Goal: Complete application form: Fill out and submit a form for a specific purpose

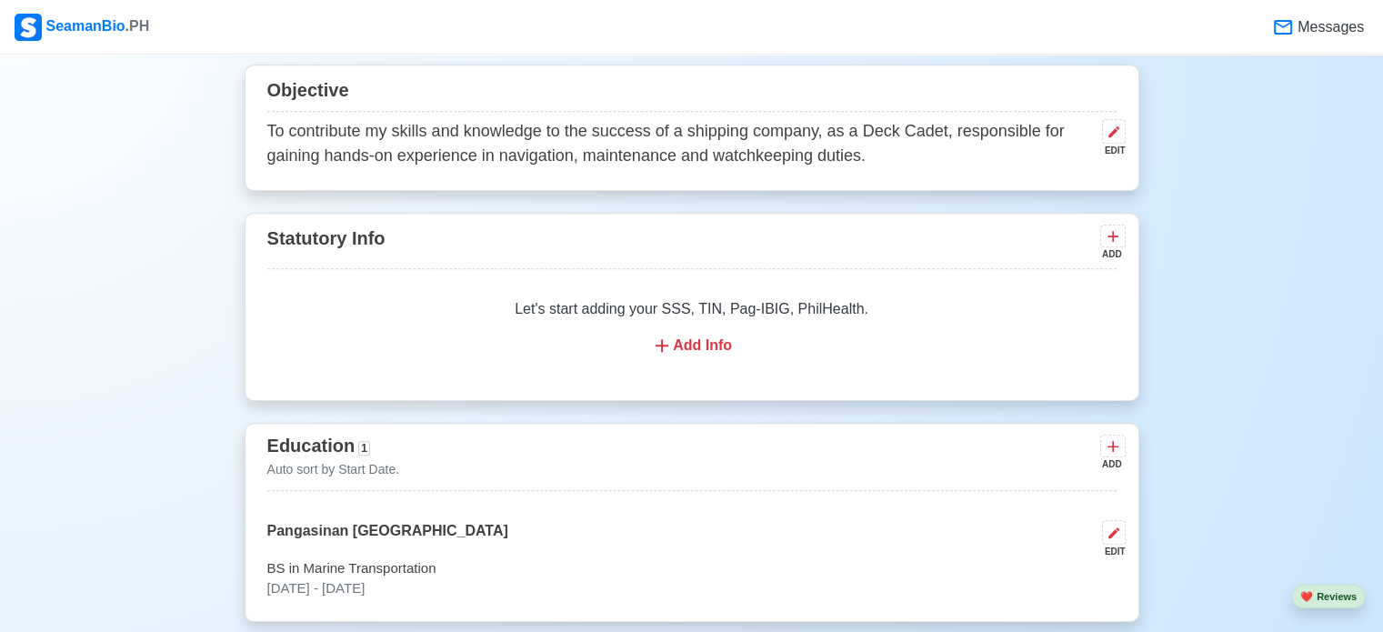
scroll to position [1001, 0]
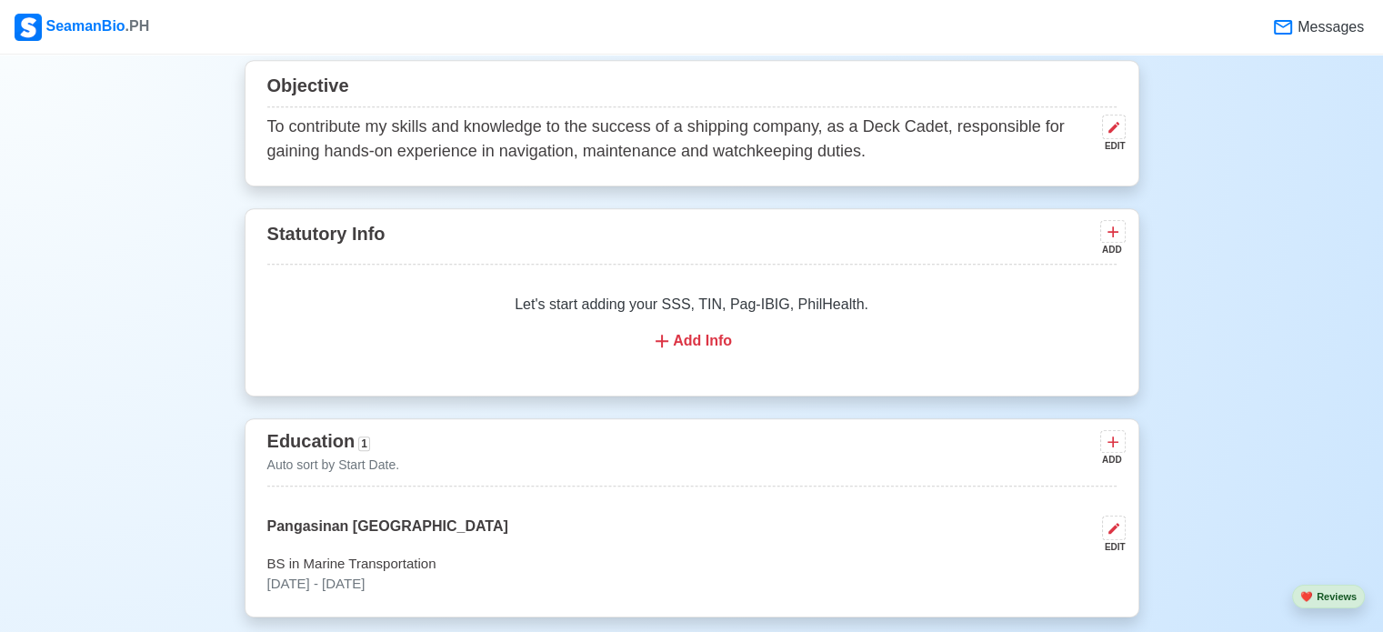
click at [693, 338] on div "Add Info" at bounding box center [692, 341] width 806 height 22
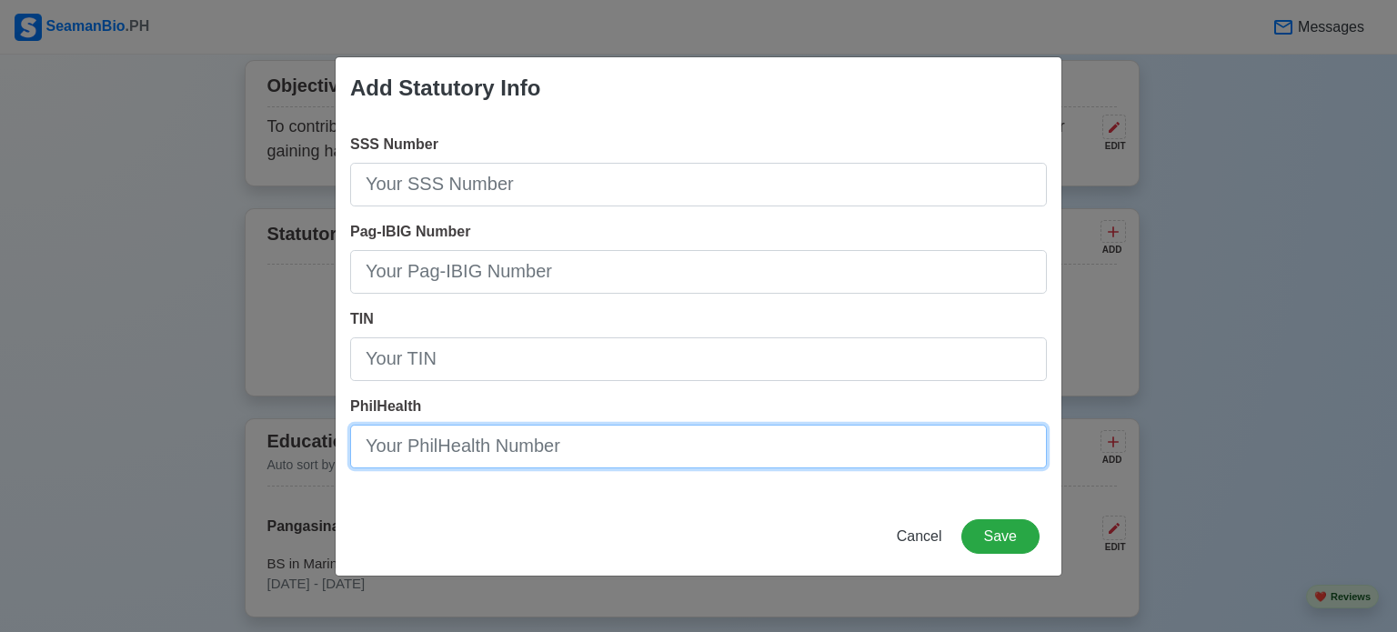
click at [589, 464] on input "PhilHealth" at bounding box center [698, 447] width 697 height 44
type input "05-253224695-4"
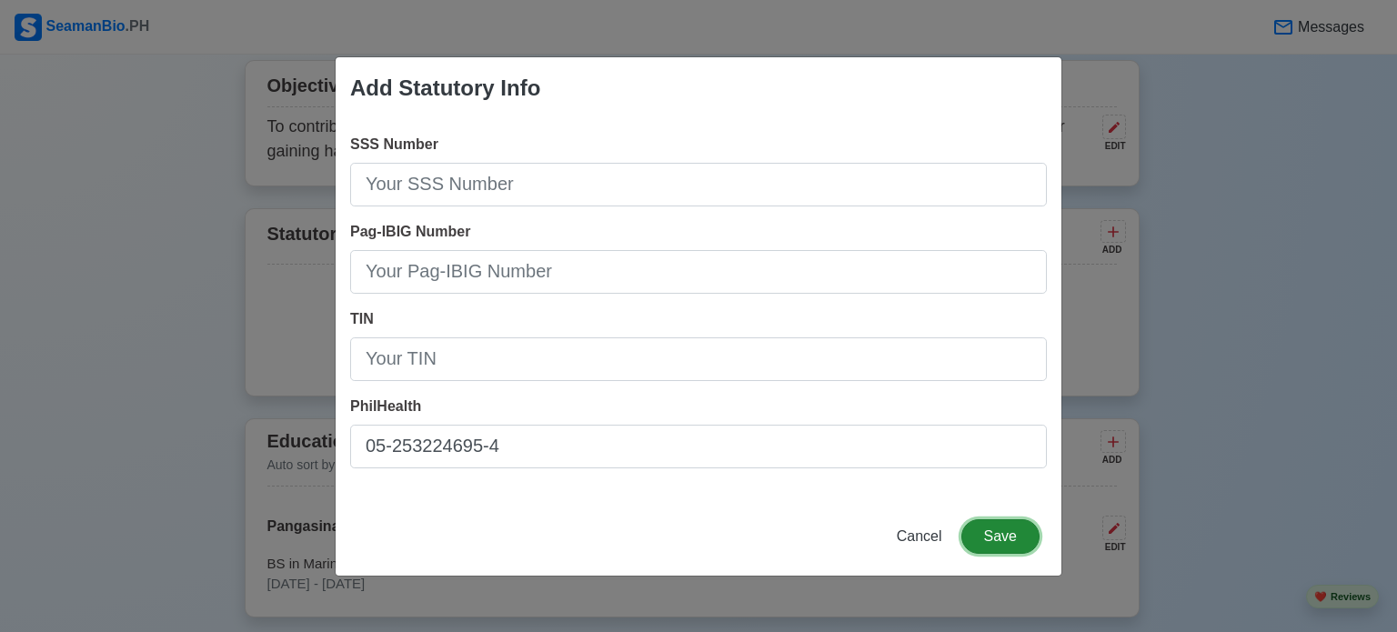
click at [994, 528] on button "Save" at bounding box center [1000, 536] width 78 height 35
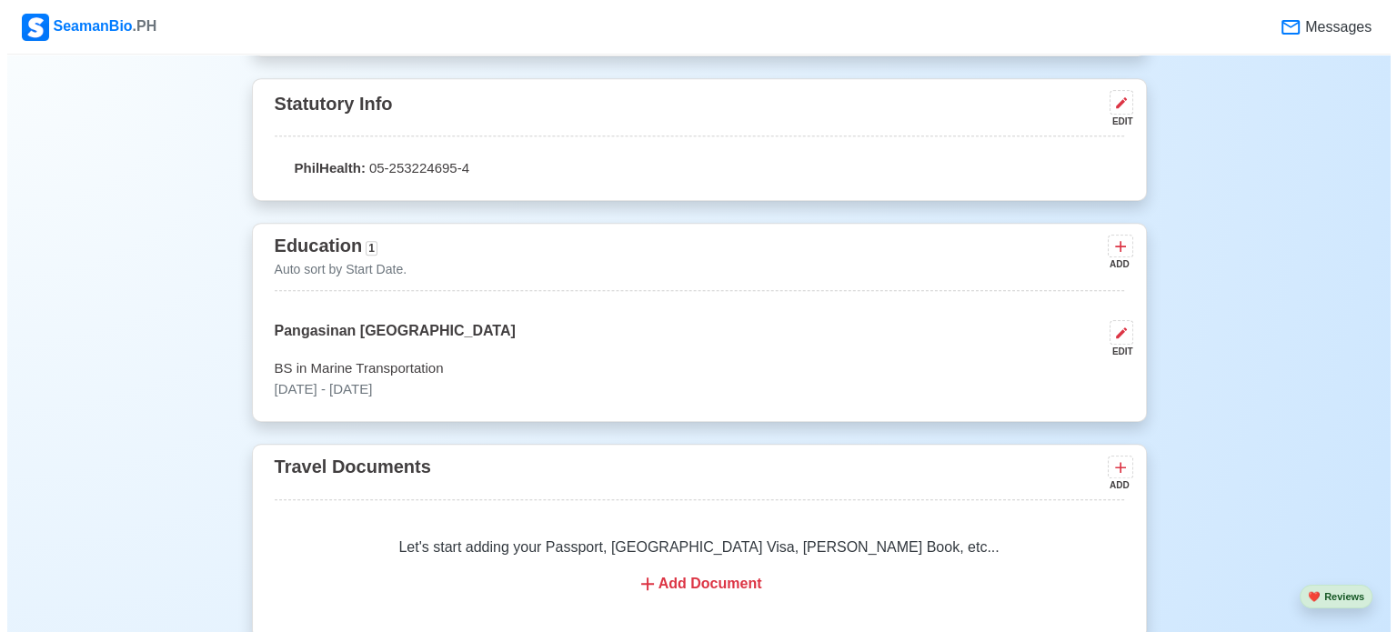
scroll to position [1182, 0]
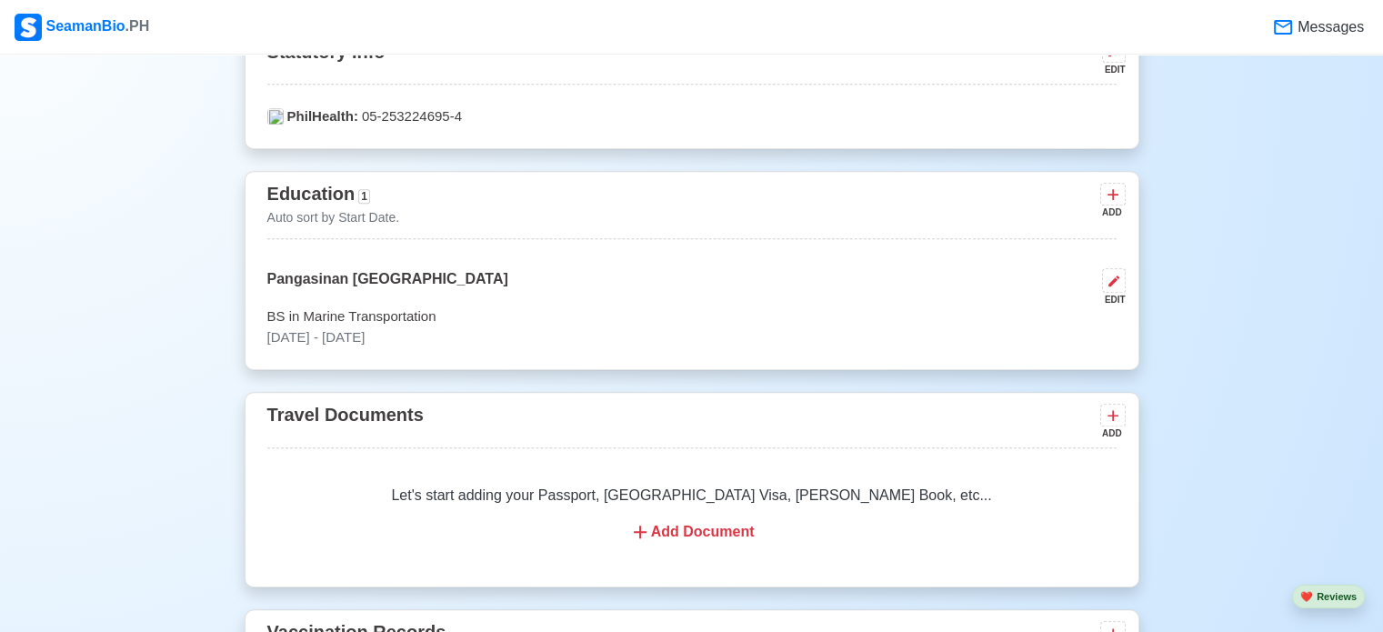
click at [668, 532] on div "Add Document" at bounding box center [692, 532] width 806 height 22
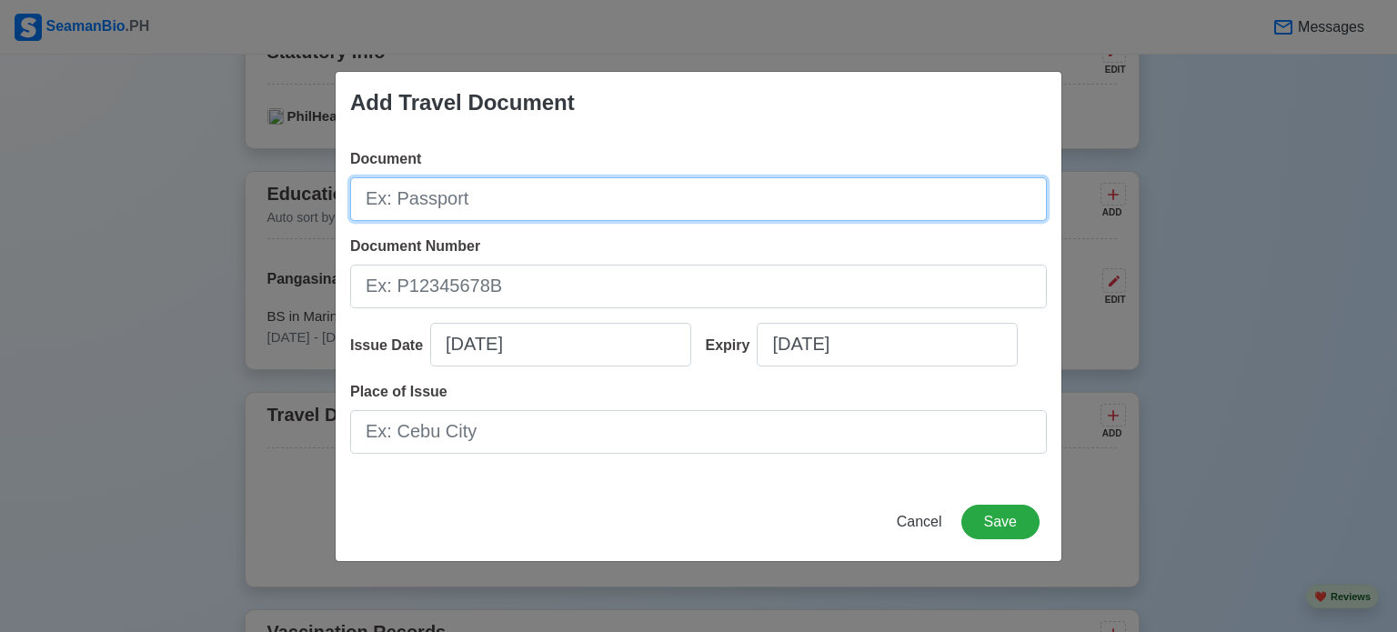
click at [474, 215] on input "Document" at bounding box center [698, 199] width 697 height 44
type input "Passport"
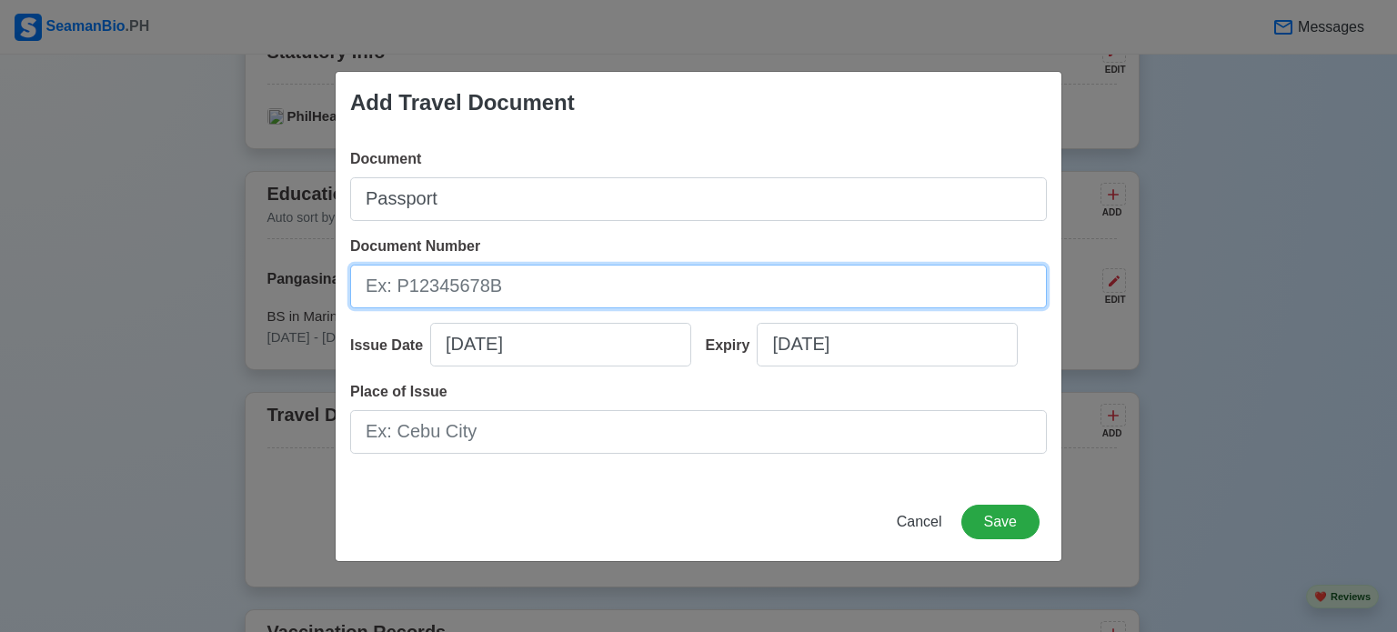
click at [493, 281] on input "Document Number" at bounding box center [698, 287] width 697 height 44
type input "P8365017C"
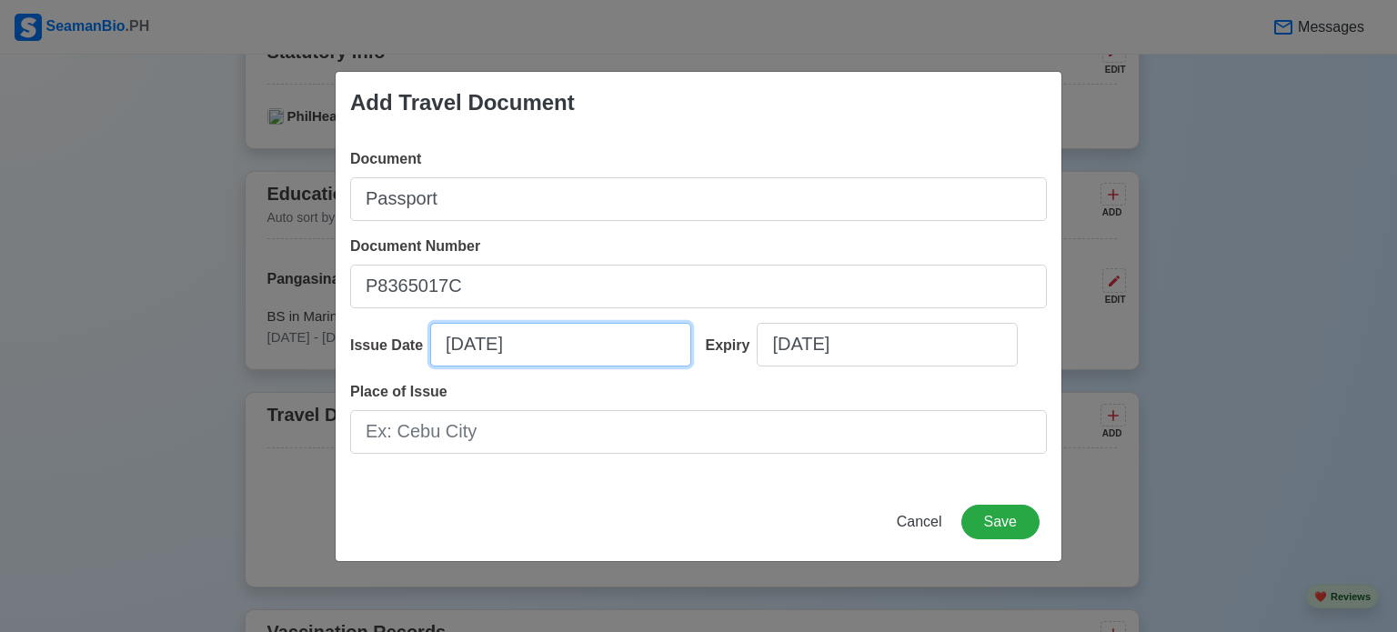
click at [524, 359] on input "[DATE]" at bounding box center [560, 345] width 261 height 44
select select "****"
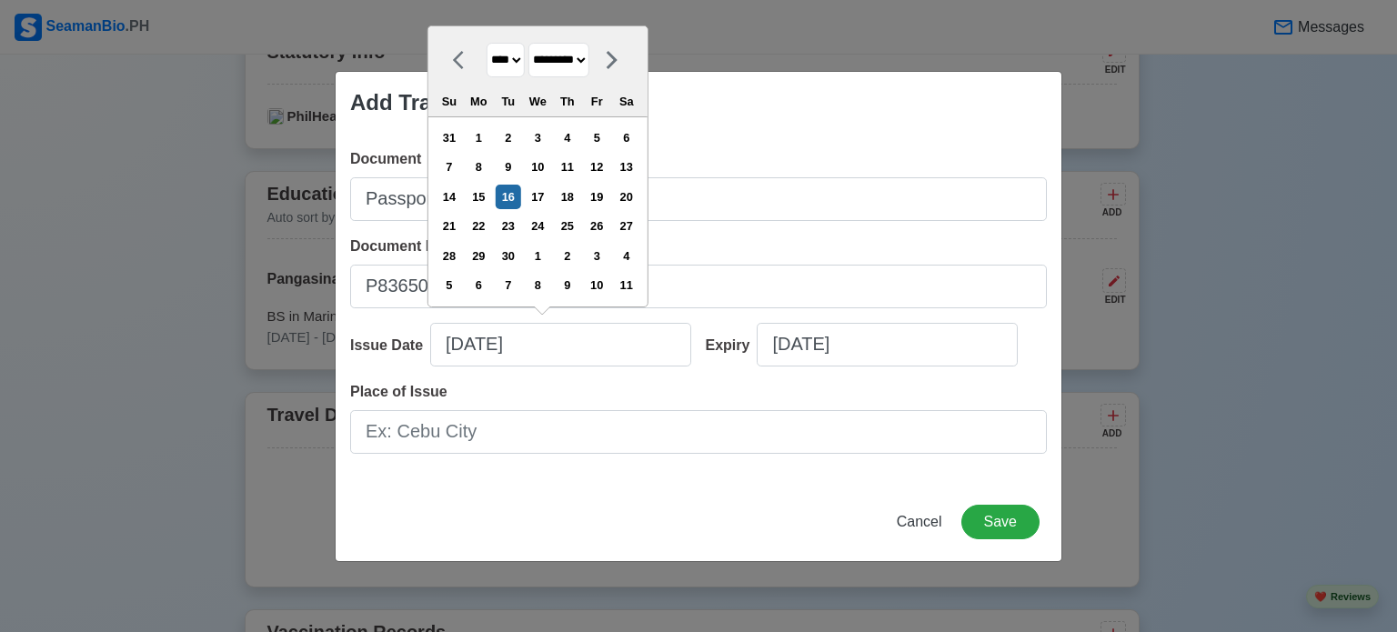
click at [589, 54] on select "******* ******** ***** ***** *** **** **** ****** ********* ******* ******** **…" at bounding box center [558, 60] width 61 height 35
select select "********"
click at [535, 43] on select "******* ******** ***** ***** *** **** **** ****** ********* ******* ******** **…" at bounding box center [558, 60] width 61 height 35
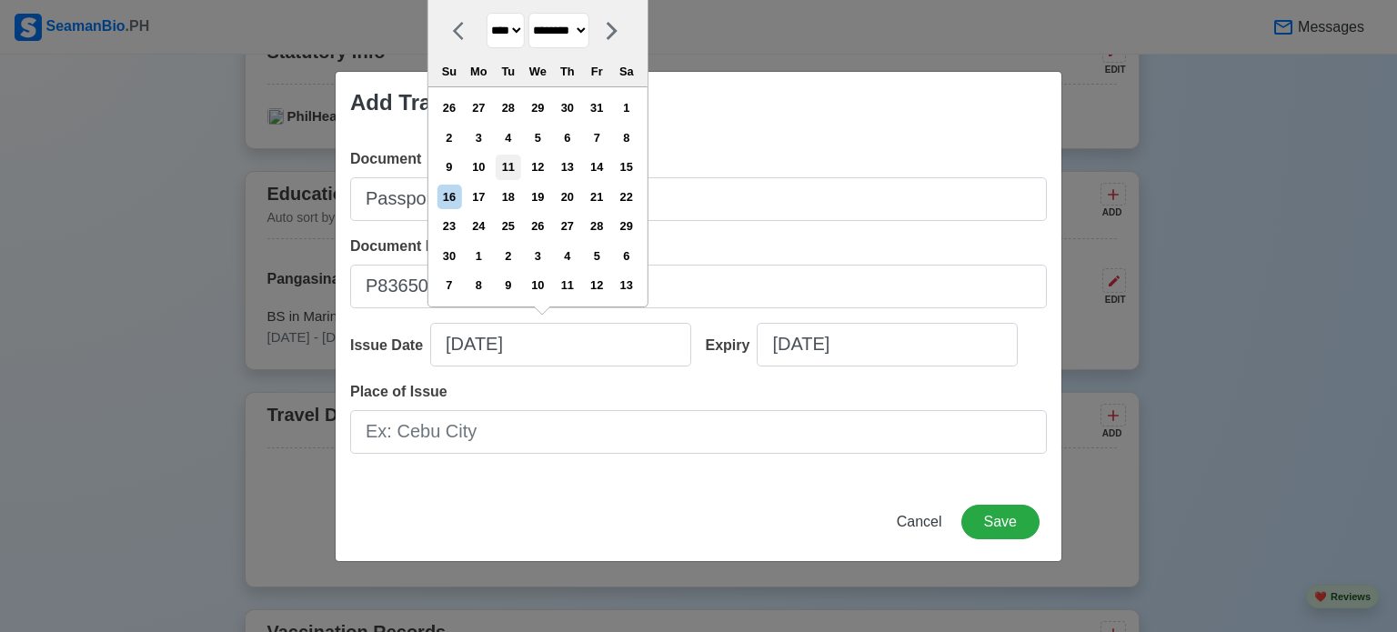
click at [519, 163] on div "11" at bounding box center [508, 167] width 25 height 25
type input "[DATE]"
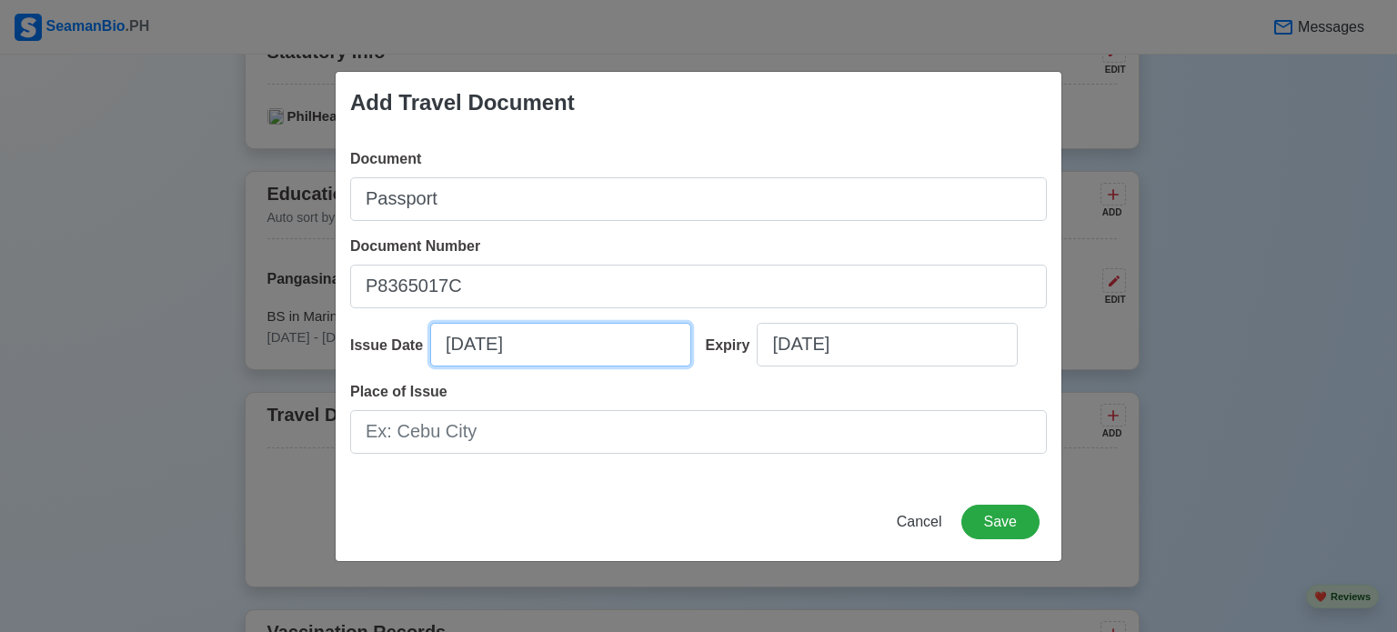
click at [545, 343] on input "[DATE]" at bounding box center [560, 345] width 261 height 44
select select "****"
select select "********"
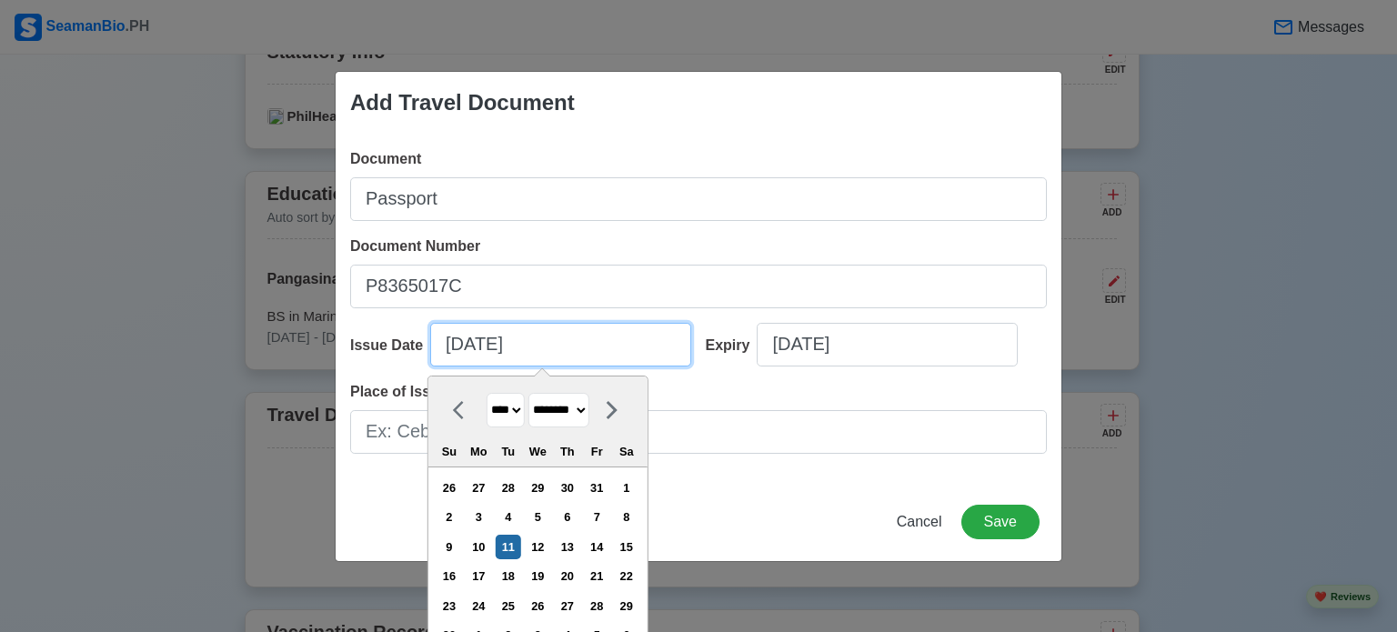
click at [542, 343] on input "[DATE]" at bounding box center [560, 345] width 261 height 44
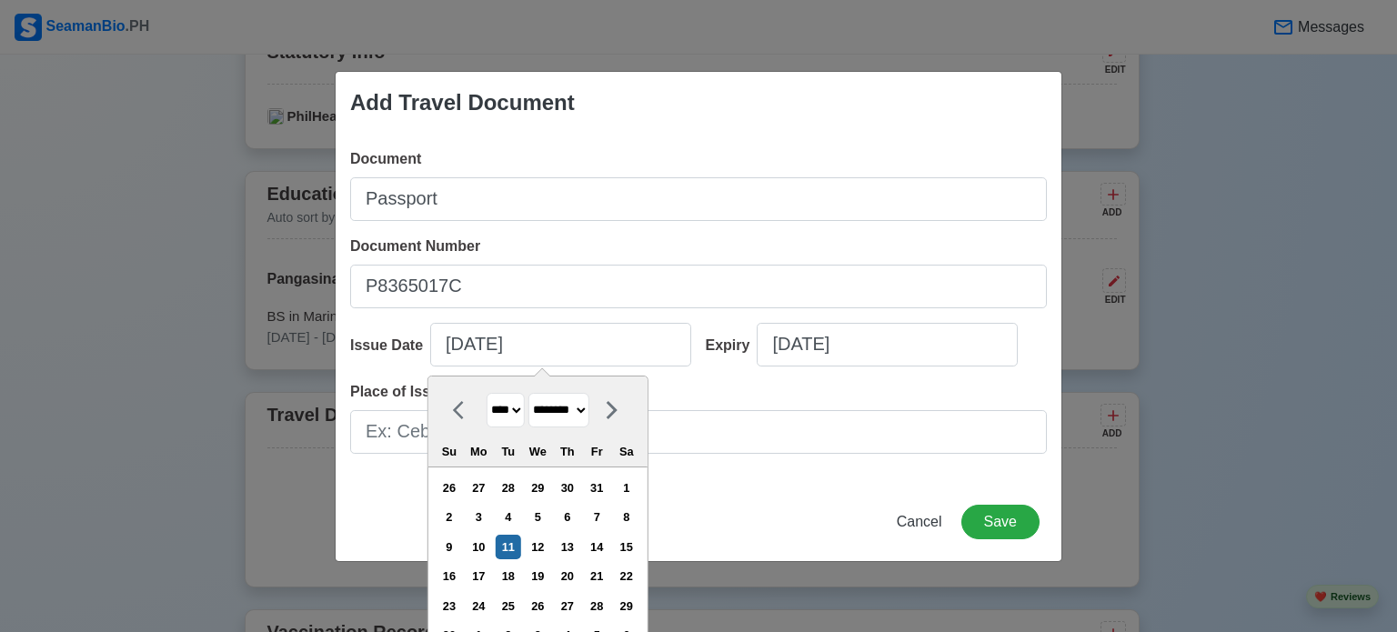
click at [513, 416] on select "**** **** **** **** **** **** **** **** **** **** **** **** **** **** **** ****…" at bounding box center [506, 410] width 38 height 35
select select "****"
click at [487, 393] on select "**** **** **** **** **** **** **** **** **** **** **** **** **** **** **** ****…" at bounding box center [506, 410] width 38 height 35
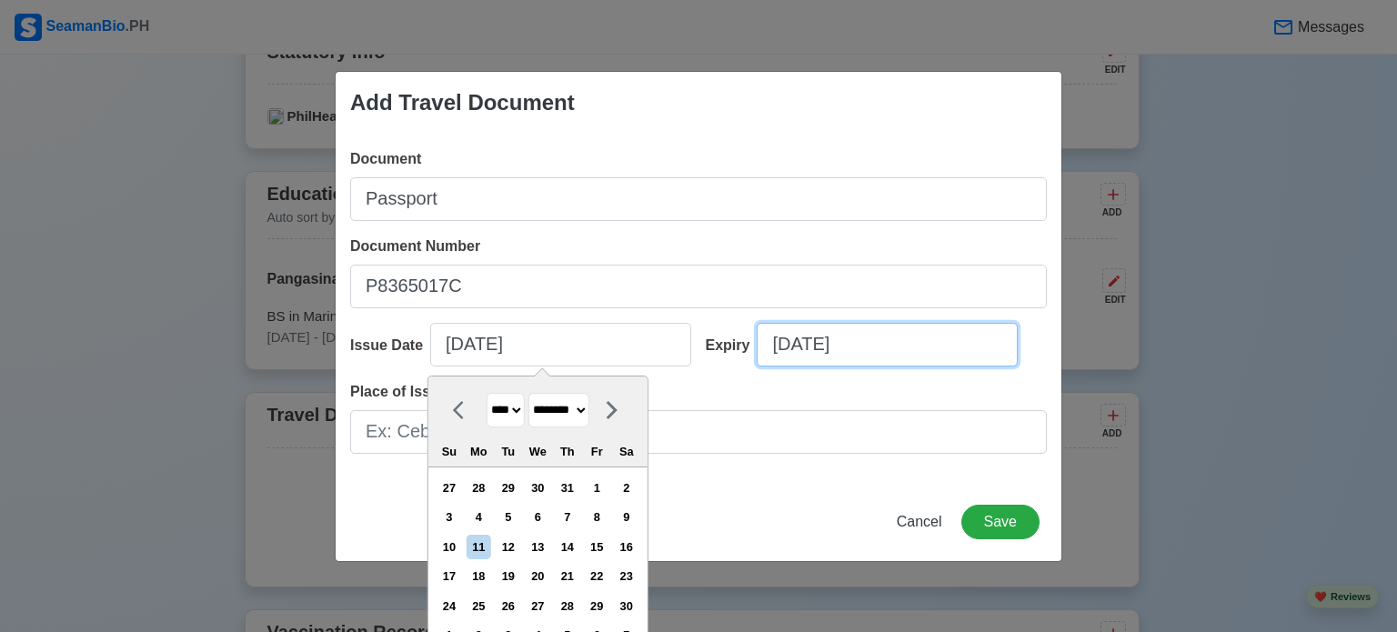
click at [806, 348] on input "[DATE]" at bounding box center [887, 345] width 261 height 44
select select "****"
select select "*********"
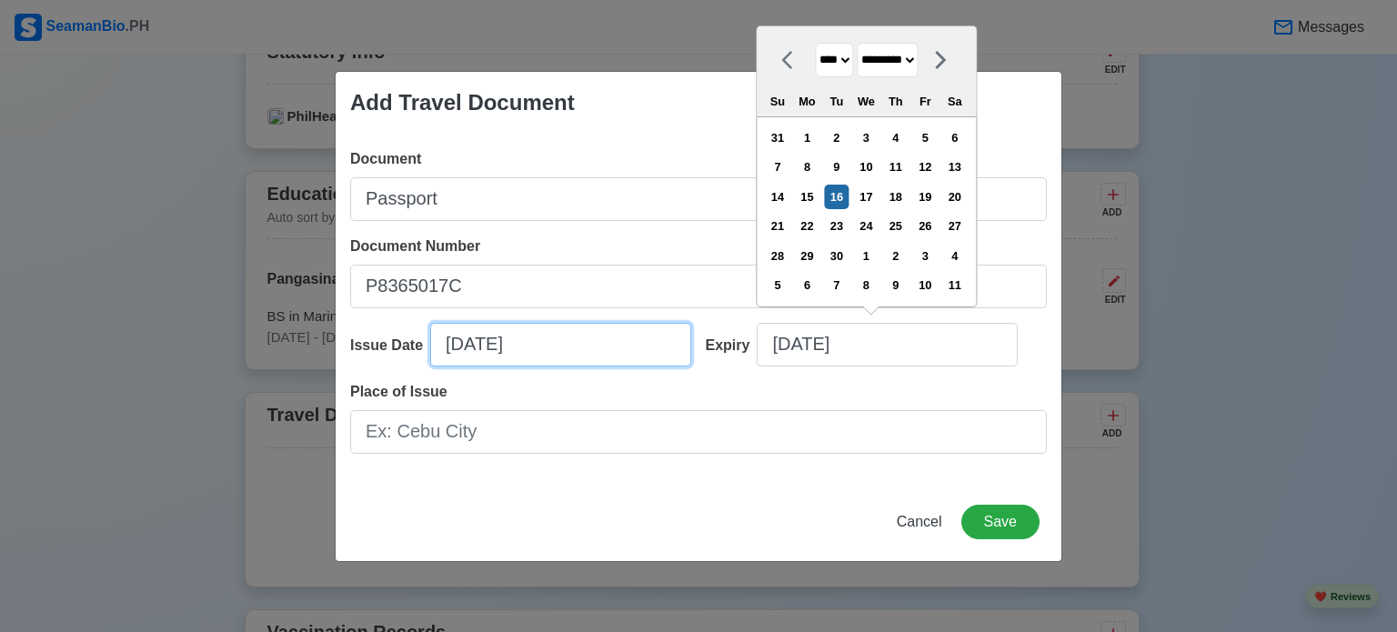
click at [536, 335] on input "[DATE]" at bounding box center [560, 345] width 261 height 44
select select "****"
select select "********"
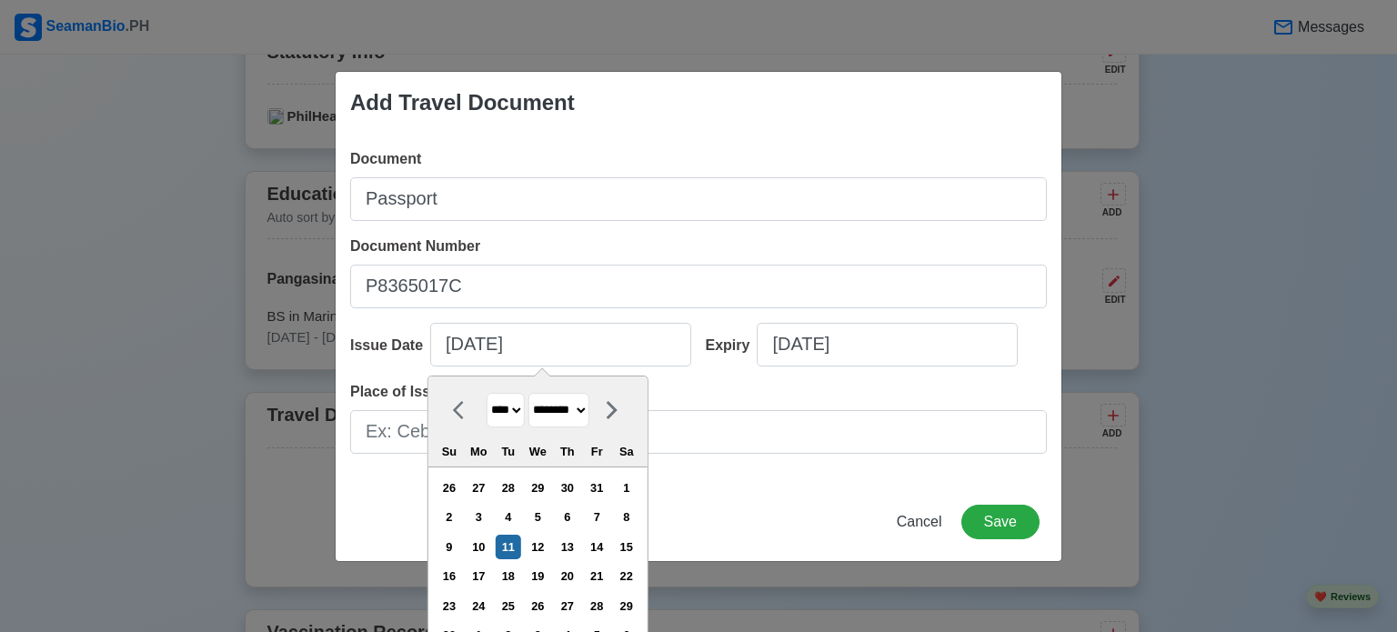
click at [508, 412] on select "**** **** **** **** **** **** **** **** **** **** **** **** **** **** **** ****…" at bounding box center [506, 410] width 38 height 35
select select "****"
click at [487, 393] on select "**** **** **** **** **** **** **** **** **** **** **** **** **** **** **** ****…" at bounding box center [506, 410] width 38 height 35
click at [994, 519] on button "Save" at bounding box center [1000, 522] width 78 height 35
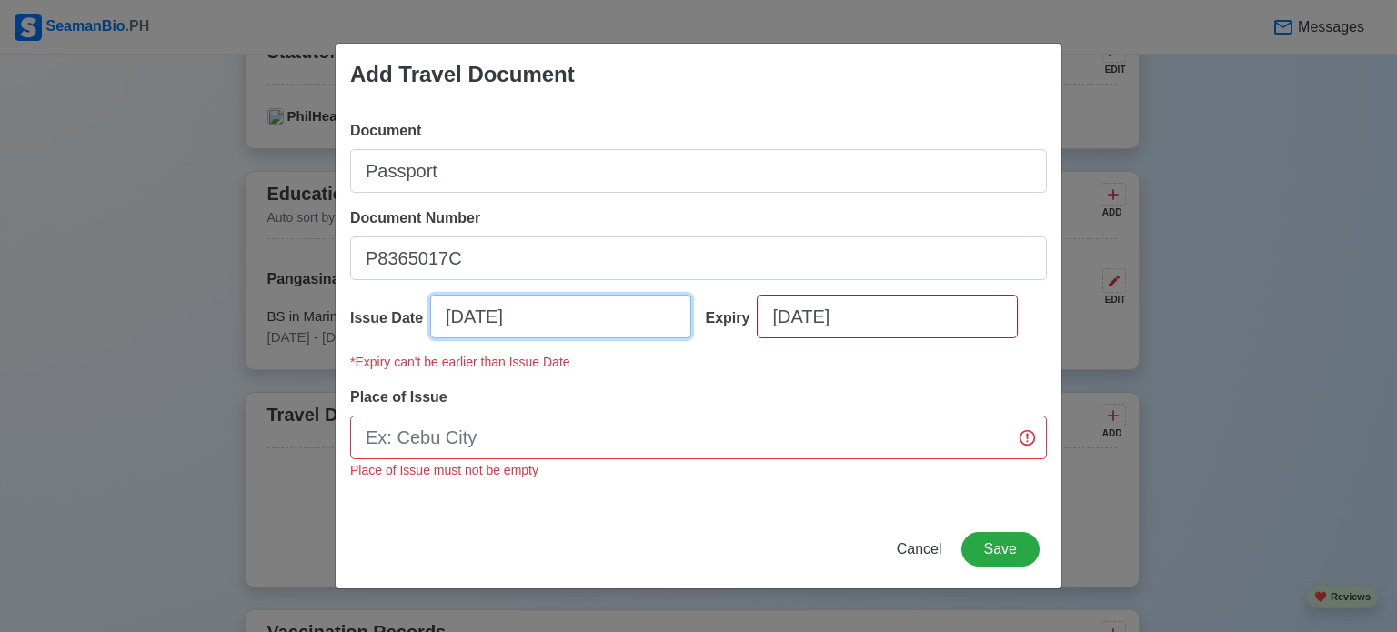
select select "****"
select select "********"
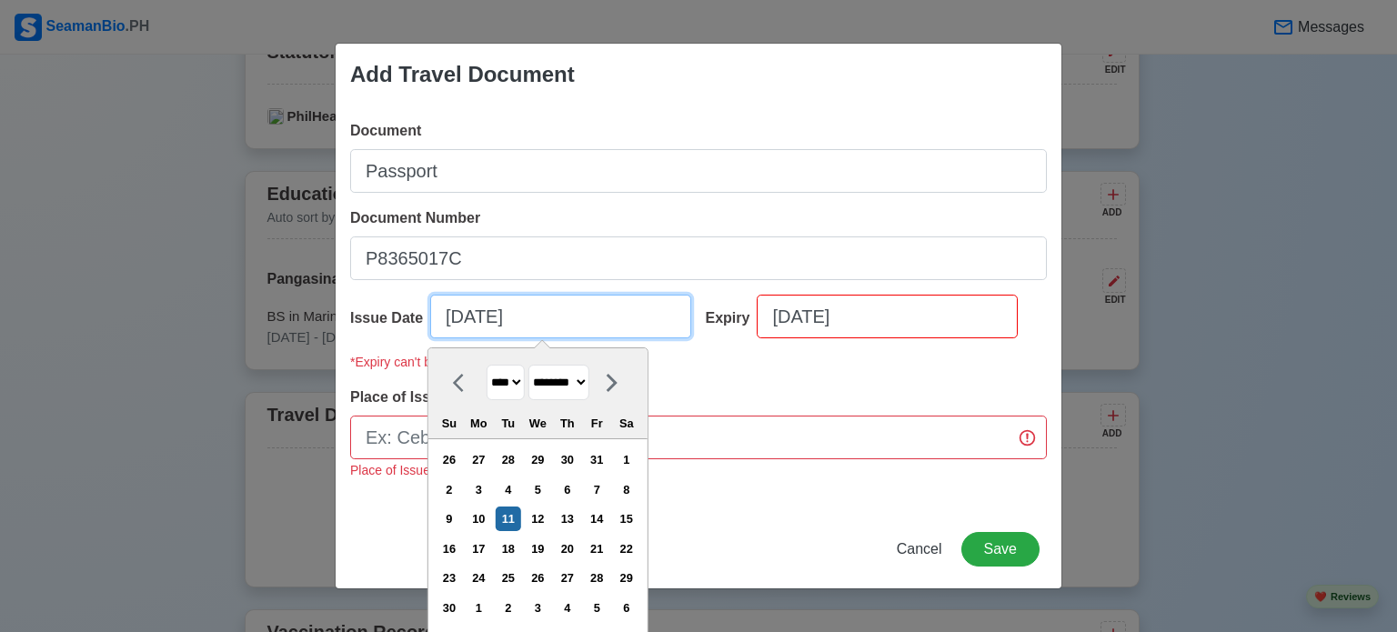
click at [599, 303] on input "[DATE]" at bounding box center [560, 317] width 261 height 44
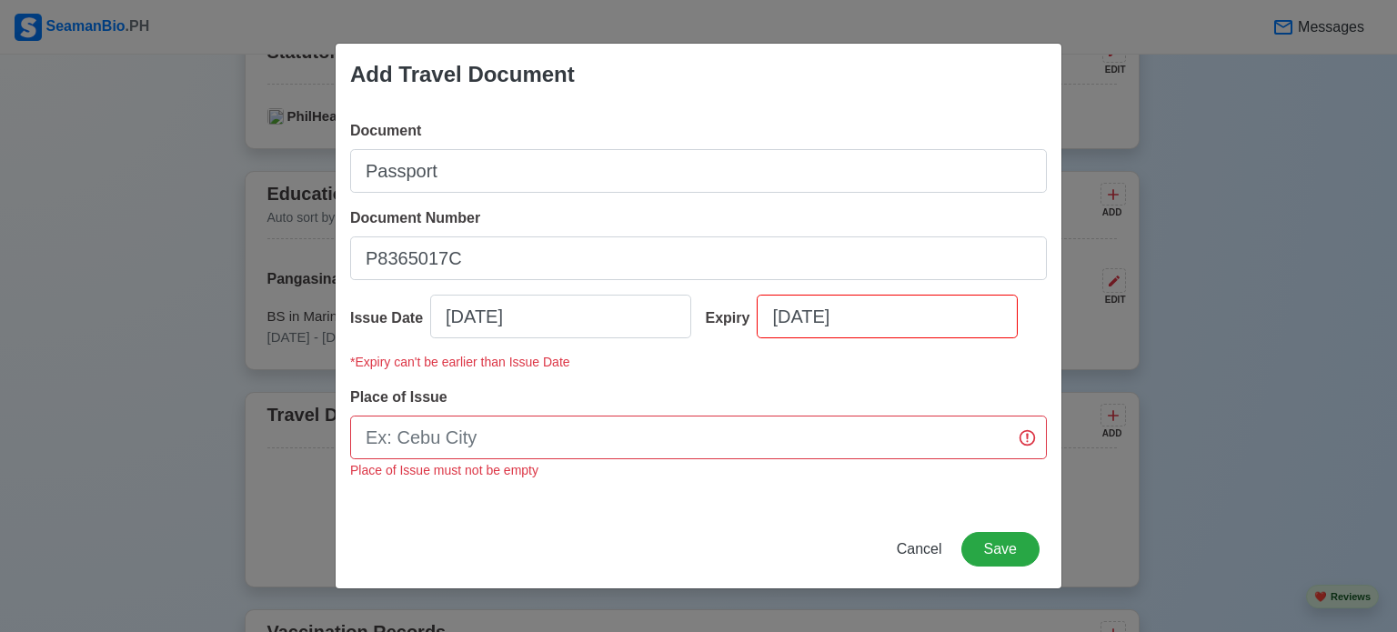
click at [721, 381] on div "* Expiry can't be earlier than Issue Date" at bounding box center [698, 370] width 697 height 34
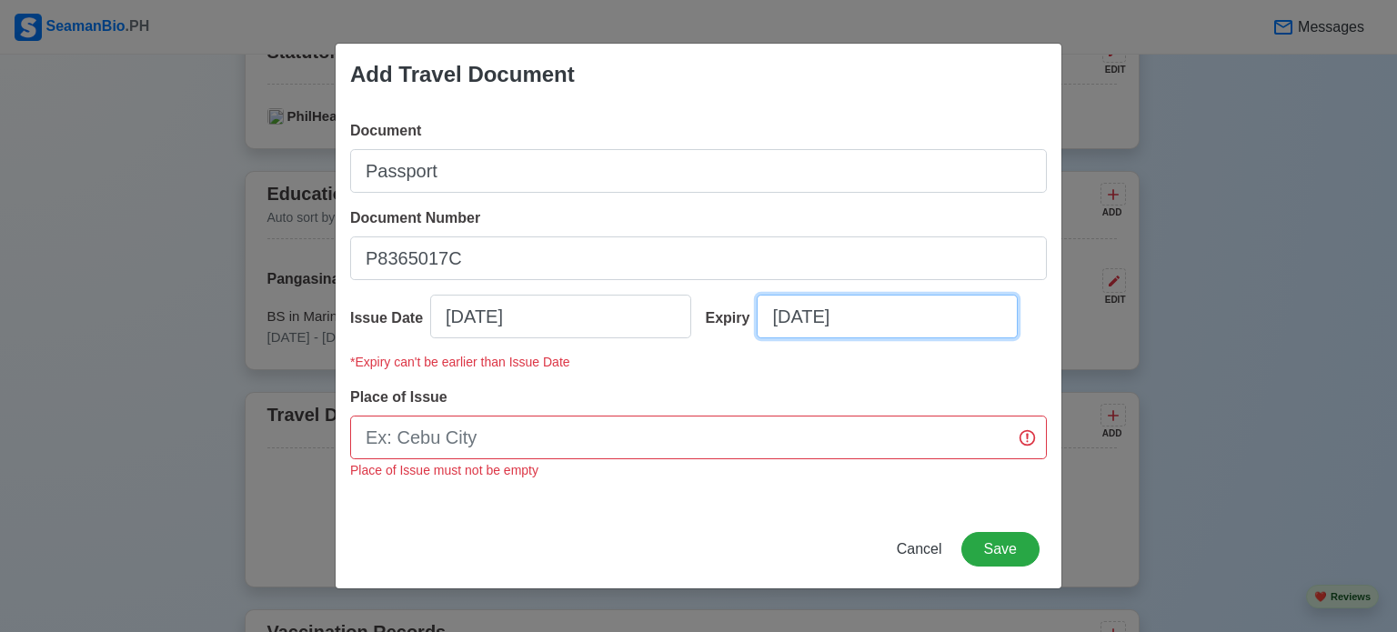
click at [810, 317] on input "[DATE]" at bounding box center [887, 317] width 261 height 44
select select "****"
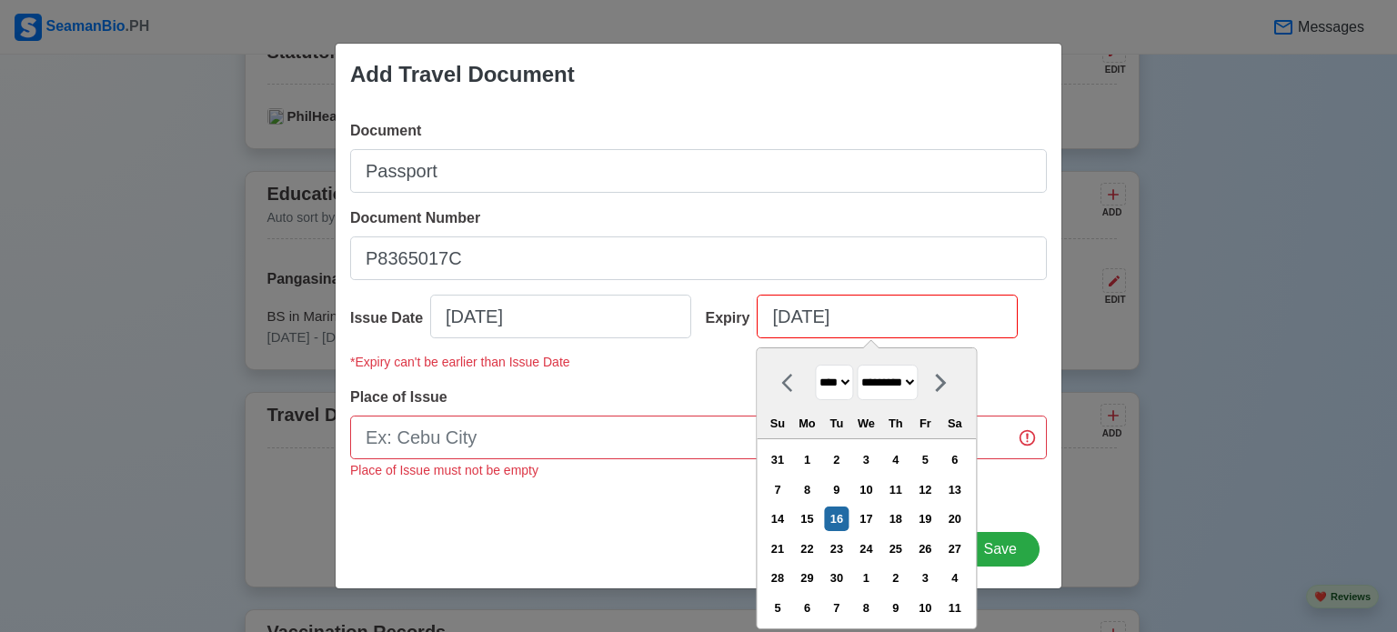
click at [918, 385] on select "******* ******** ***** ***** *** **** **** ****** ********* ******* ******** **…" at bounding box center [887, 382] width 61 height 35
select select "********"
click at [857, 365] on select "******* ******** ***** ***** *** **** **** ****** ********* ******* ******** **…" at bounding box center [887, 382] width 61 height 35
click at [811, 513] on div "10" at bounding box center [807, 519] width 25 height 25
type input "[DATE]"
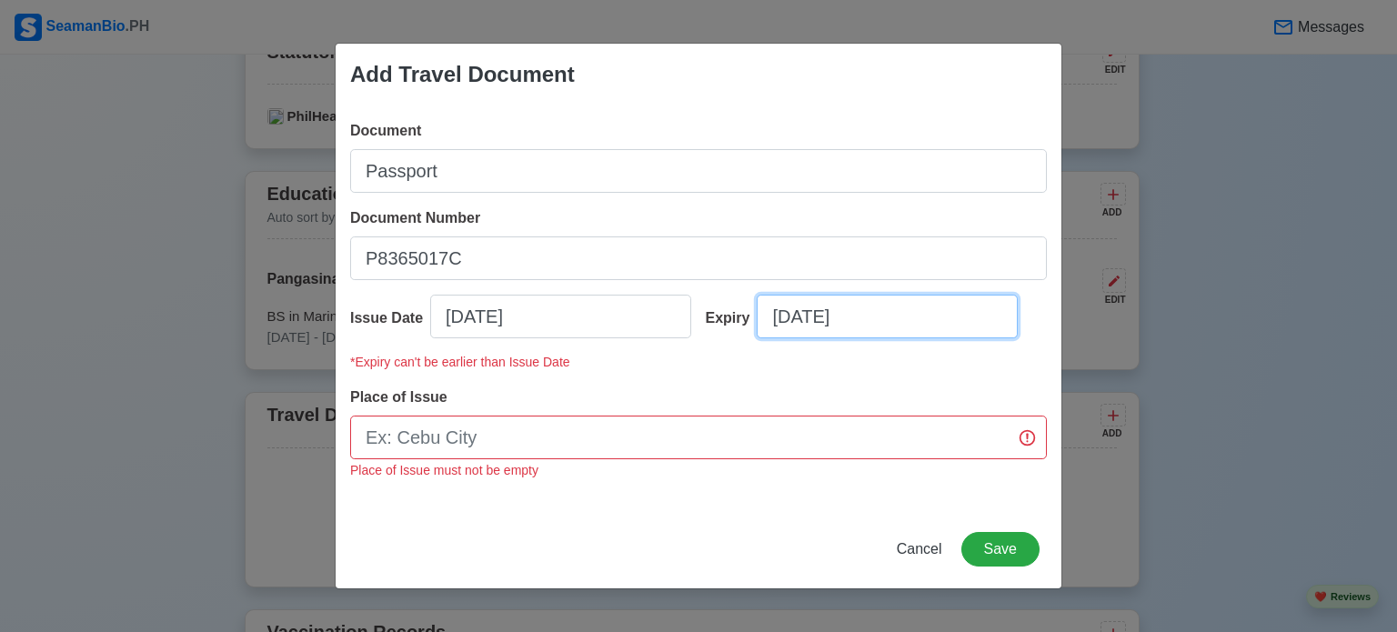
drag, startPoint x: 880, startPoint y: 320, endPoint x: 854, endPoint y: 323, distance: 25.6
click at [854, 323] on input "[DATE]" at bounding box center [887, 317] width 261 height 44
select select "****"
select select "********"
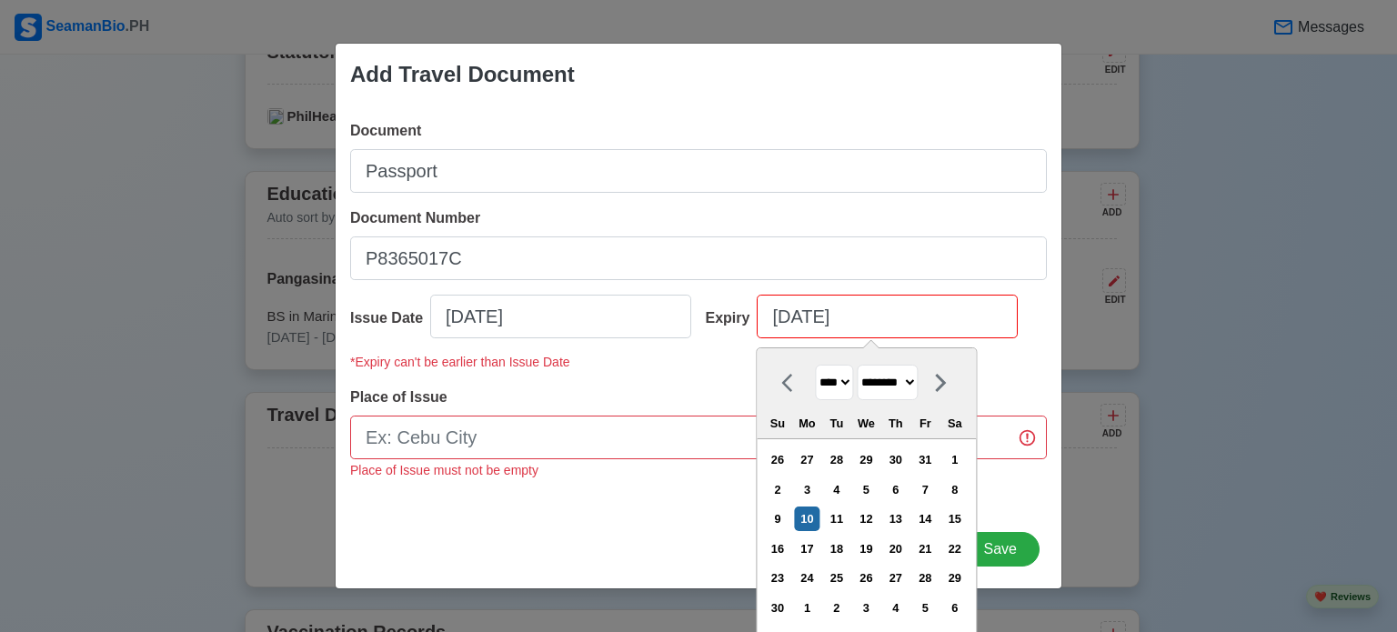
click at [846, 381] on select "**** **** **** **** **** **** **** **** **** **** **** **** **** **** **** ****…" at bounding box center [834, 382] width 38 height 35
select select "****"
click at [815, 365] on select "**** **** **** **** **** **** **** **** **** **** **** **** **** **** **** ****…" at bounding box center [834, 382] width 38 height 35
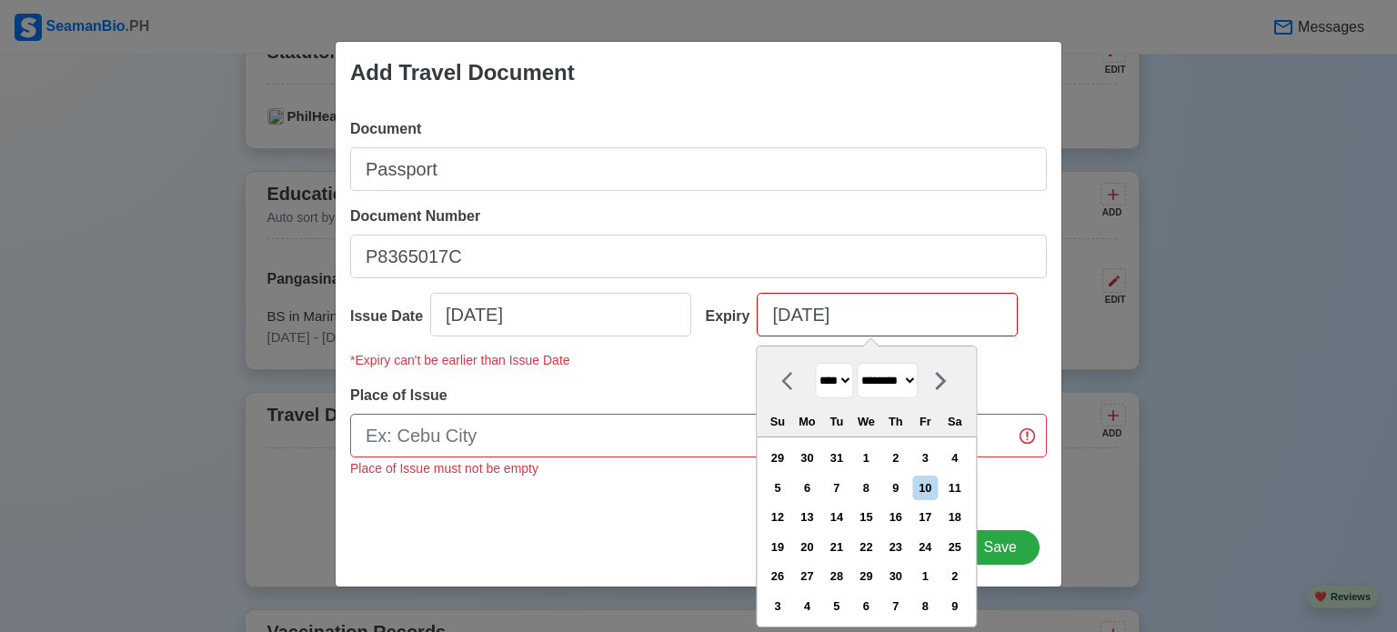
click at [880, 378] on select "******* ******** ***** ***** *** **** **** ****** ********* ******* ******** **…" at bounding box center [887, 380] width 61 height 35
click at [937, 385] on div at bounding box center [940, 380] width 45 height 35
click at [790, 381] on icon at bounding box center [792, 381] width 22 height 22
select select "********"
click at [928, 492] on div "10" at bounding box center [925, 488] width 25 height 25
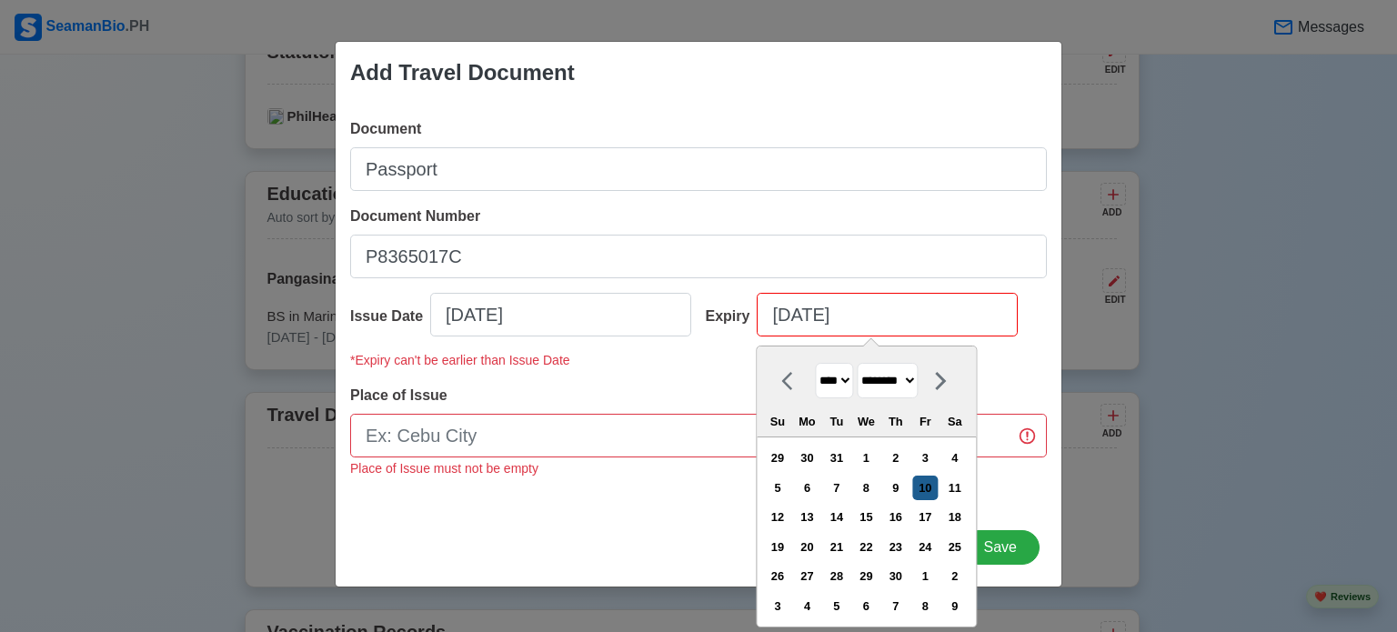
type input "[DATE]"
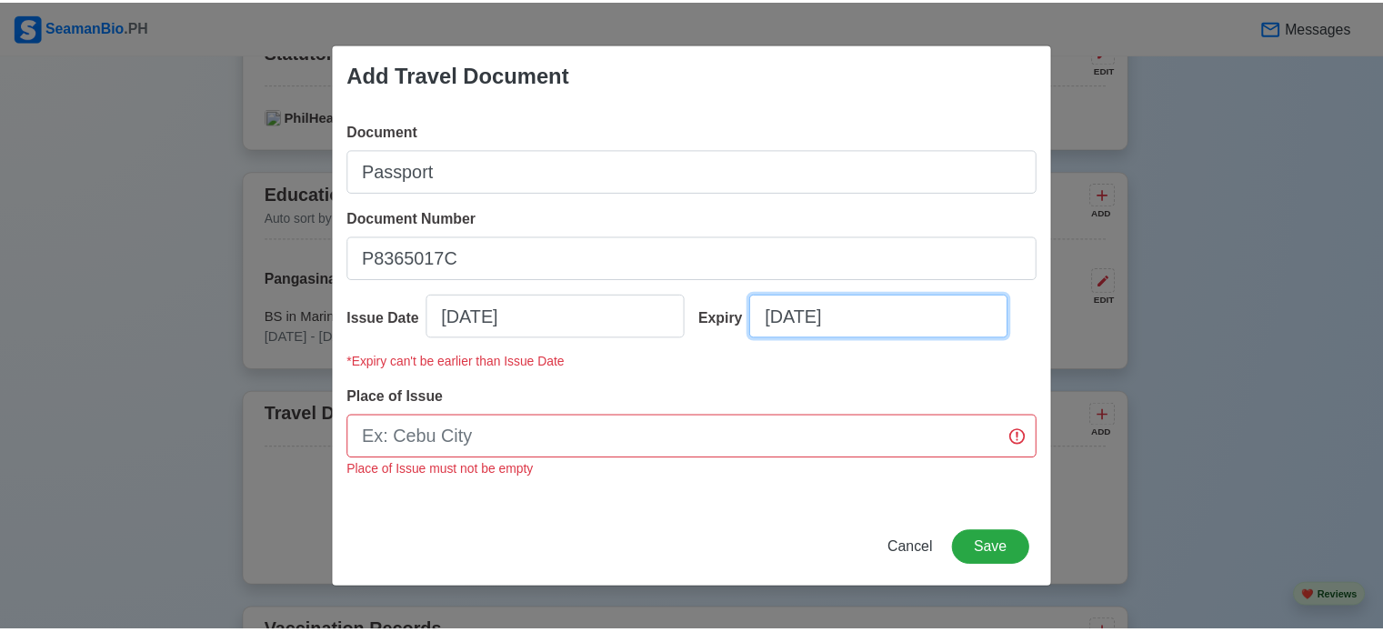
scroll to position [0, 0]
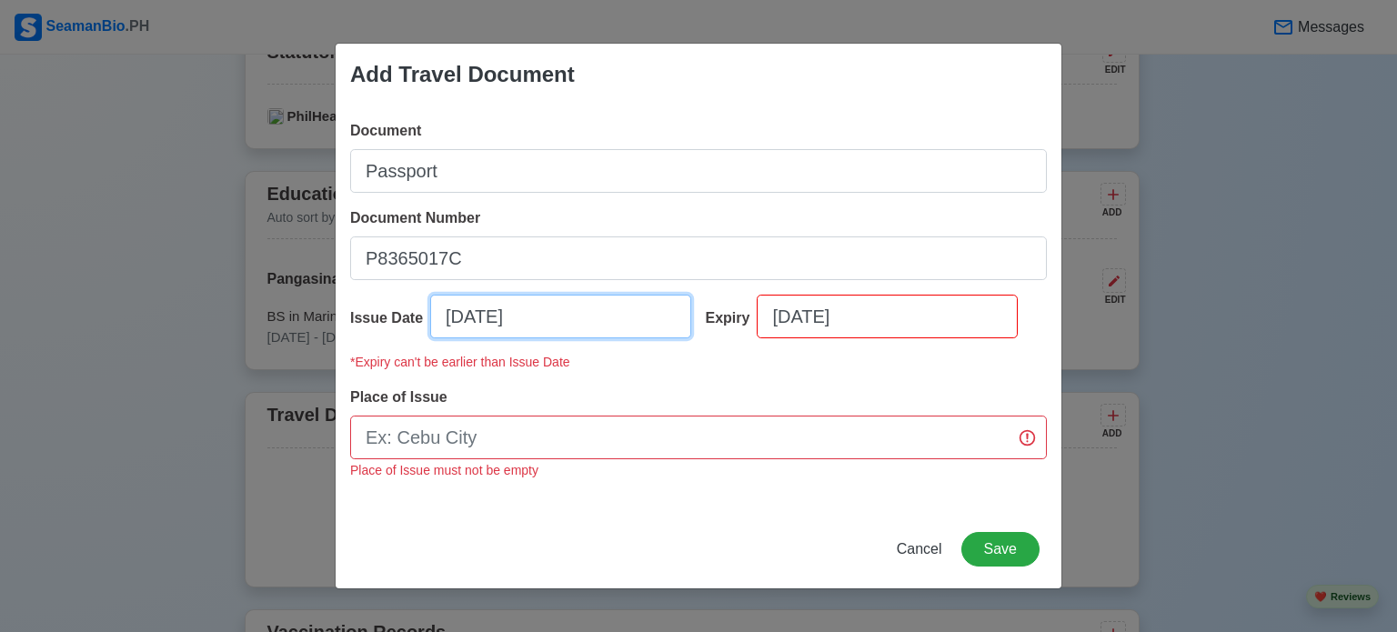
click at [568, 319] on input "[DATE]" at bounding box center [560, 317] width 261 height 44
select select "****"
select select "********"
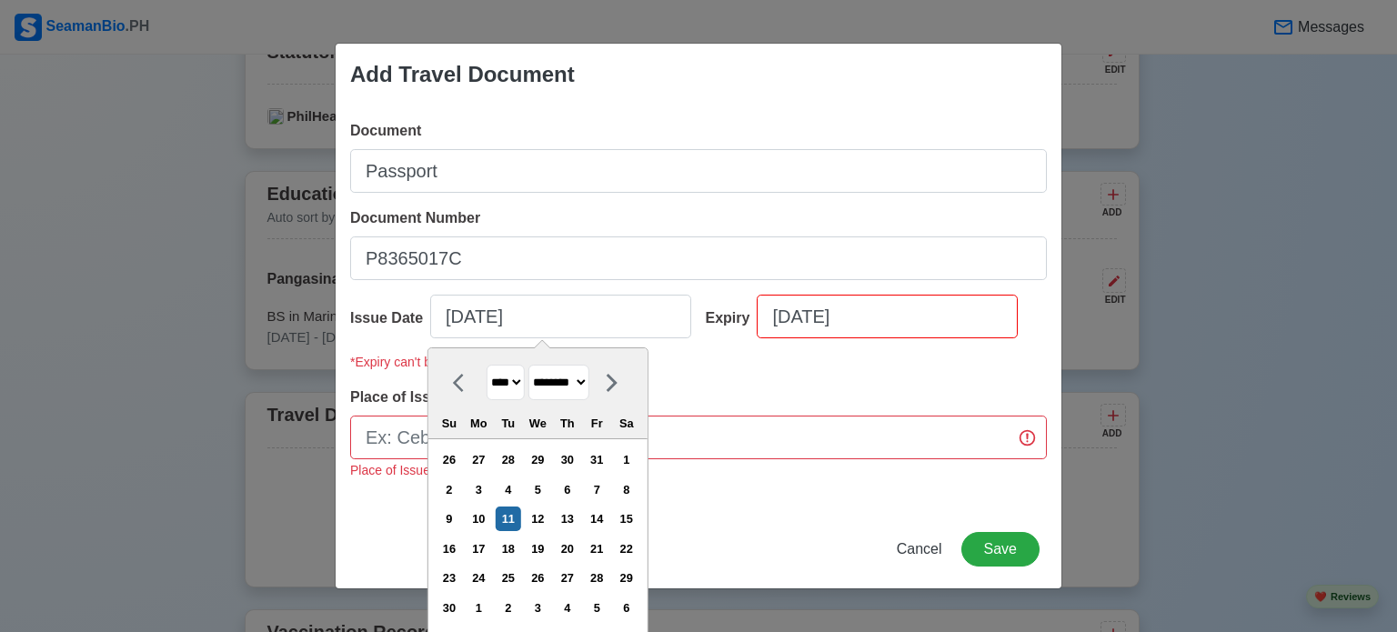
click at [515, 380] on select "**** **** **** **** **** **** **** **** **** **** **** **** **** **** **** ****…" at bounding box center [506, 382] width 38 height 35
select select "****"
click at [487, 365] on select "**** **** **** **** **** **** **** **** **** **** **** **** **** **** **** ****…" at bounding box center [506, 382] width 38 height 35
click at [480, 515] on div "11" at bounding box center [479, 519] width 25 height 25
type input "[DATE]"
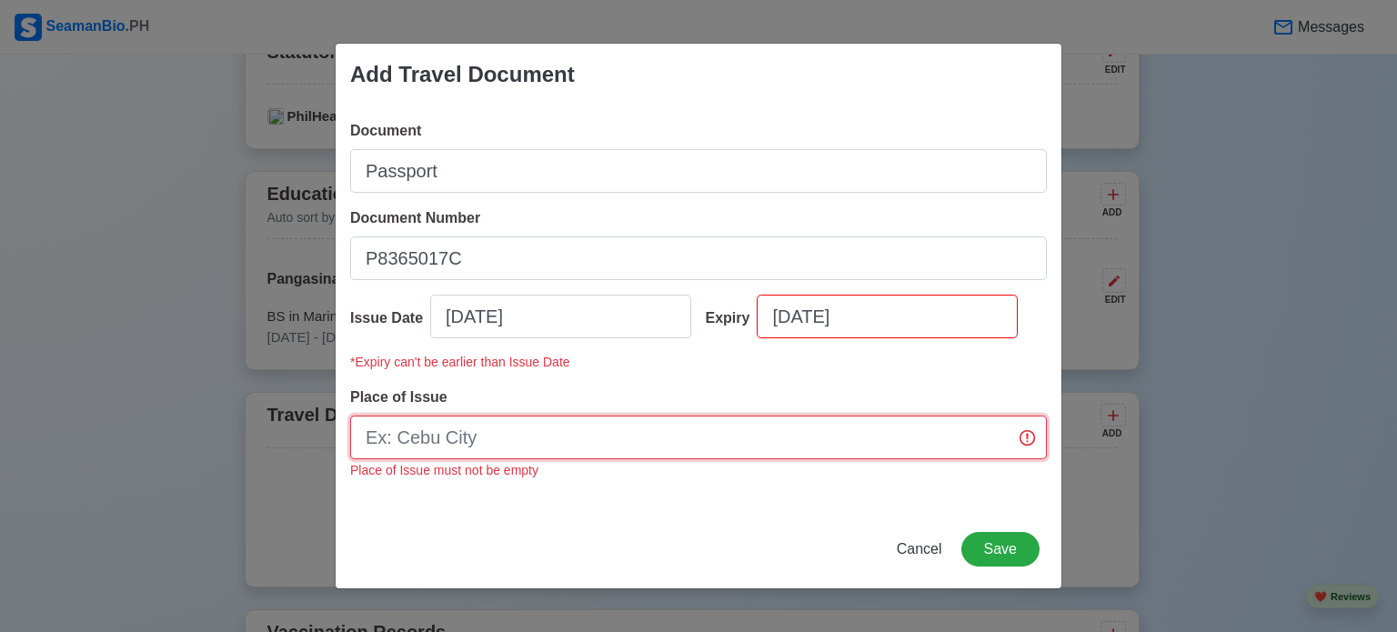
click at [421, 440] on input "Place of Issue" at bounding box center [698, 438] width 697 height 44
type input "DFA Calasiao"
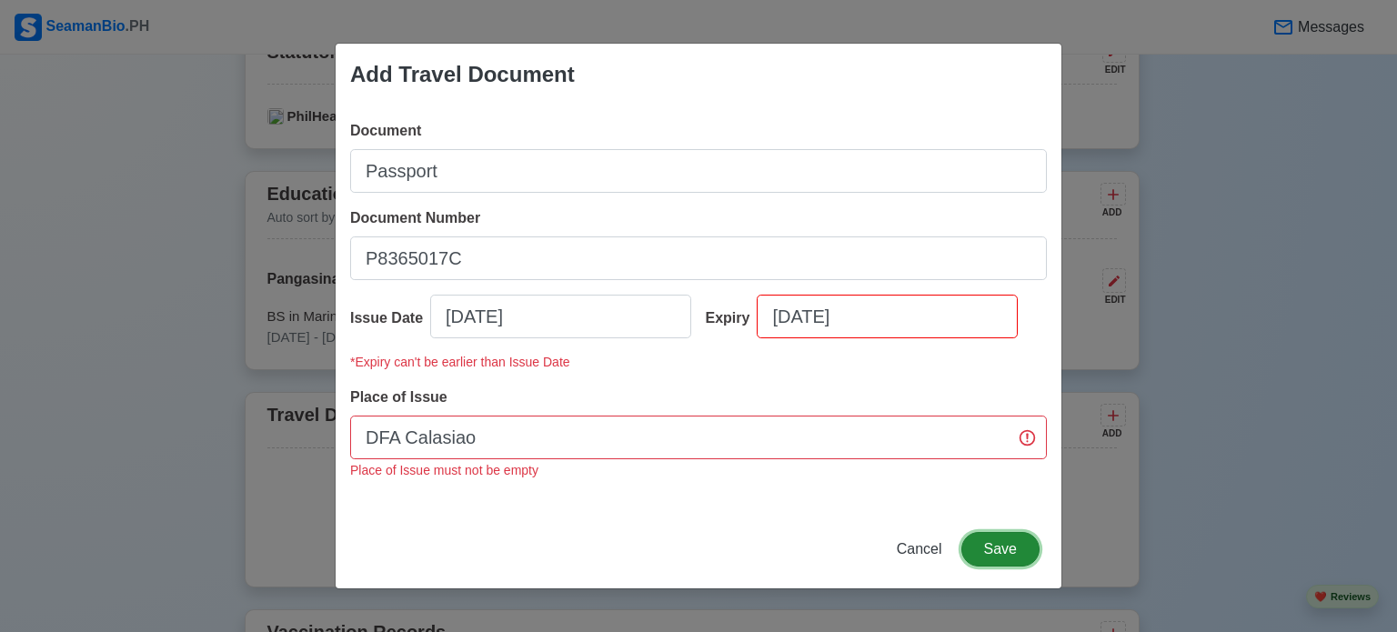
click at [1001, 558] on button "Save" at bounding box center [1000, 549] width 78 height 35
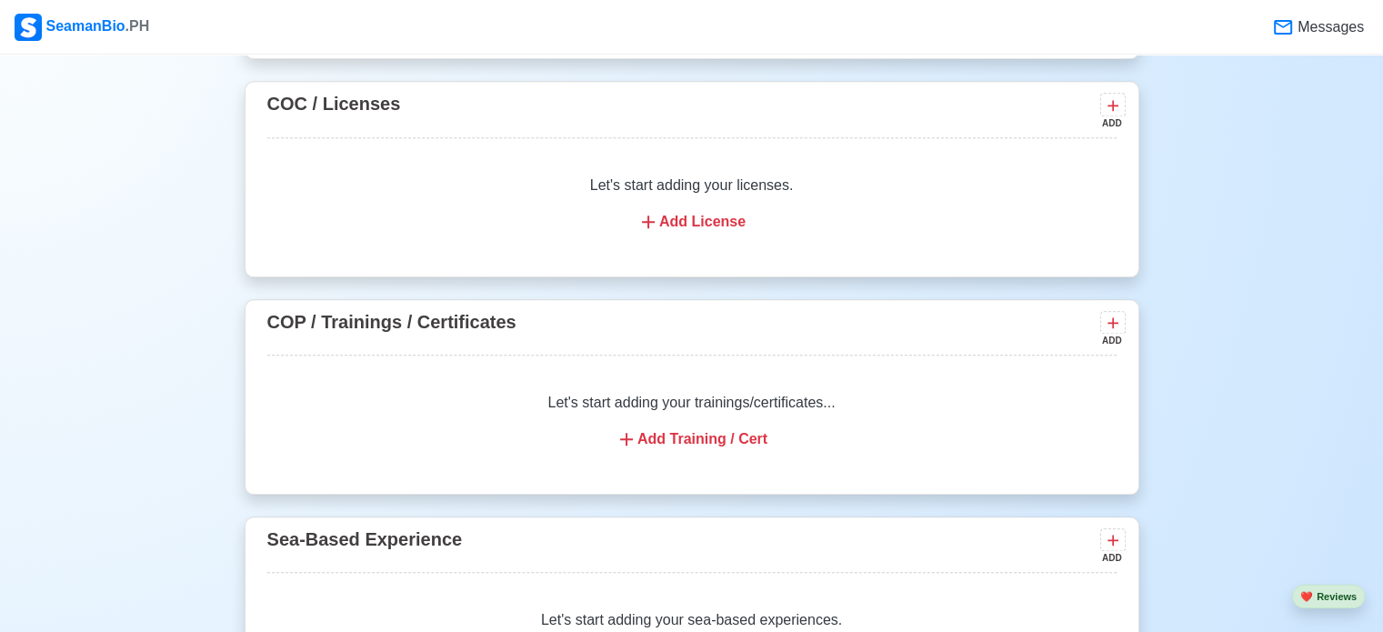
scroll to position [2092, 0]
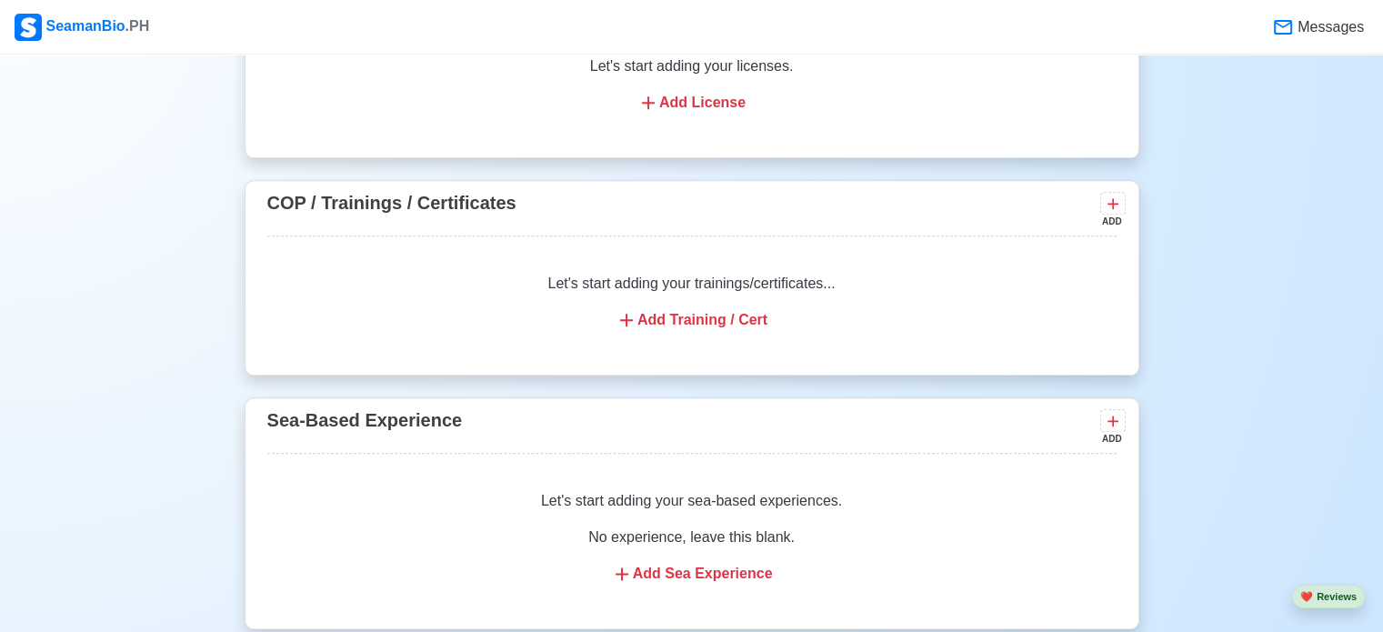
click at [670, 323] on div "Add Training / Cert" at bounding box center [692, 320] width 806 height 22
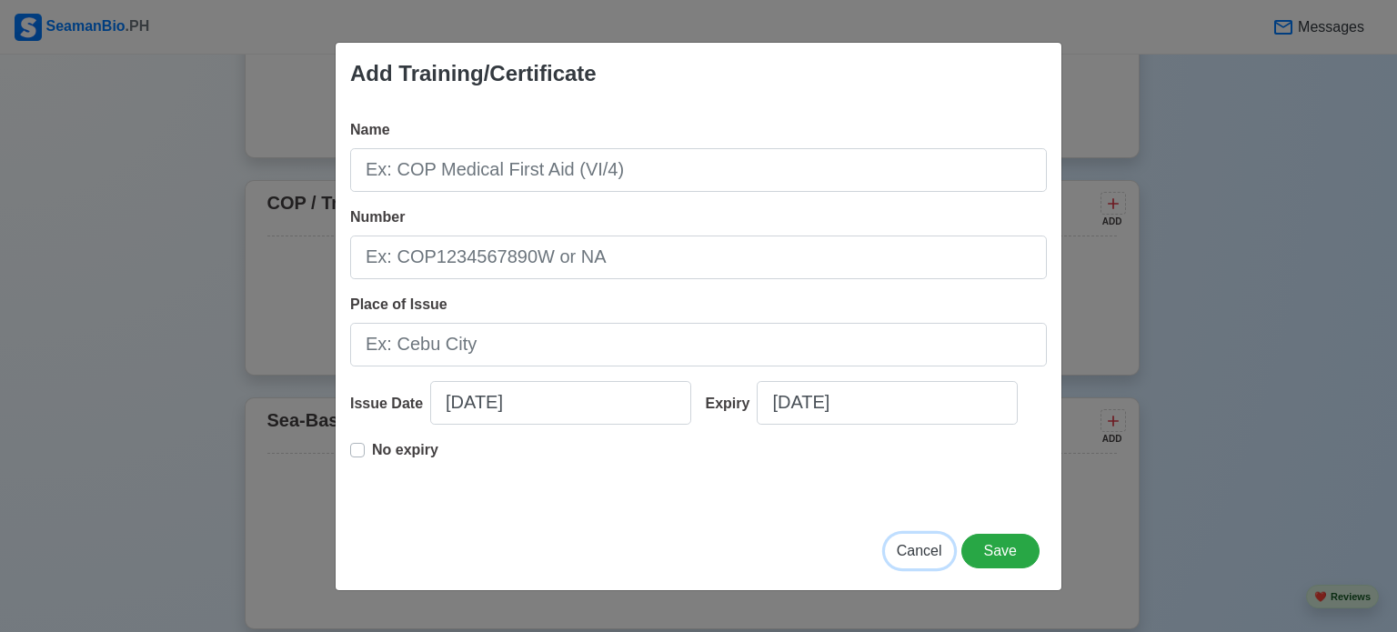
click at [931, 543] on span "Cancel" at bounding box center [919, 550] width 45 height 15
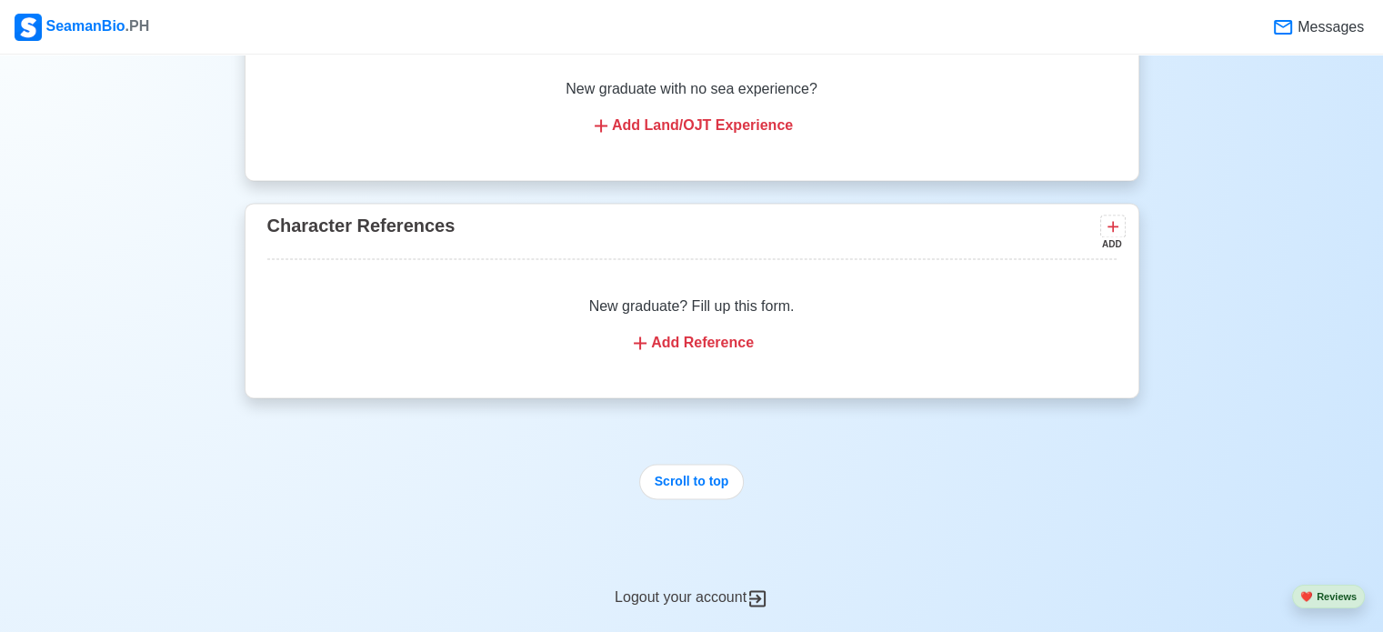
scroll to position [2820, 0]
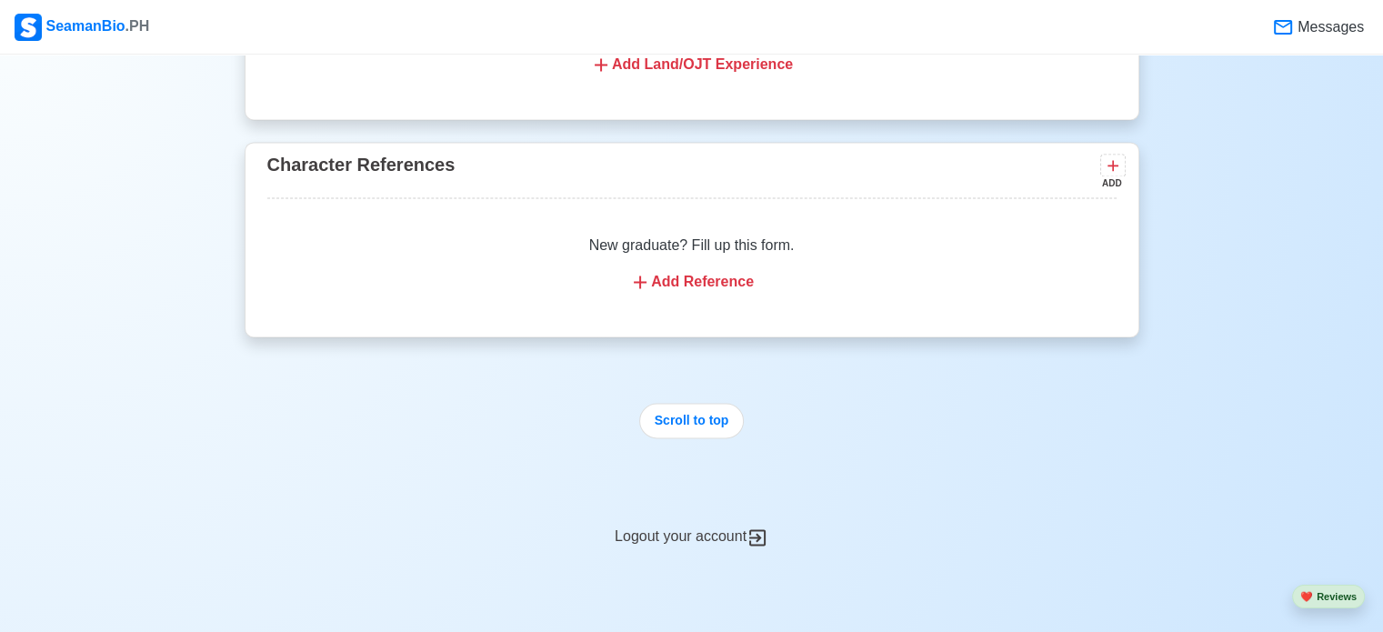
click at [666, 286] on div "Add Reference" at bounding box center [692, 282] width 806 height 22
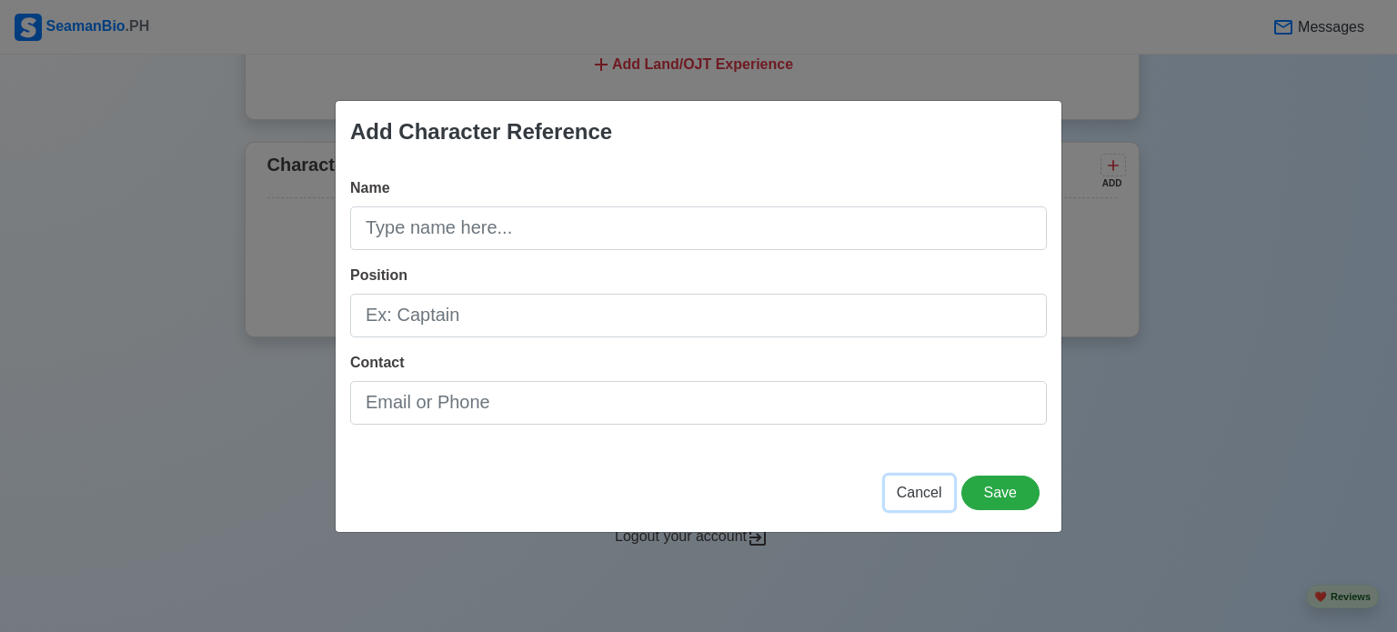
click at [935, 500] on span "Cancel" at bounding box center [919, 492] width 45 height 15
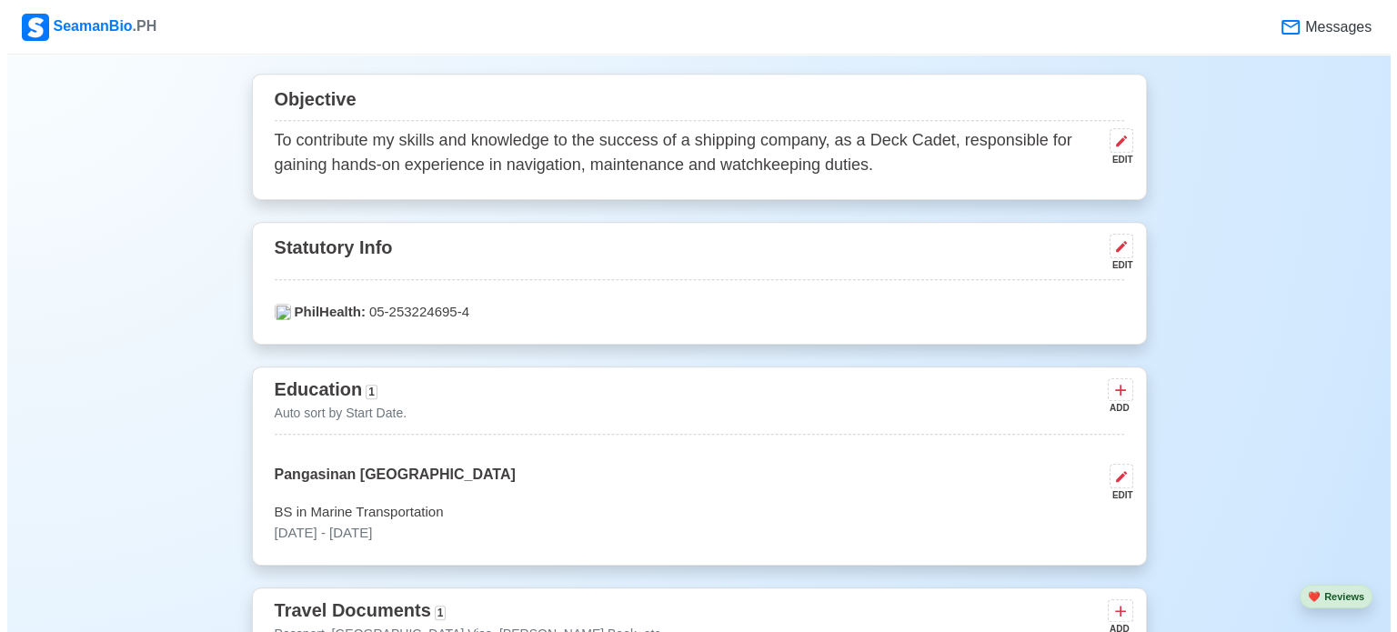
scroll to position [1001, 0]
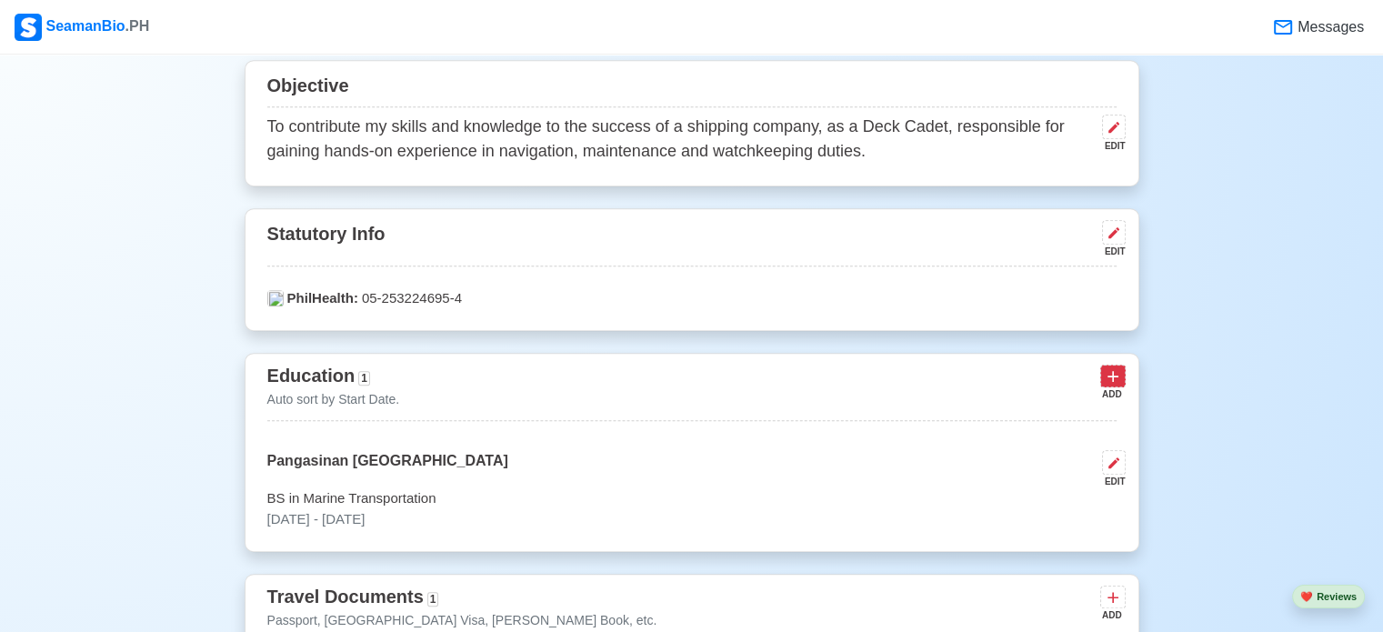
click at [1114, 377] on icon at bounding box center [1113, 376] width 18 height 18
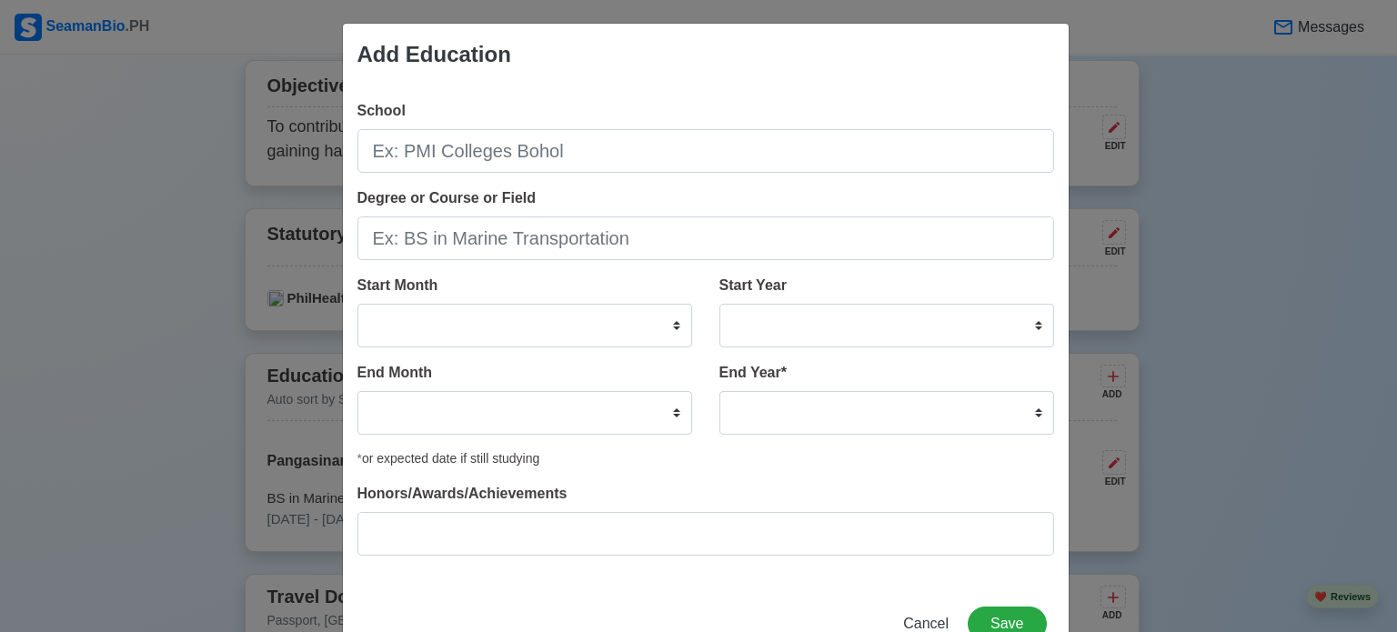
scroll to position [0, 0]
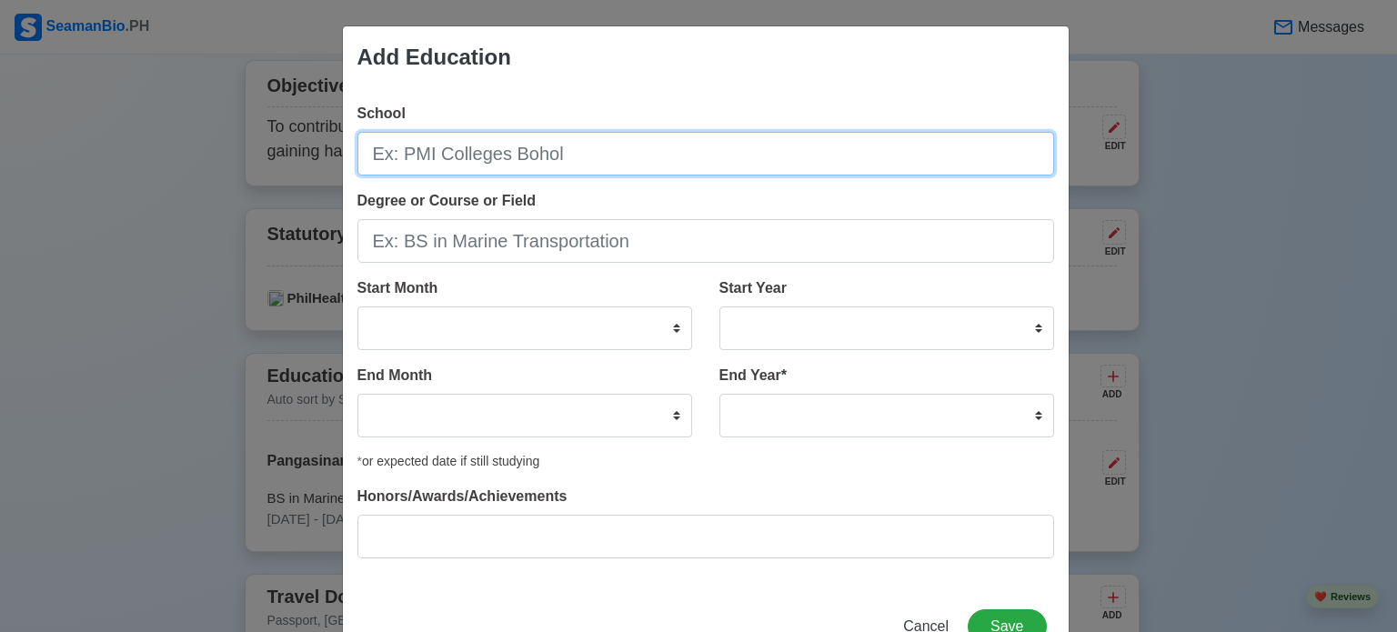
click at [560, 156] on input "School" at bounding box center [705, 154] width 697 height 44
type input "Lyceum Northwestern Univeristy"
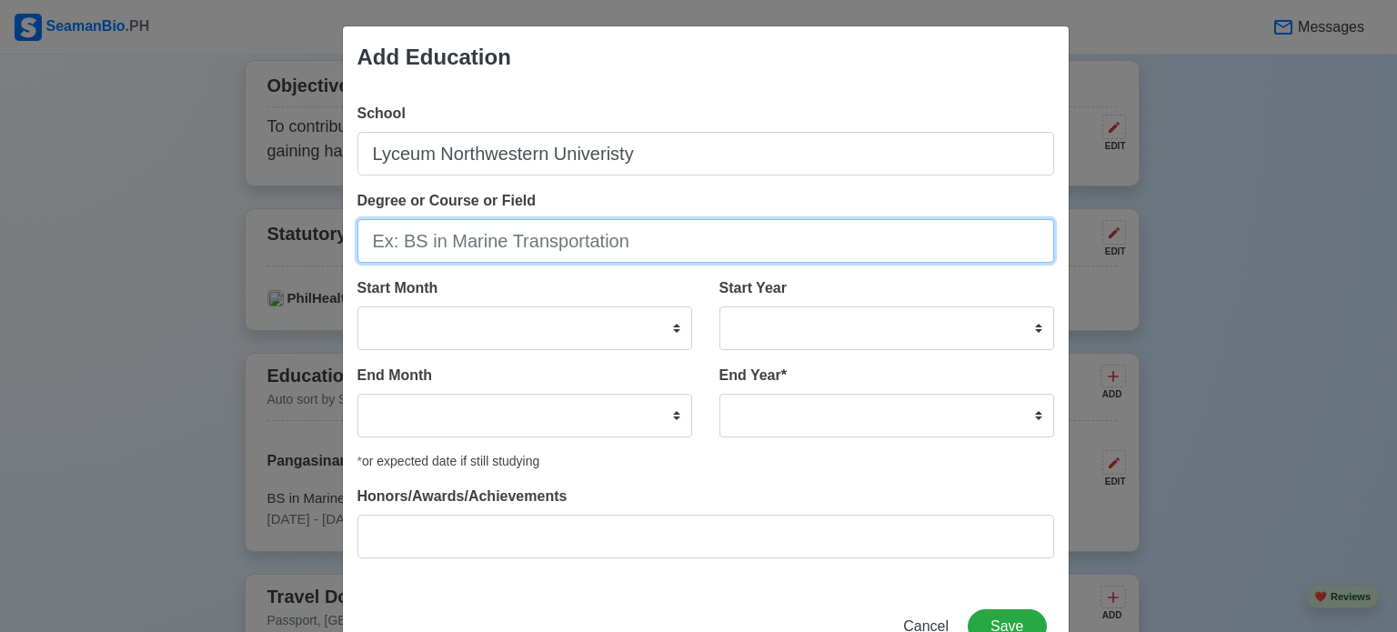
click at [604, 242] on input "Degree or Course or Field" at bounding box center [705, 241] width 697 height 44
type input "STEM"
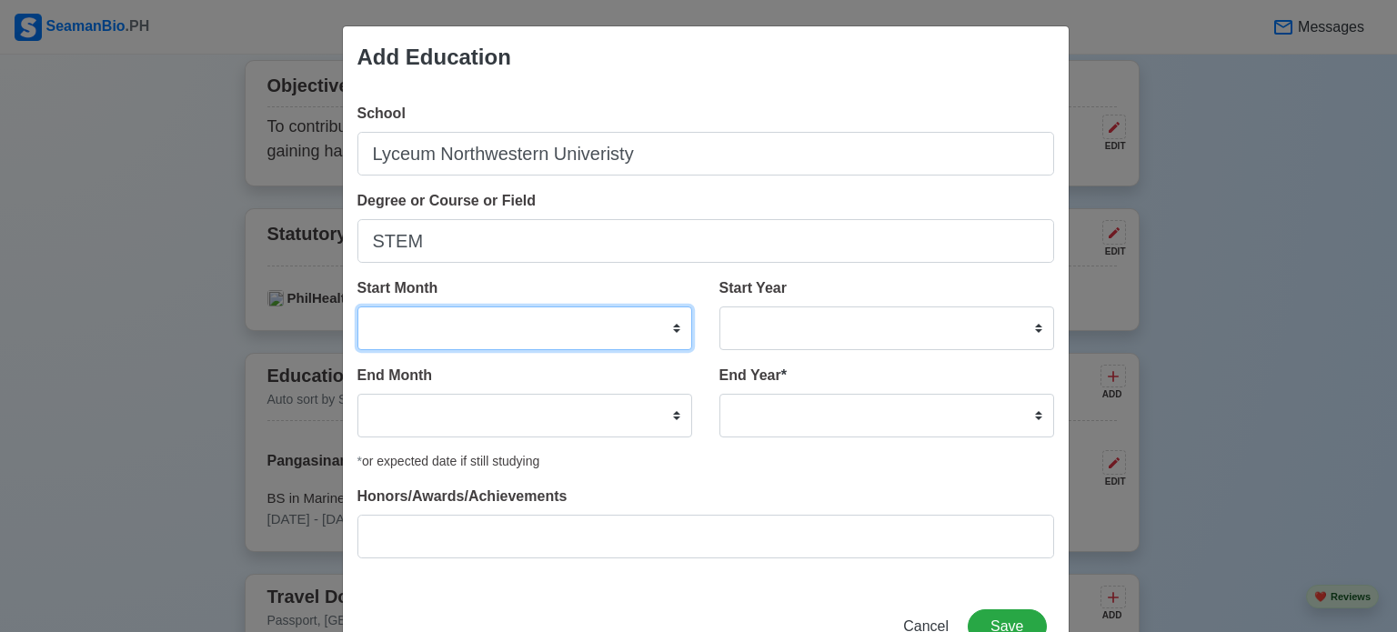
click at [639, 327] on select "January February March April May June July August September October November De…" at bounding box center [524, 329] width 335 height 44
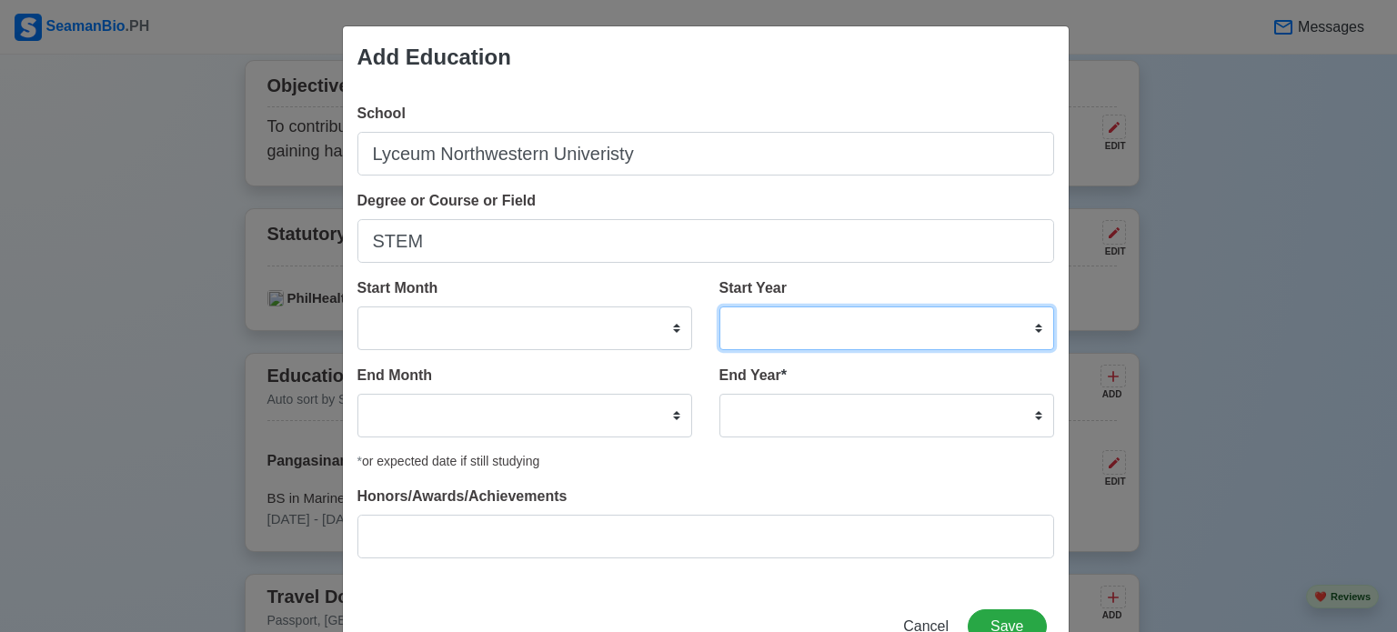
click at [816, 321] on select "2025 2024 2023 2022 2021 2020 2019 2018 2017 2016 2015 2014 2013 2012 2011 2010…" at bounding box center [886, 329] width 335 height 44
select select "2020"
click at [719, 307] on select "2025 2024 2023 2022 2021 2020 2019 2018 2017 2016 2015 2014 2013 2012 2011 2010…" at bounding box center [886, 329] width 335 height 44
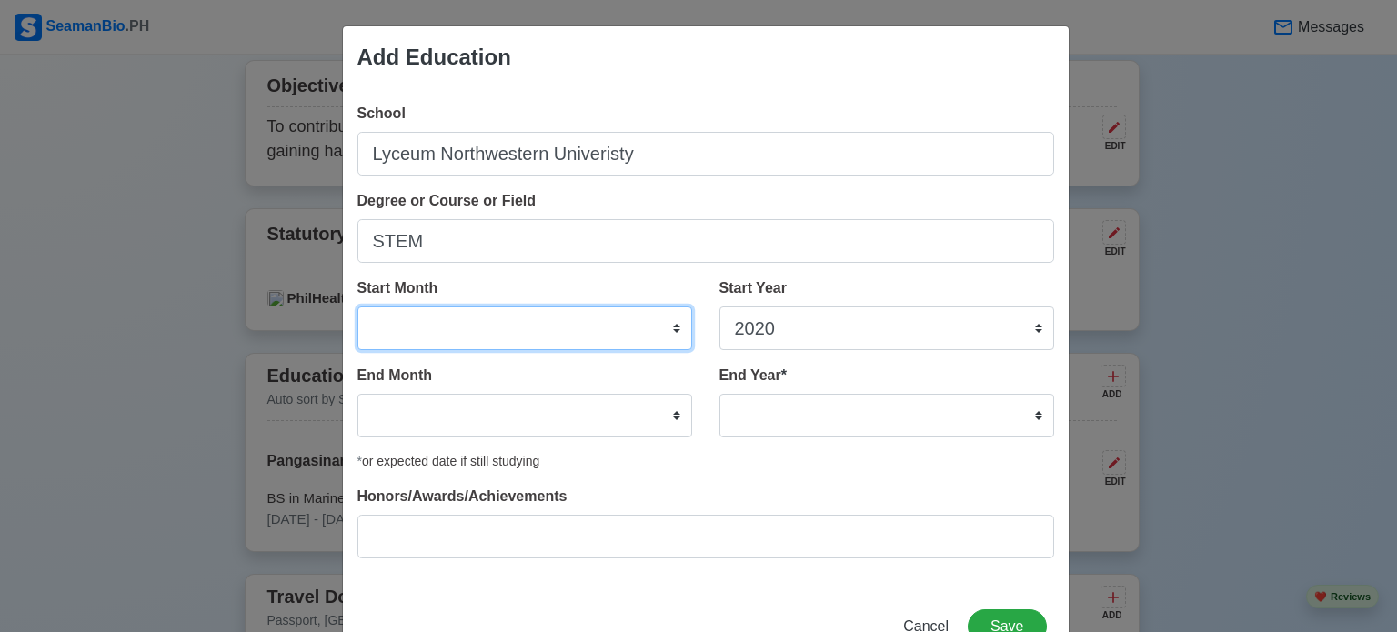
click at [567, 336] on select "January February March April May June July August September October November De…" at bounding box center [524, 329] width 335 height 44
select select "June"
click at [357, 307] on select "January February March April May June July August September October November De…" at bounding box center [524, 329] width 335 height 44
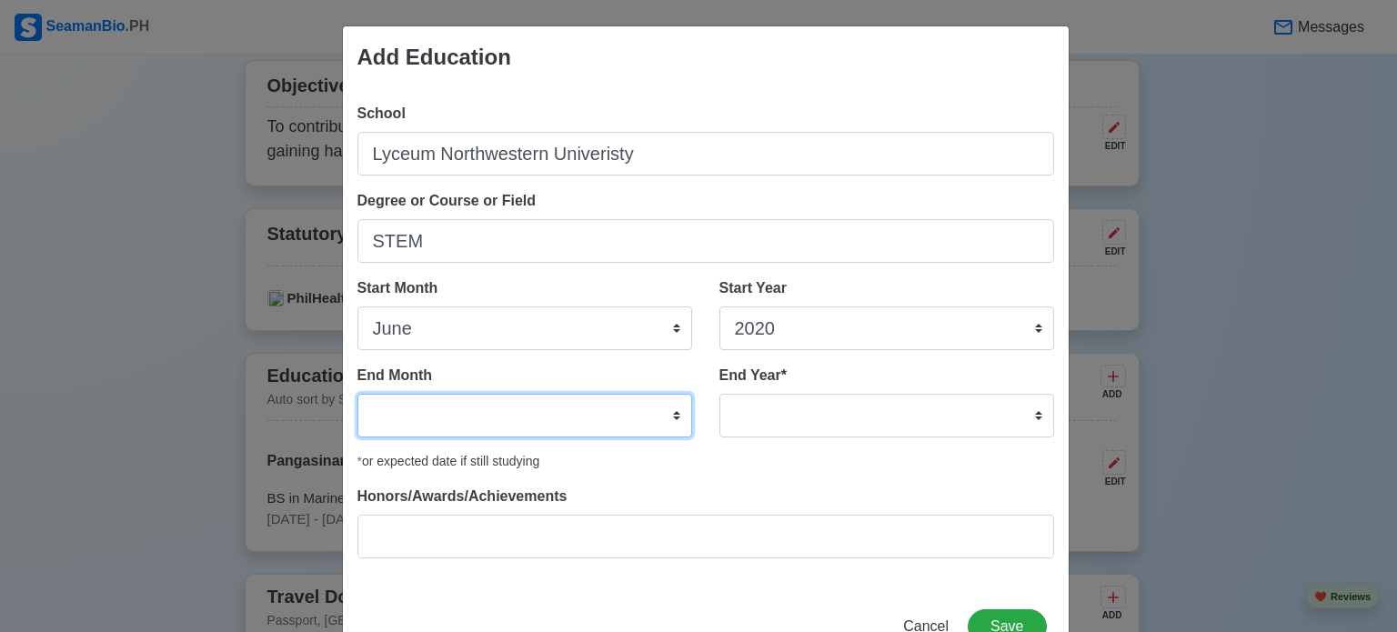
click at [524, 430] on select "January February March April May June July August September October November De…" at bounding box center [524, 416] width 335 height 44
select select "June"
click at [357, 394] on select "January February March April May June July August September October November De…" at bounding box center [524, 416] width 335 height 44
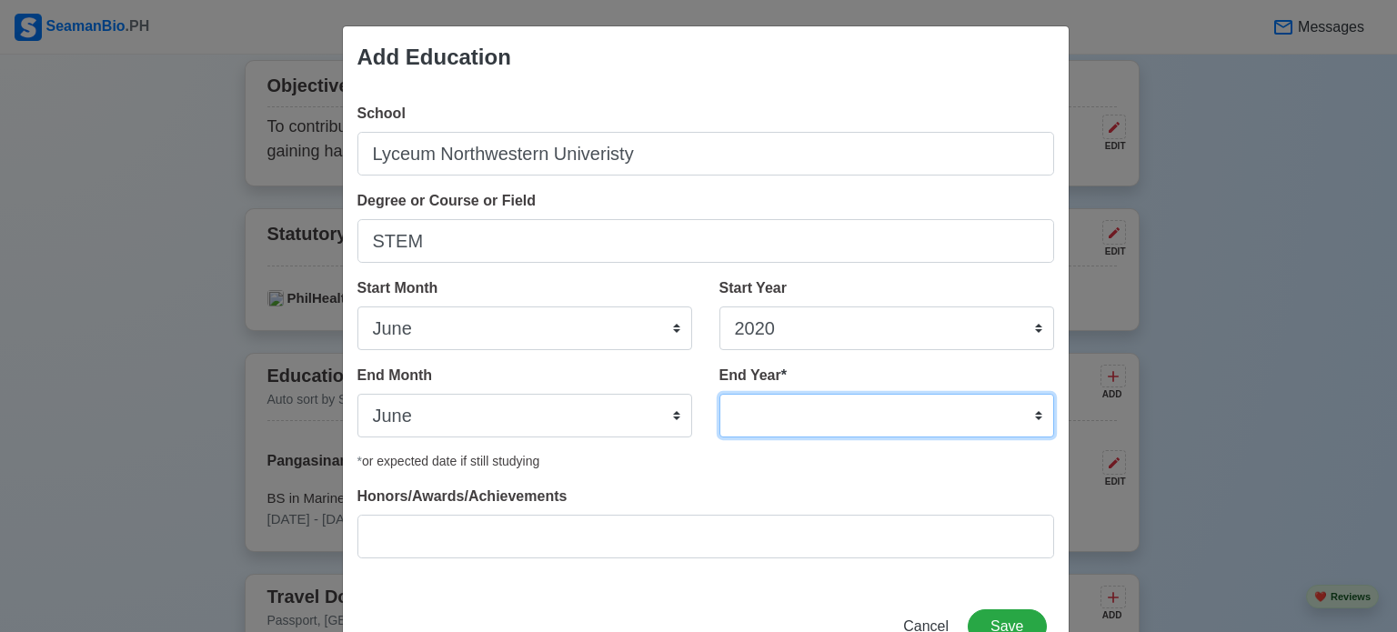
click at [748, 414] on select "2035 2034 2033 2032 2031 2030 2029 2028 2027 2026 2025 2024 2023 2022 2021 2020…" at bounding box center [886, 416] width 335 height 44
select select "2022"
click at [719, 394] on select "2035 2034 2033 2032 2031 2030 2029 2028 2027 2026 2025 2024 2023 2022 2021 2020…" at bounding box center [886, 416] width 335 height 44
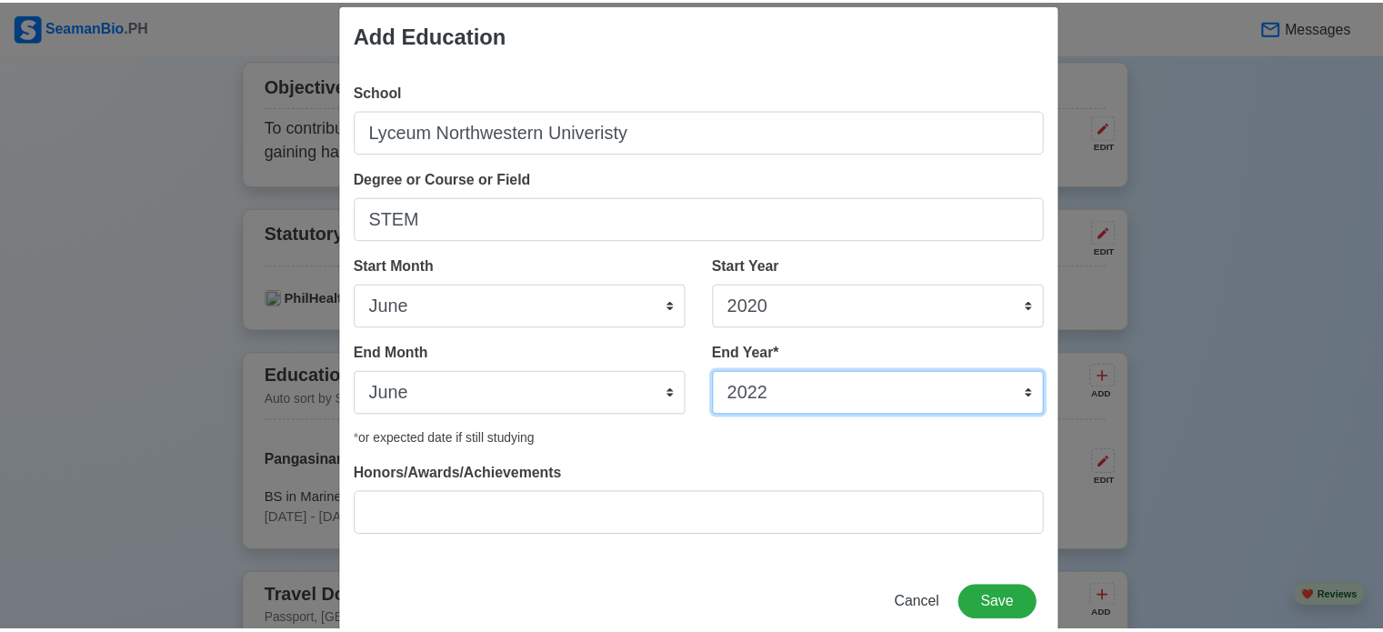
scroll to position [58, 0]
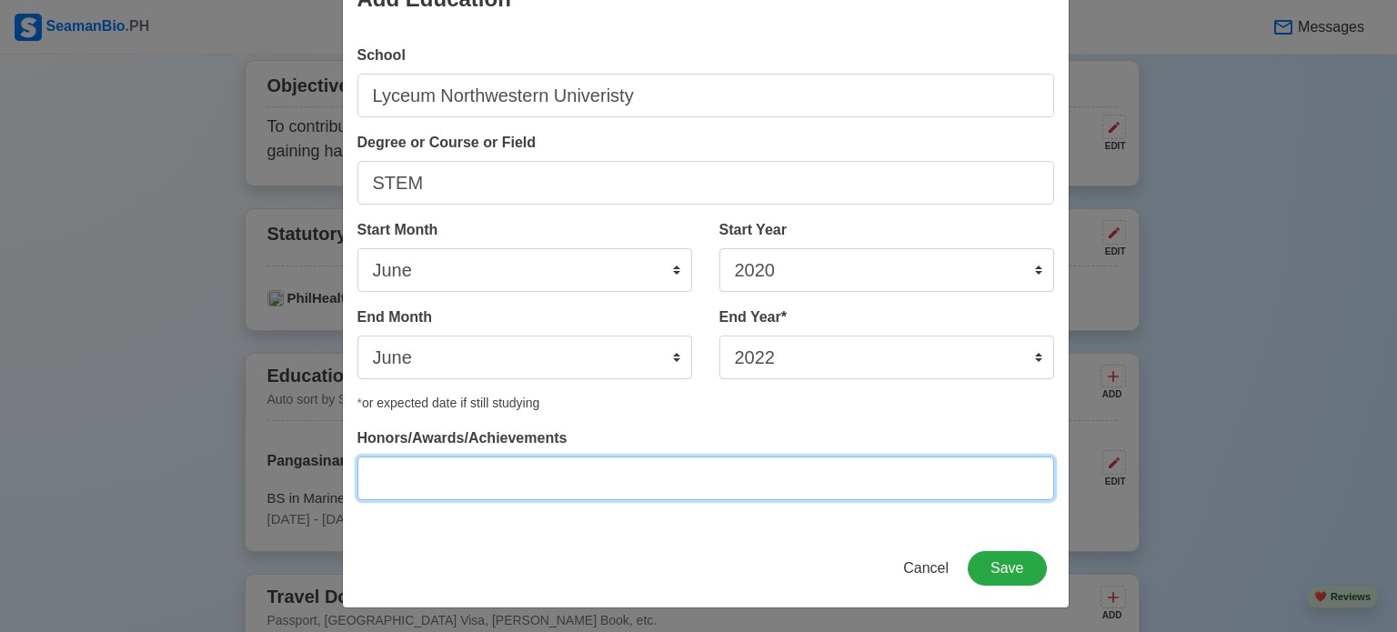
click at [440, 476] on input "Honors/Awards/Achievements" at bounding box center [705, 479] width 697 height 44
type input "With Honors"
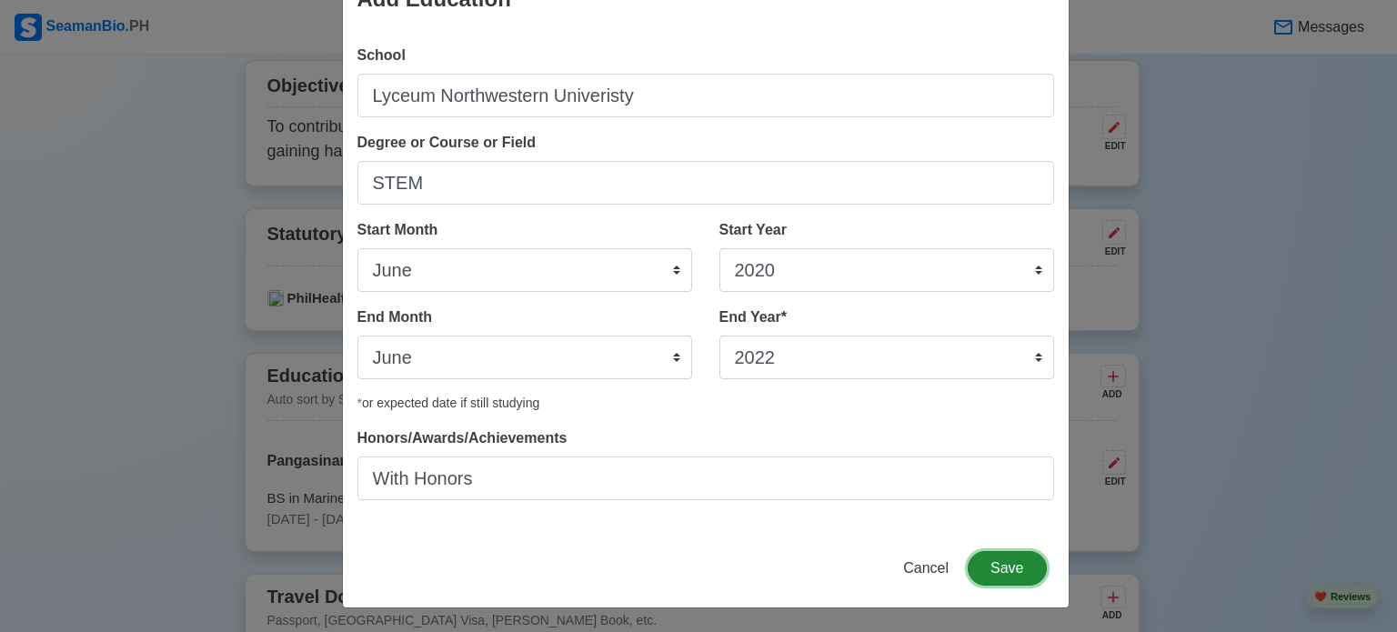
click at [990, 563] on button "Save" at bounding box center [1007, 568] width 78 height 35
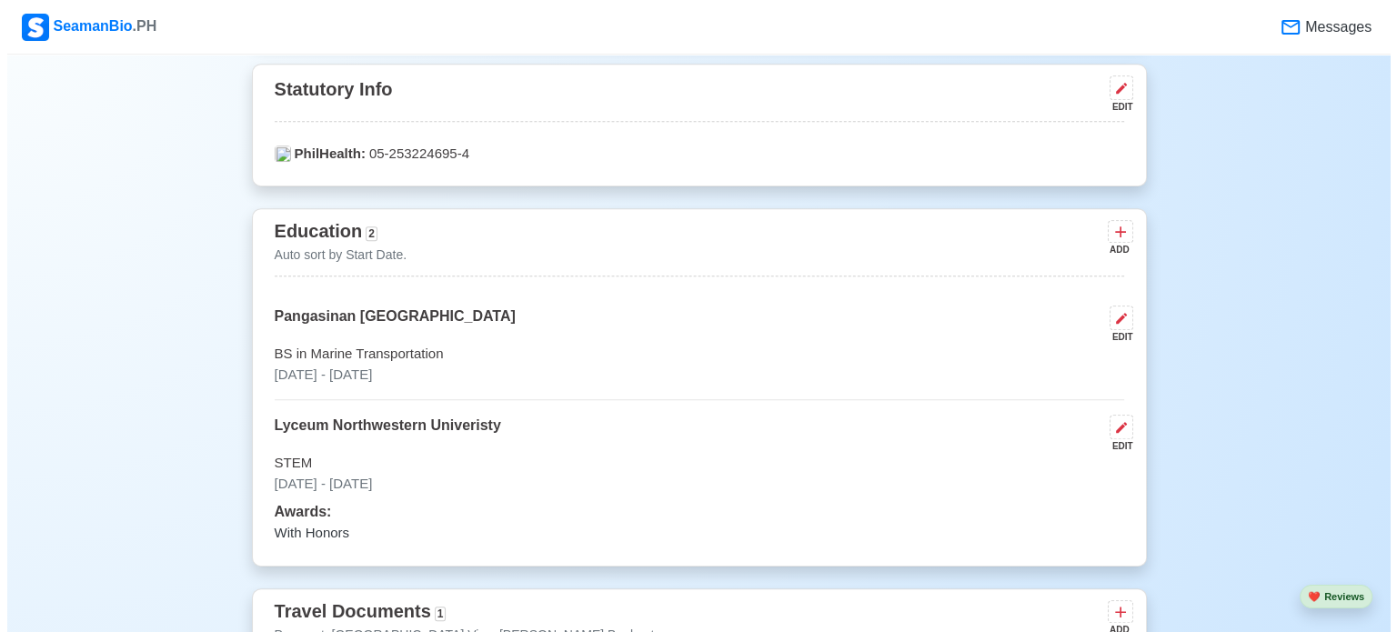
scroll to position [1182, 0]
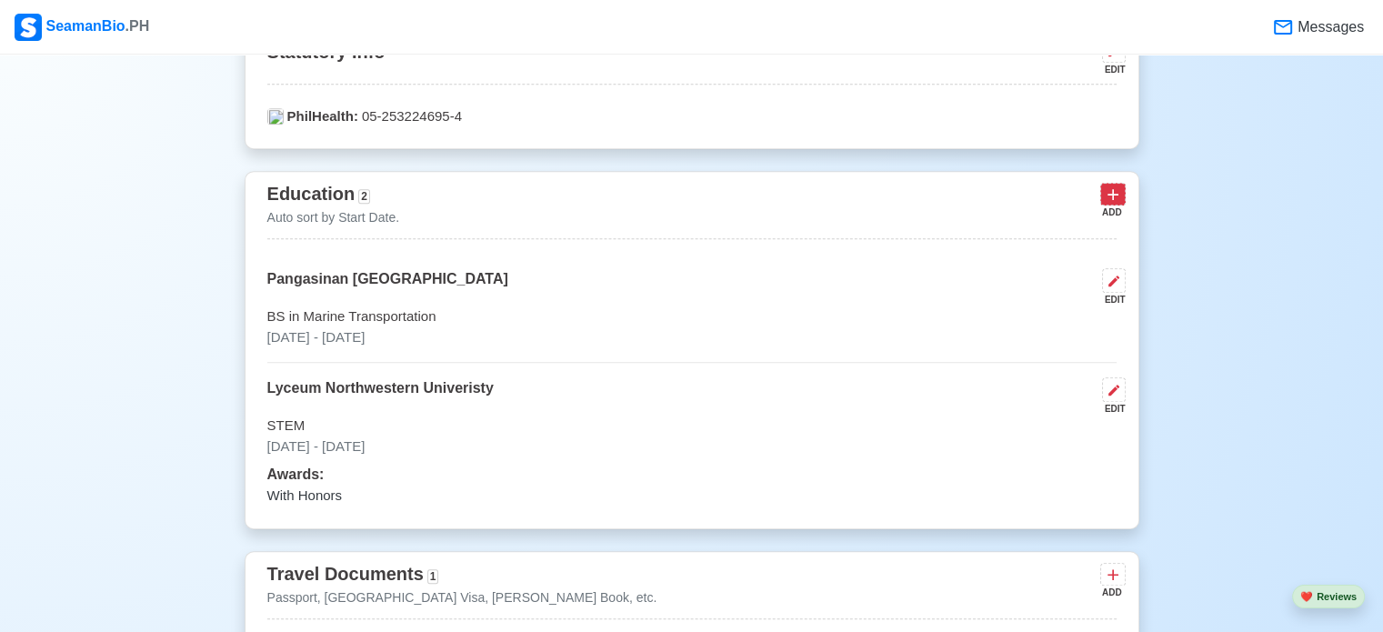
click at [1106, 194] on icon at bounding box center [1113, 195] width 18 height 18
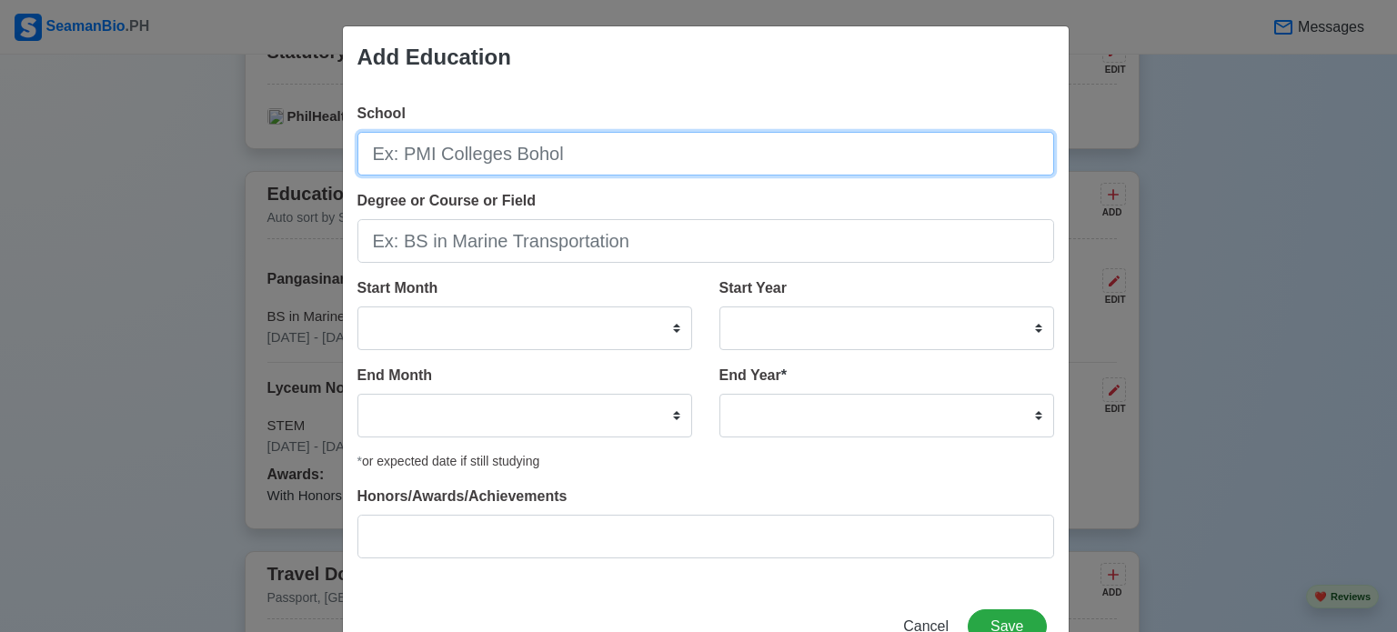
click at [479, 150] on input "School" at bounding box center [705, 154] width 697 height 44
type input "Pangasinan School of Arts and Trades"
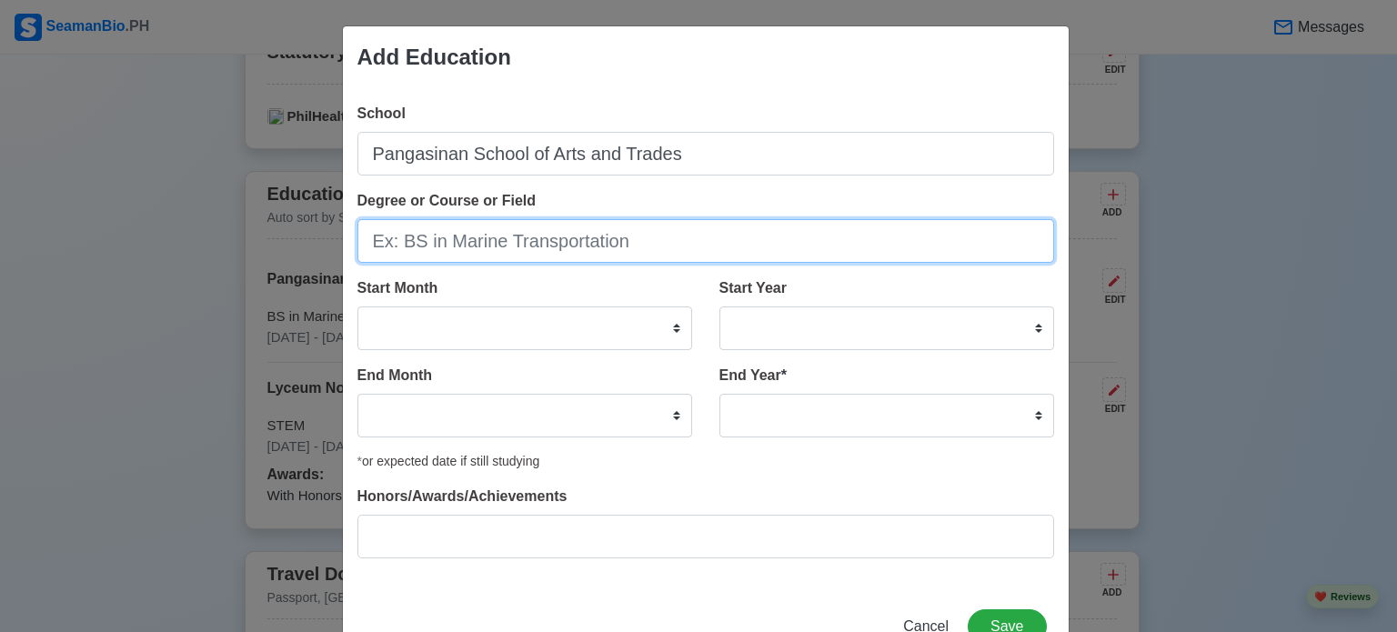
click at [546, 238] on input "Degree or Course or Field" at bounding box center [705, 241] width 697 height 44
type input "Junior High School"
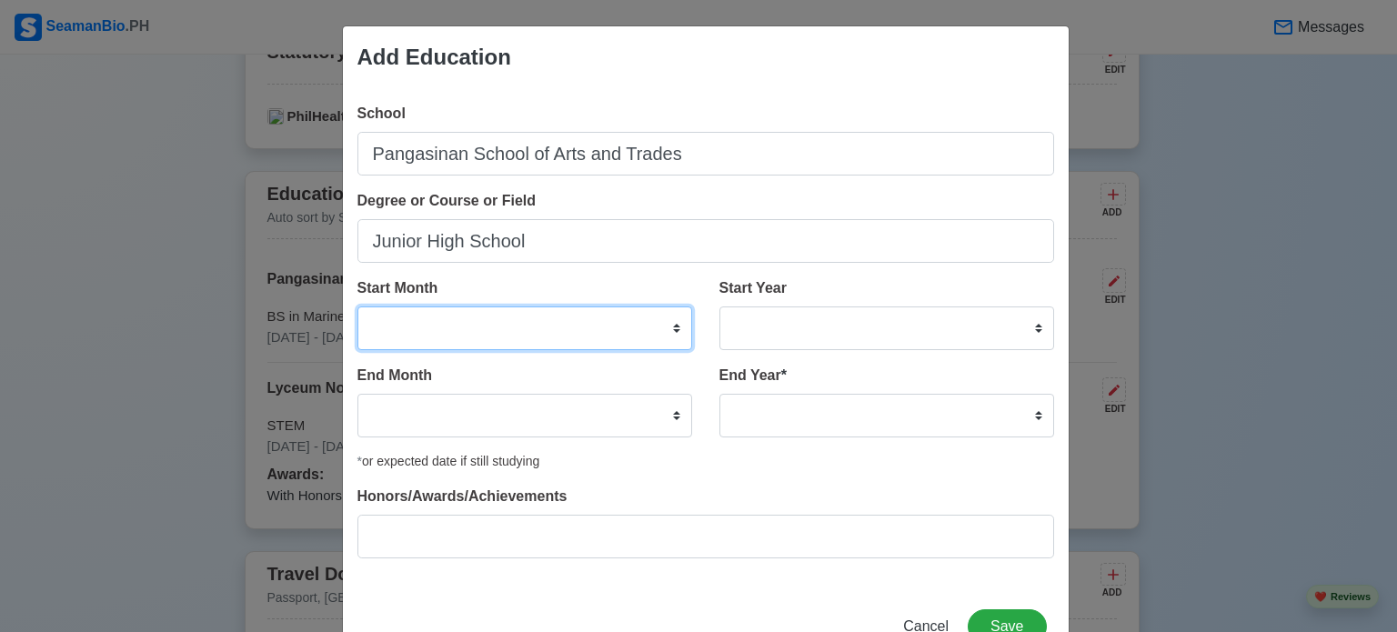
click at [567, 325] on select "January February March April May June July August September October November De…" at bounding box center [524, 329] width 335 height 44
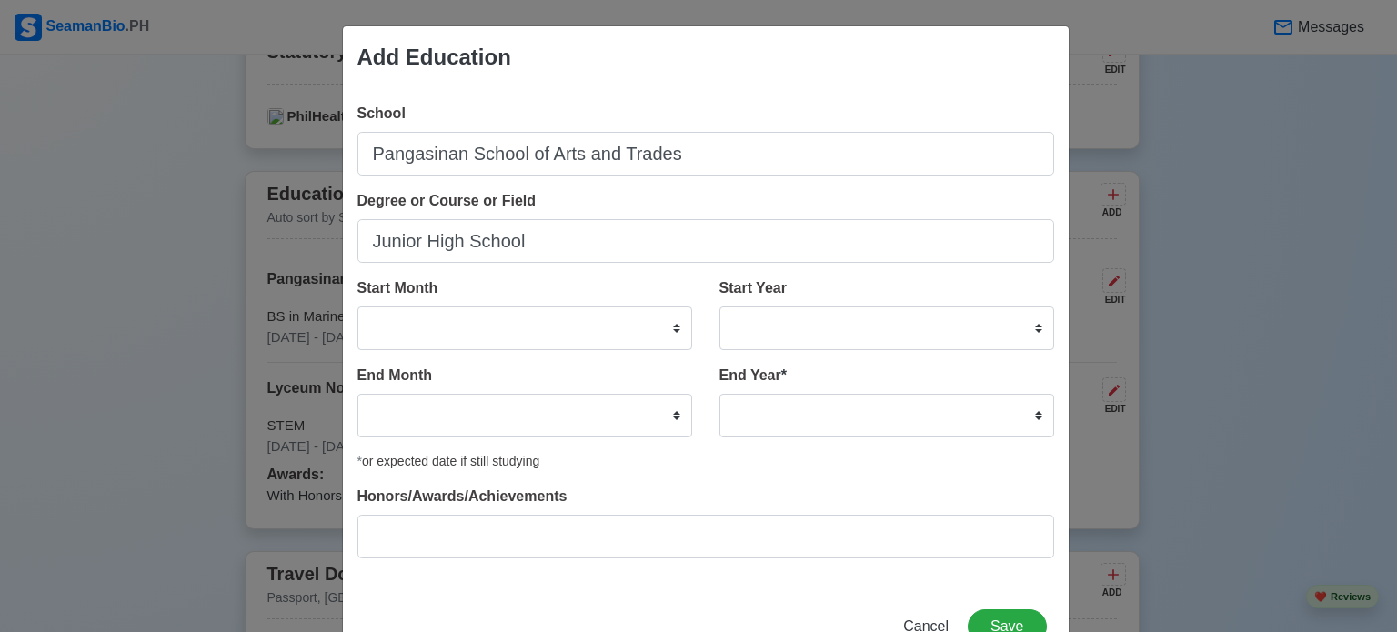
click at [876, 206] on div "Degree or Course or [GEOGRAPHIC_DATA]" at bounding box center [705, 226] width 697 height 73
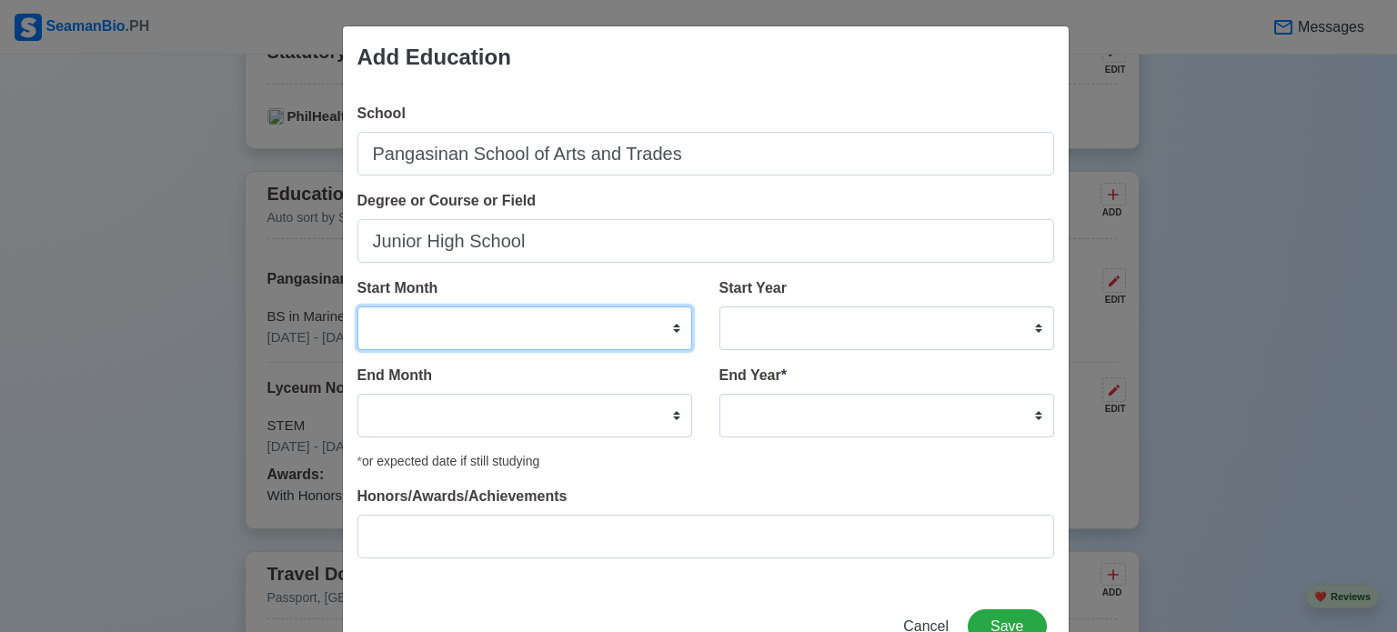
click at [649, 311] on select "January February March April May June July August September October November De…" at bounding box center [524, 329] width 335 height 44
select select "June"
click at [357, 307] on select "January February March April May June July August September October November De…" at bounding box center [524, 329] width 335 height 44
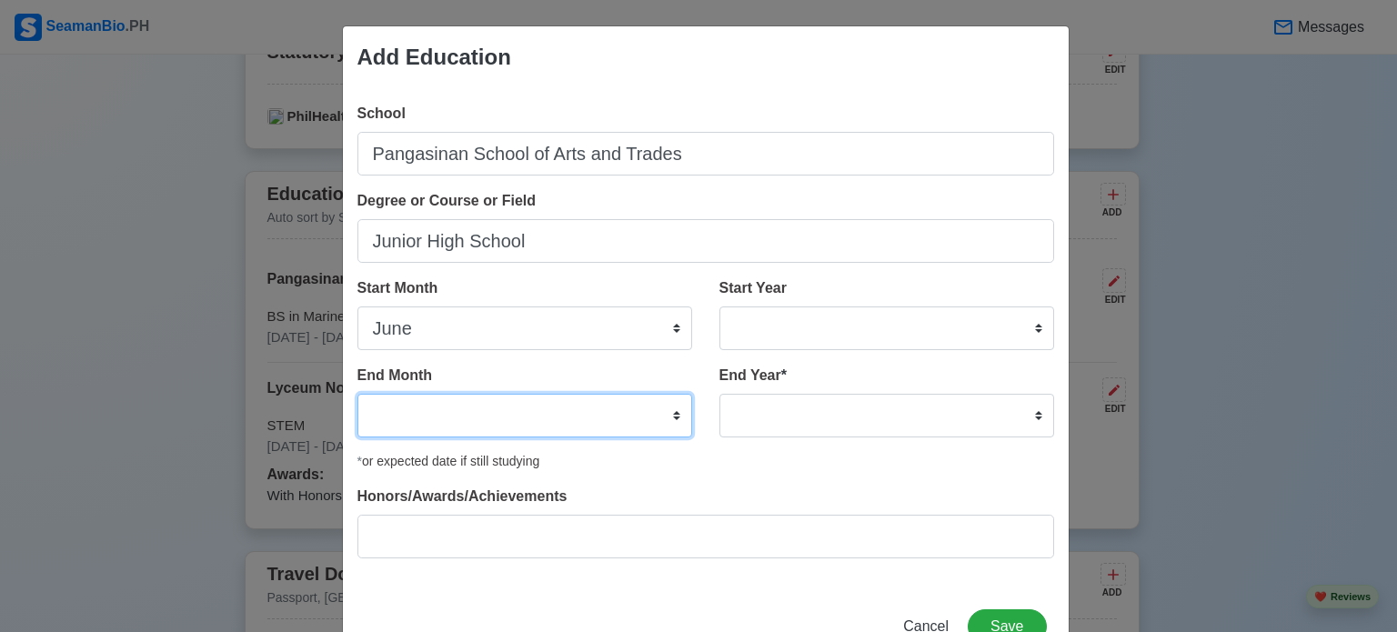
click at [658, 404] on select "January February March April May June July August September October November De…" at bounding box center [524, 416] width 335 height 44
select select "June"
click at [357, 394] on select "January February March April May June July August September October November De…" at bounding box center [524, 416] width 335 height 44
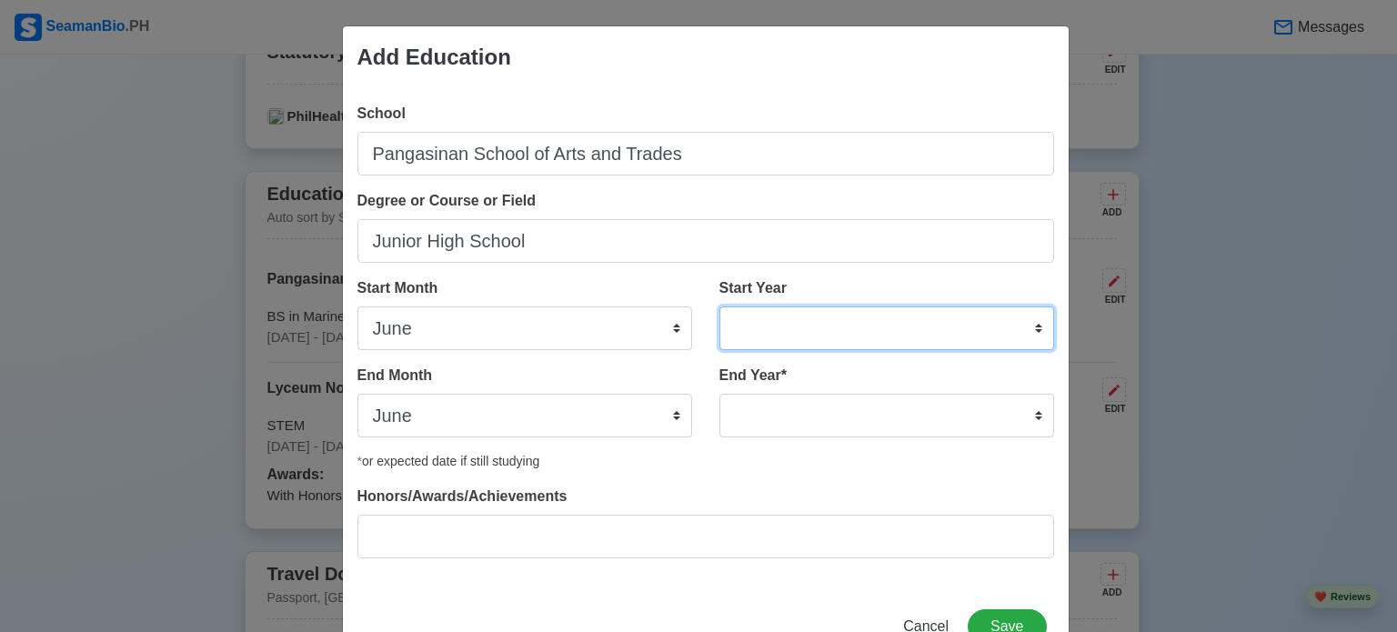
click at [777, 313] on select "2025 2024 2023 2022 2021 2020 2019 2018 2017 2016 2015 2014 2013 2012 2011 2010…" at bounding box center [886, 329] width 335 height 44
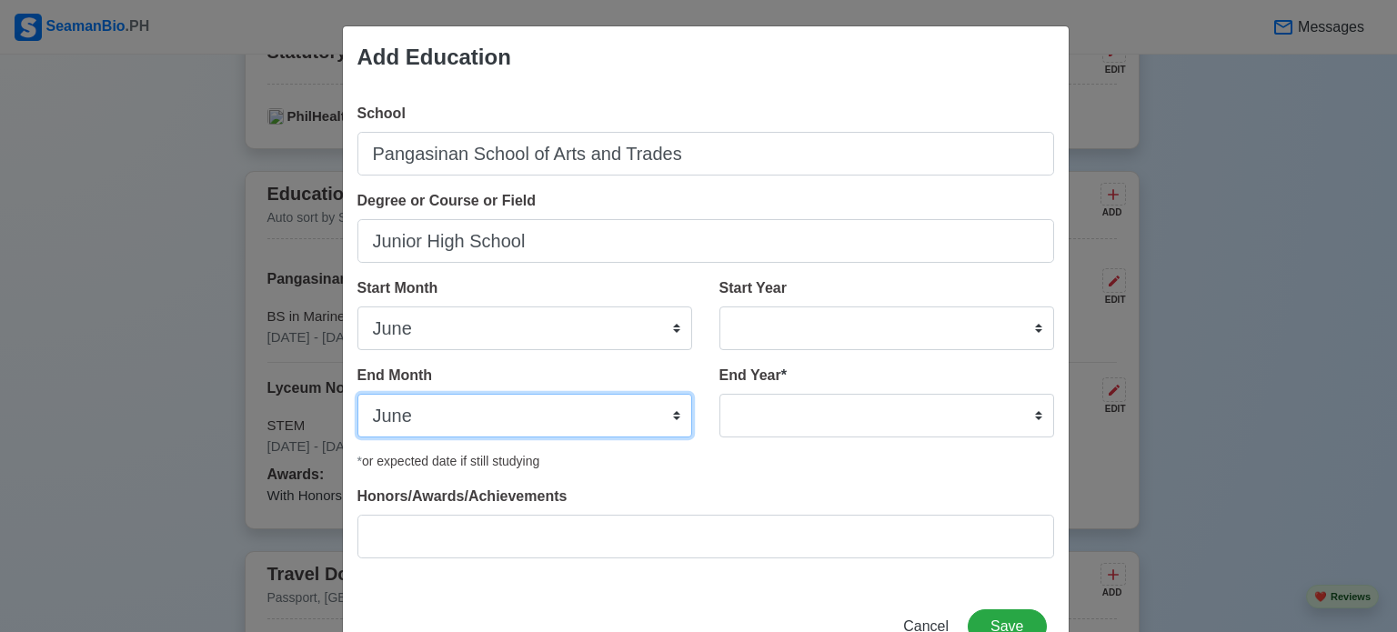
click at [607, 417] on select "January February March April May June July August September October November De…" at bounding box center [524, 416] width 335 height 44
click at [357, 394] on select "January February March April May June July August September October November De…" at bounding box center [524, 416] width 335 height 44
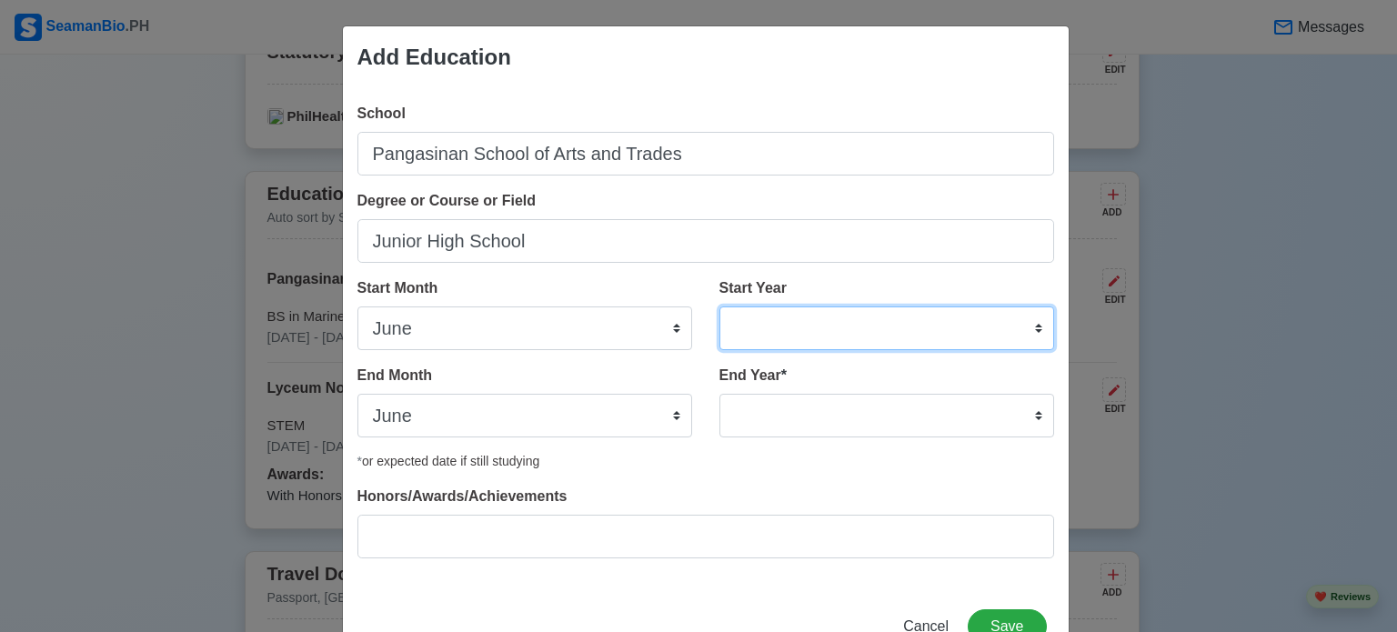
click at [799, 314] on select "2025 2024 2023 2022 2021 2020 2019 2018 2017 2016 2015 2014 2013 2012 2011 2010…" at bounding box center [886, 329] width 335 height 44
select select "2016"
click at [719, 307] on select "2025 2024 2023 2022 2021 2020 2019 2018 2017 2016 2015 2014 2013 2012 2011 2010…" at bounding box center [886, 329] width 335 height 44
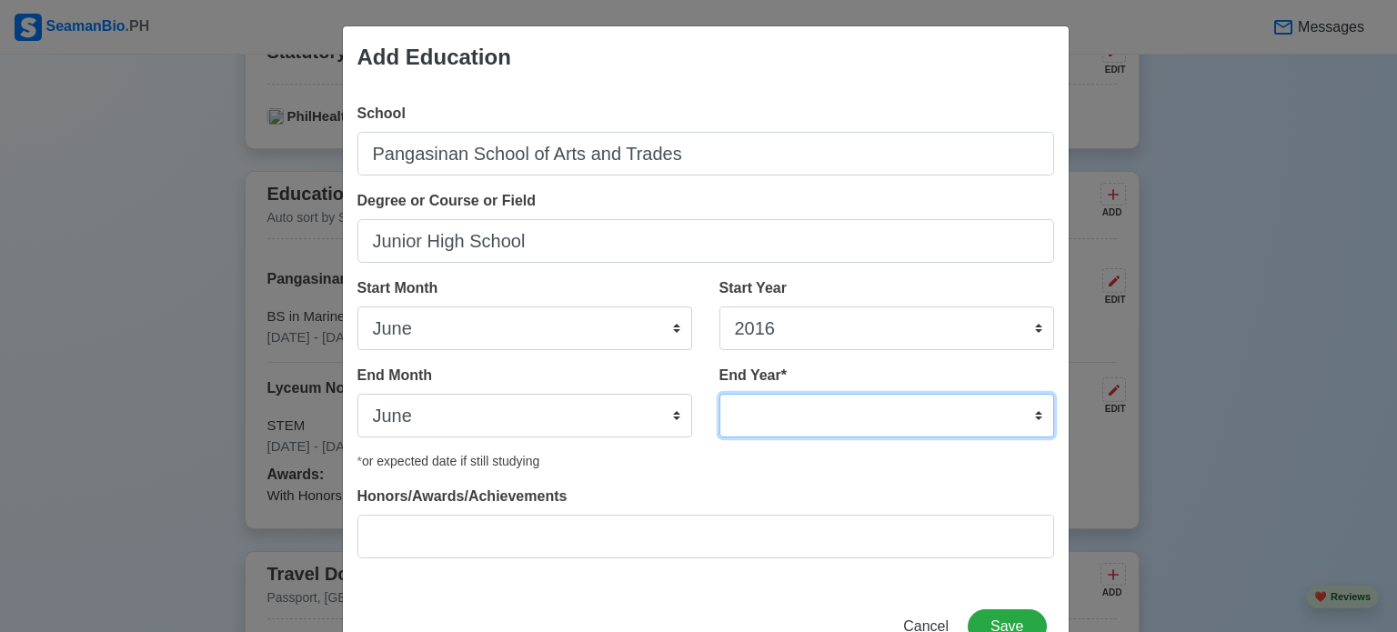
click at [780, 398] on select "2035 2034 2033 2032 2031 2030 2029 2028 2027 2026 2025 2024 2023 2022 2021 2020…" at bounding box center [886, 416] width 335 height 44
select select "2020"
click at [719, 394] on select "2035 2034 2033 2032 2031 2030 2029 2028 2027 2026 2025 2024 2023 2022 2021 2020…" at bounding box center [886, 416] width 335 height 44
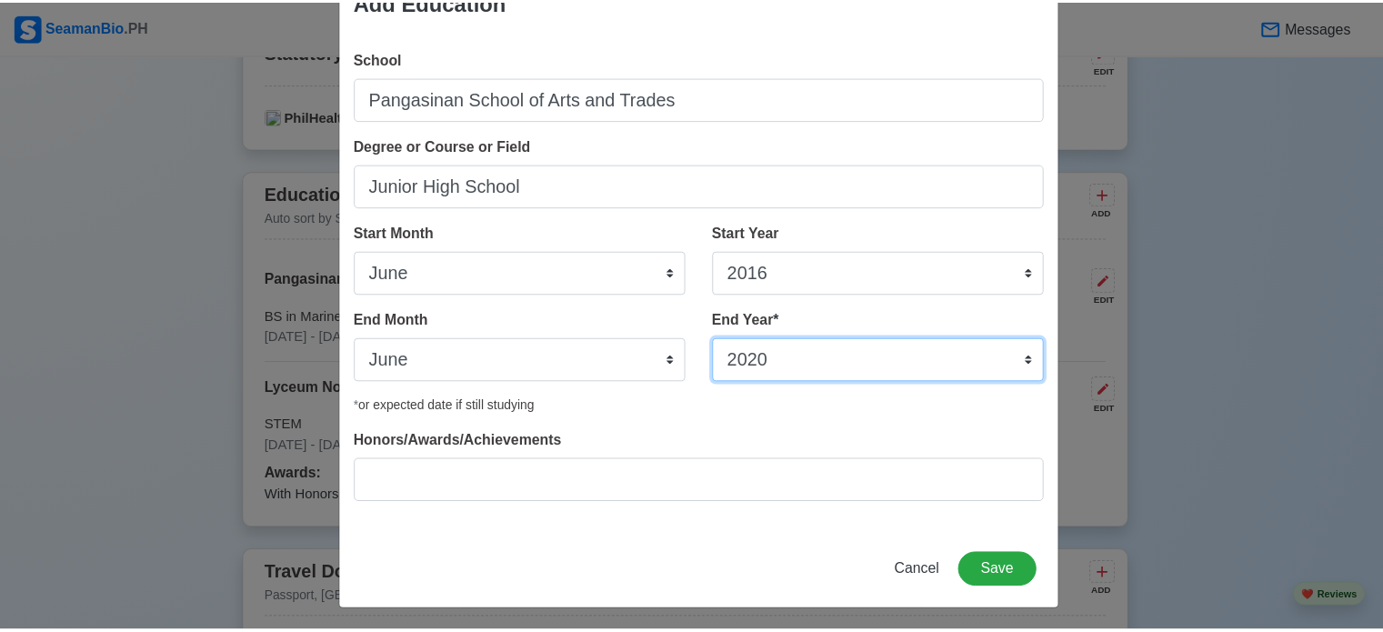
scroll to position [58, 0]
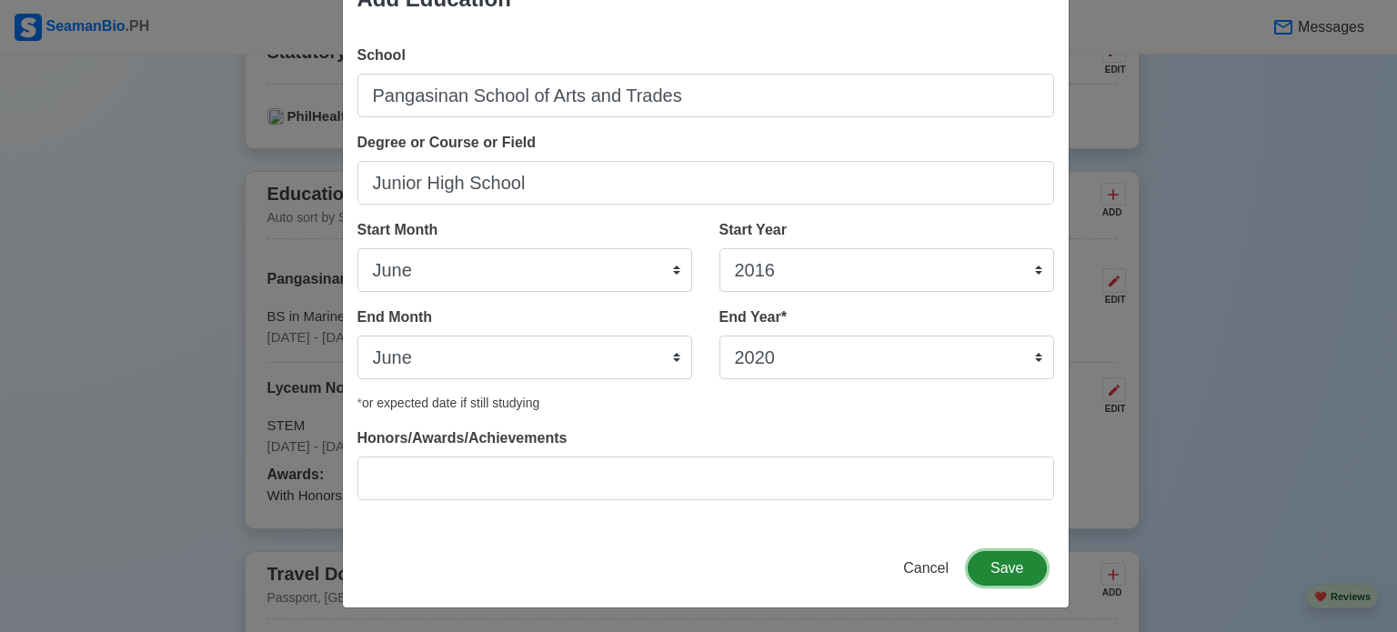
click at [998, 567] on button "Save" at bounding box center [1007, 568] width 78 height 35
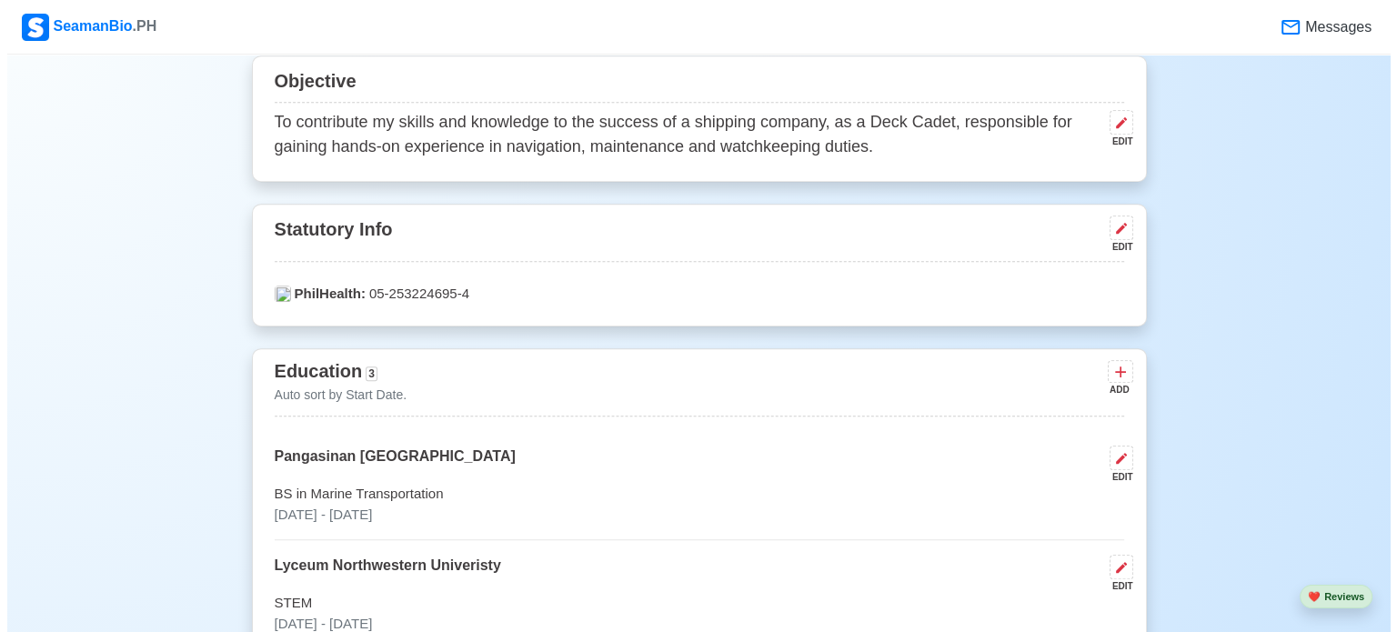
scroll to position [1001, 0]
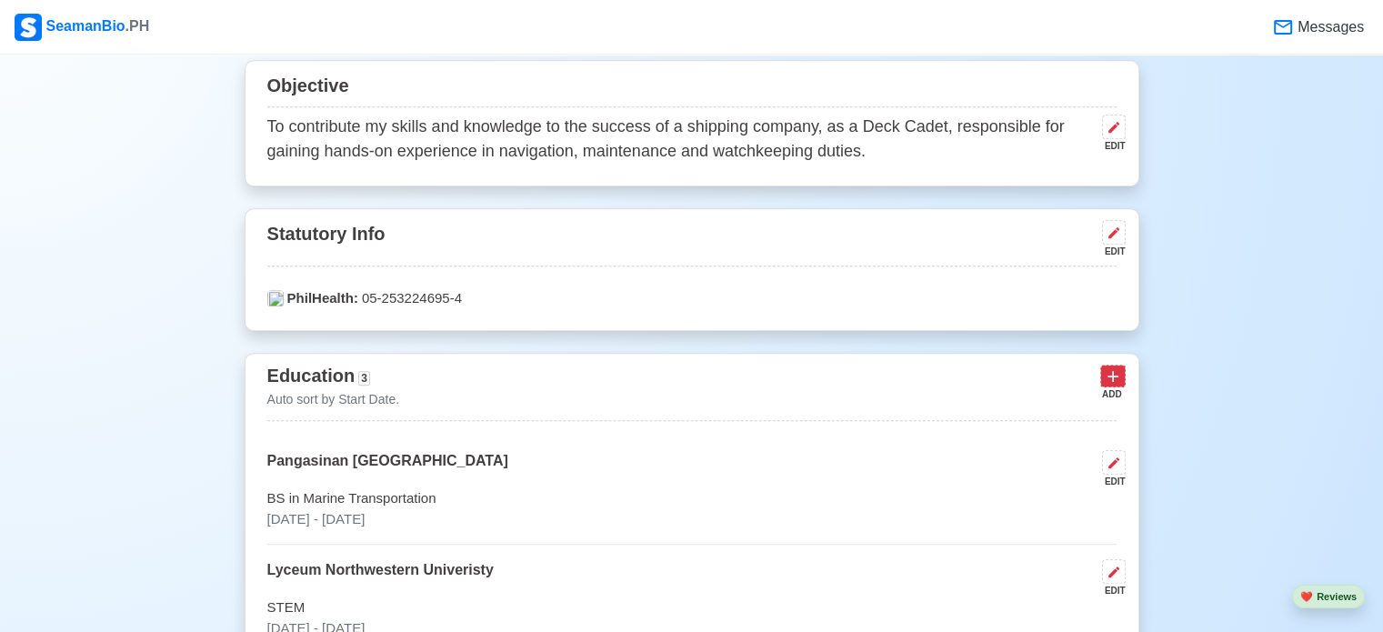
click at [1114, 377] on icon at bounding box center [1113, 377] width 11 height 11
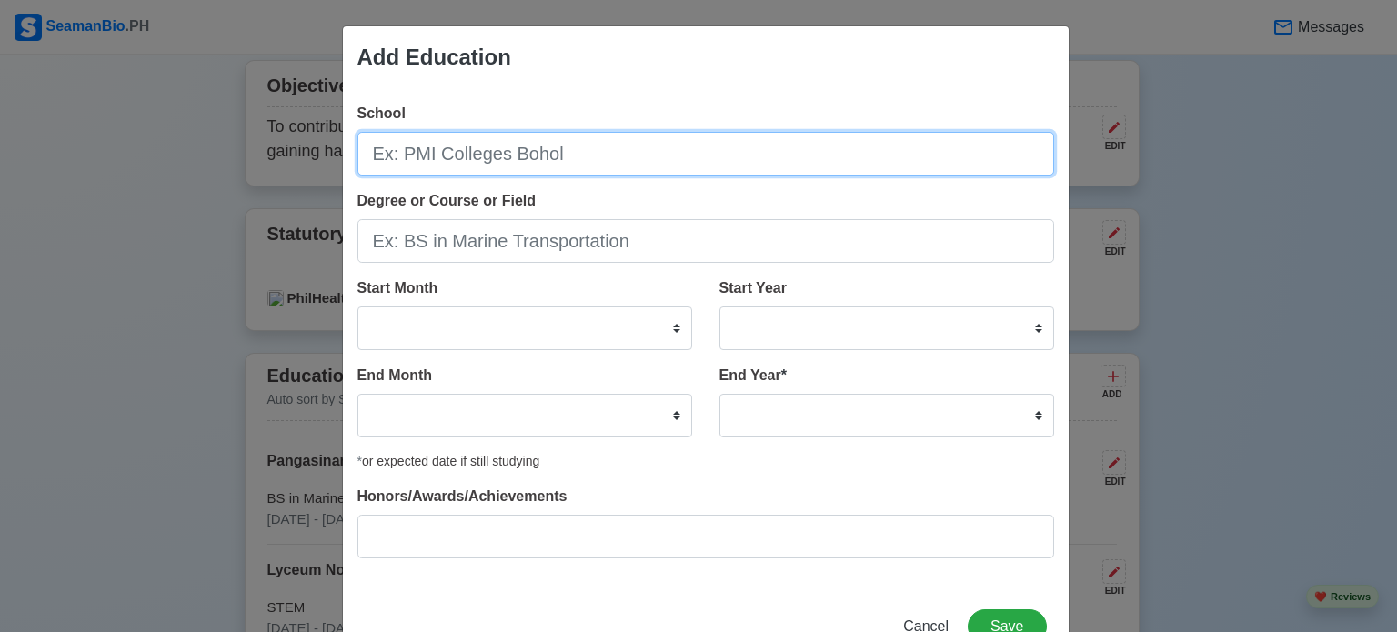
click at [483, 142] on input "School" at bounding box center [705, 154] width 697 height 44
type input "[DEMOGRAPHIC_DATA] Good [PERSON_NAME] Development Center"
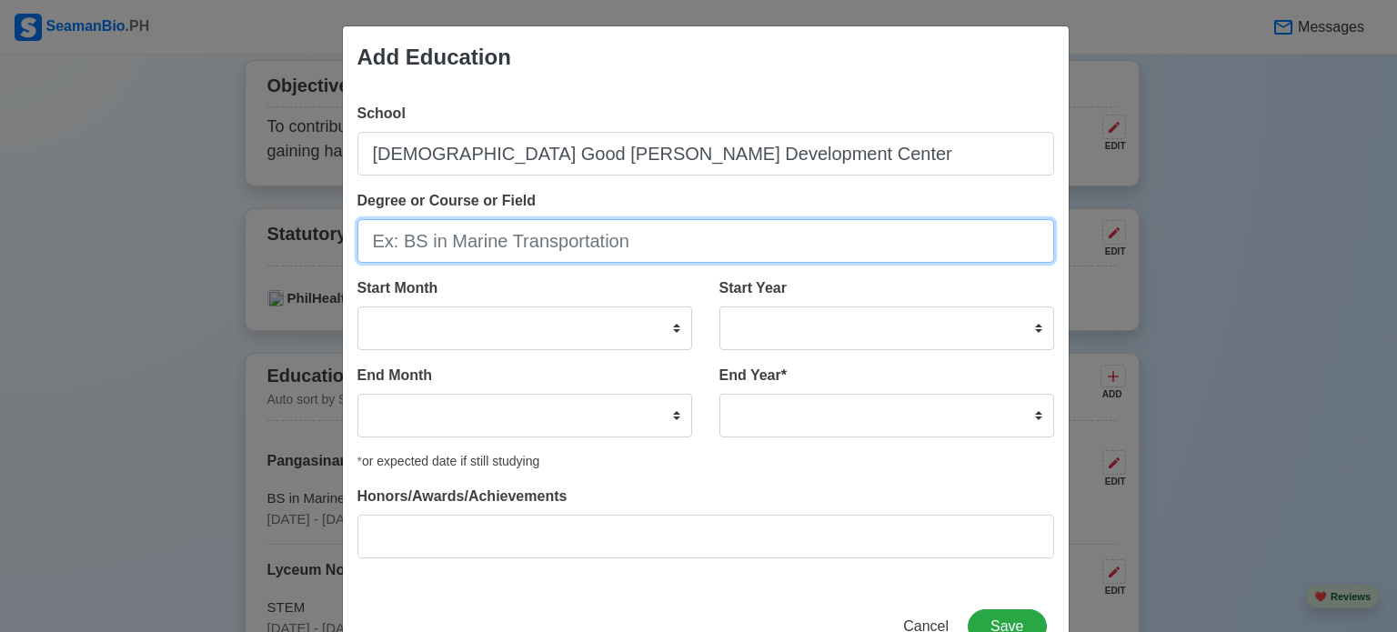
click at [422, 239] on input "Degree or Course or Field" at bounding box center [705, 241] width 697 height 44
type input "Elementary"
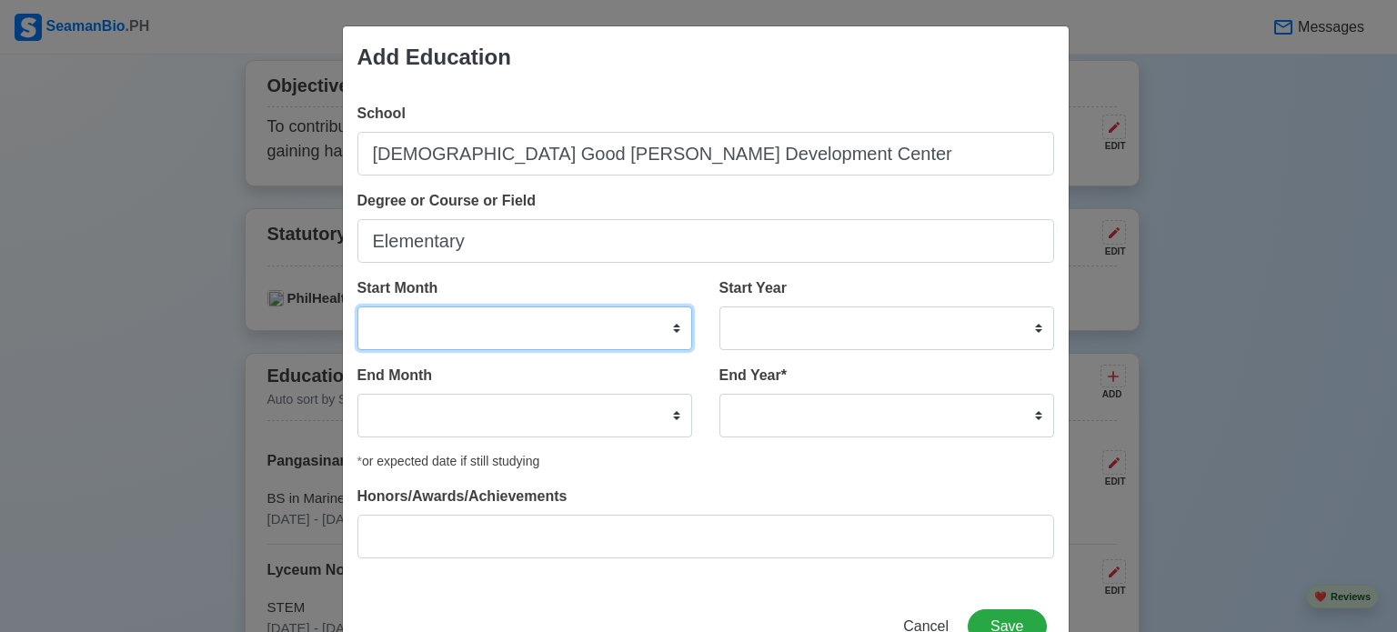
click at [639, 320] on select "January February March April May June July August September October November De…" at bounding box center [524, 329] width 335 height 44
select select "June"
click at [357, 307] on select "January February March April May June July August September October November De…" at bounding box center [524, 329] width 335 height 44
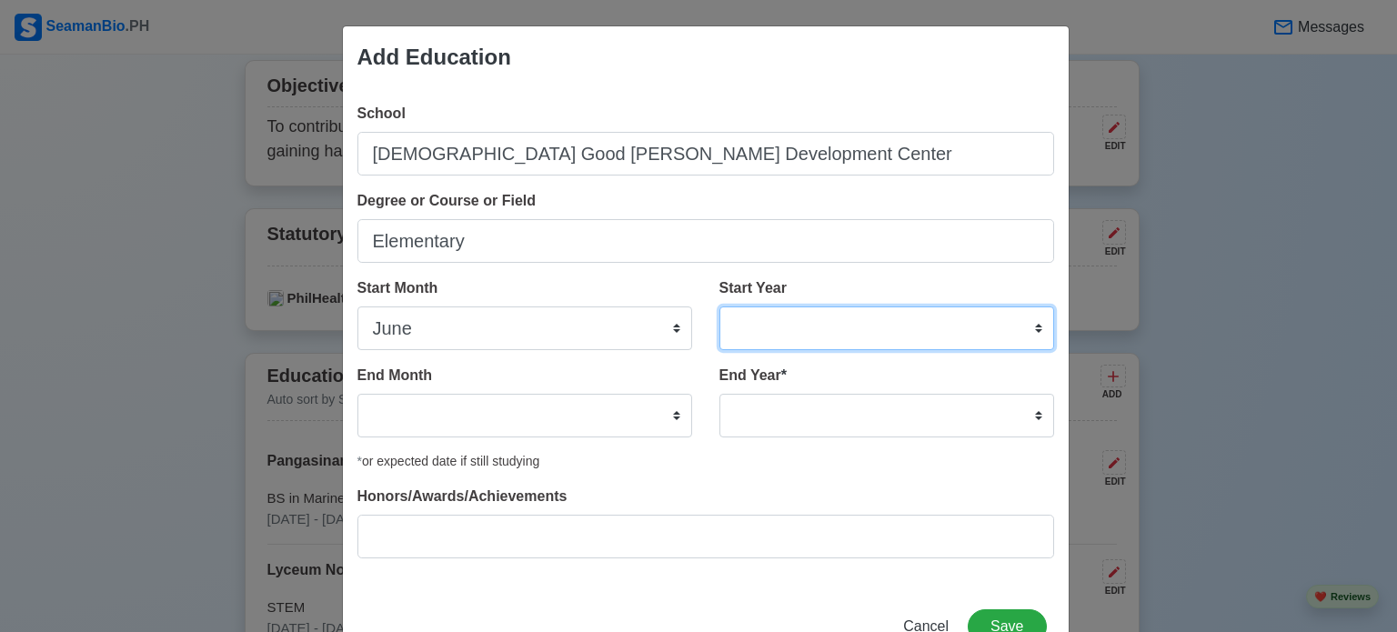
click at [810, 310] on select "2025 2024 2023 2022 2021 2020 2019 2018 2017 2016 2015 2014 2013 2012 2011 2010…" at bounding box center [886, 329] width 335 height 44
select select "2010"
click at [719, 307] on select "2025 2024 2023 2022 2021 2020 2019 2018 2017 2016 2015 2014 2013 2012 2011 2010…" at bounding box center [886, 329] width 335 height 44
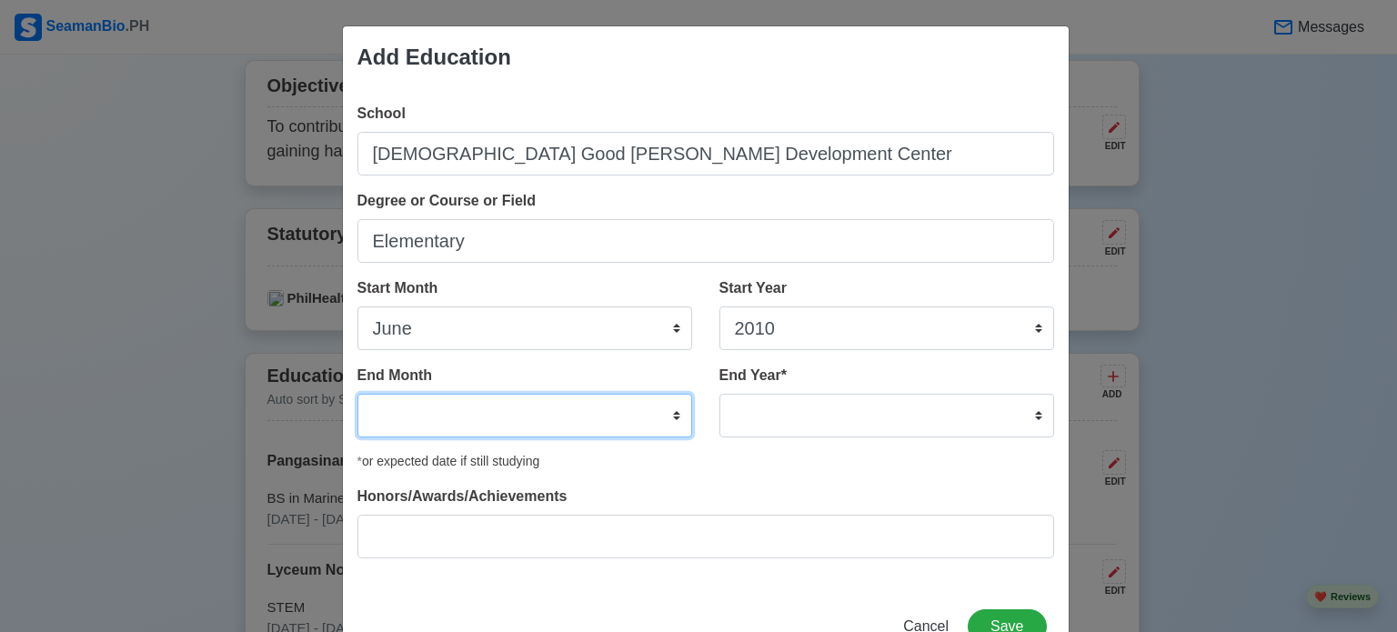
click at [576, 419] on select "January February March April May June July August September October November De…" at bounding box center [524, 416] width 335 height 44
select select "June"
click at [357, 394] on select "January February March April May June July August September October November De…" at bounding box center [524, 416] width 335 height 44
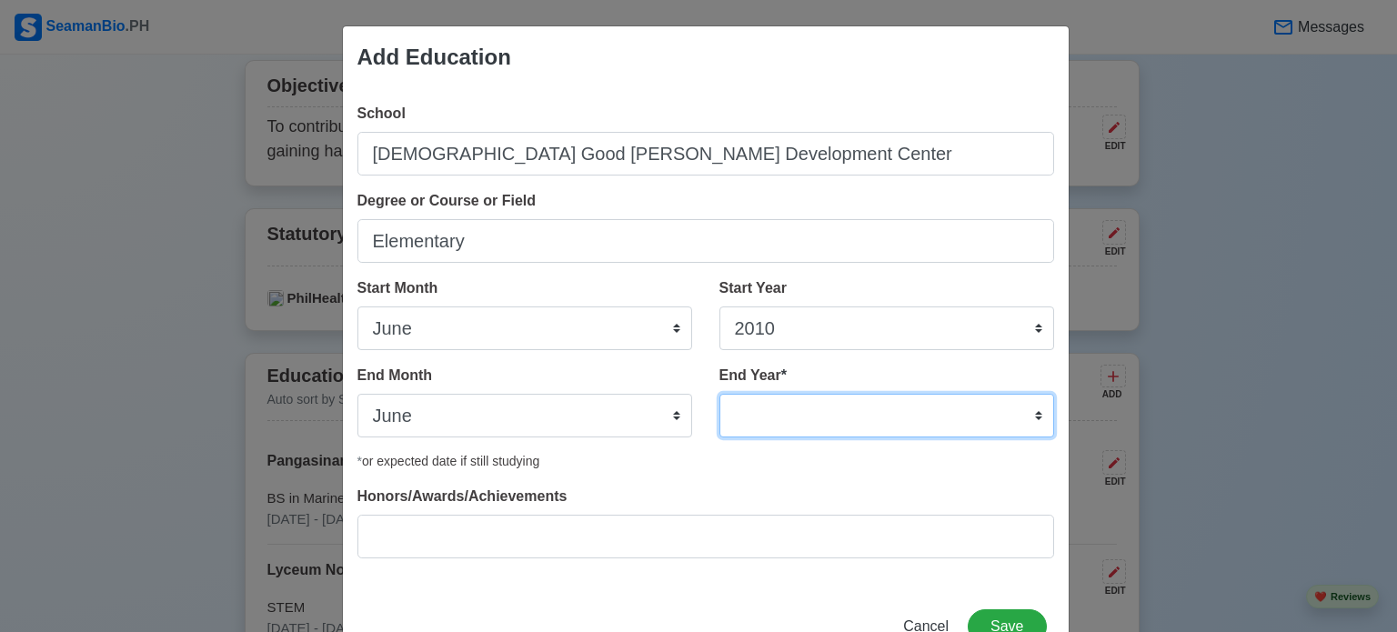
click at [851, 416] on select "2035 2034 2033 2032 2031 2030 2029 2028 2027 2026 2025 2024 2023 2022 2021 2020…" at bounding box center [886, 416] width 335 height 44
select select "2016"
click at [719, 394] on select "2035 2034 2033 2032 2031 2030 2029 2028 2027 2026 2025 2024 2023 2022 2021 2020…" at bounding box center [886, 416] width 335 height 44
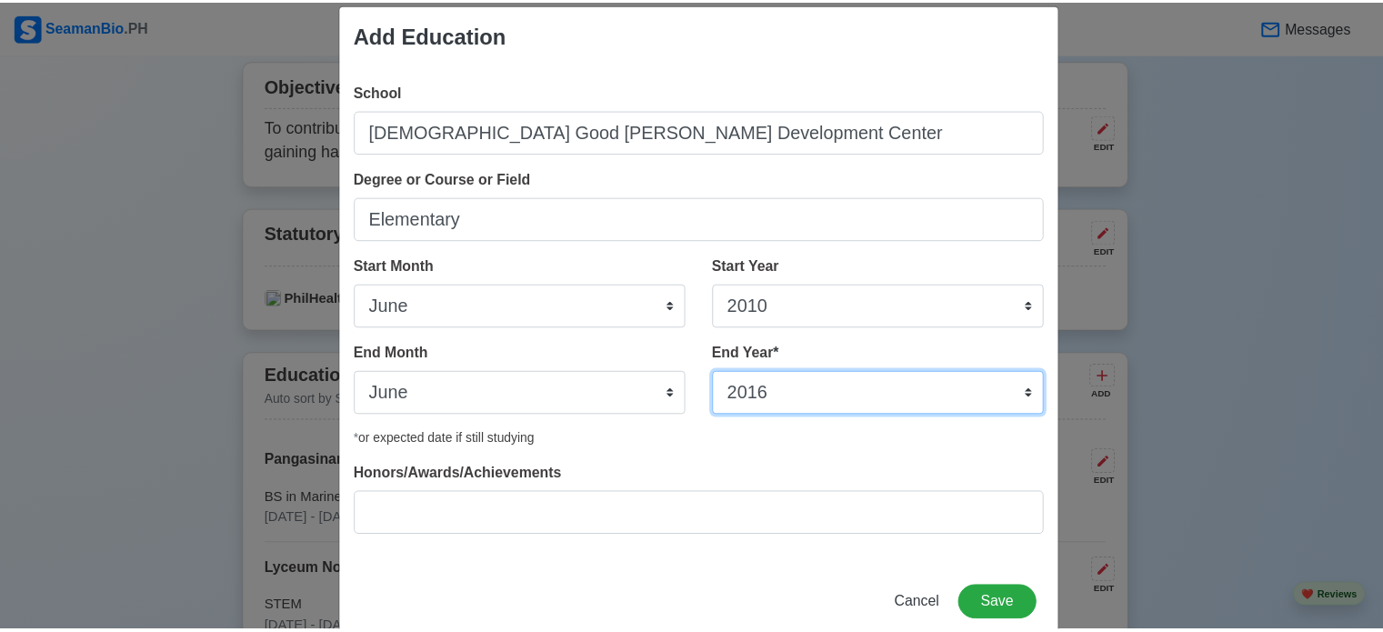
scroll to position [58, 0]
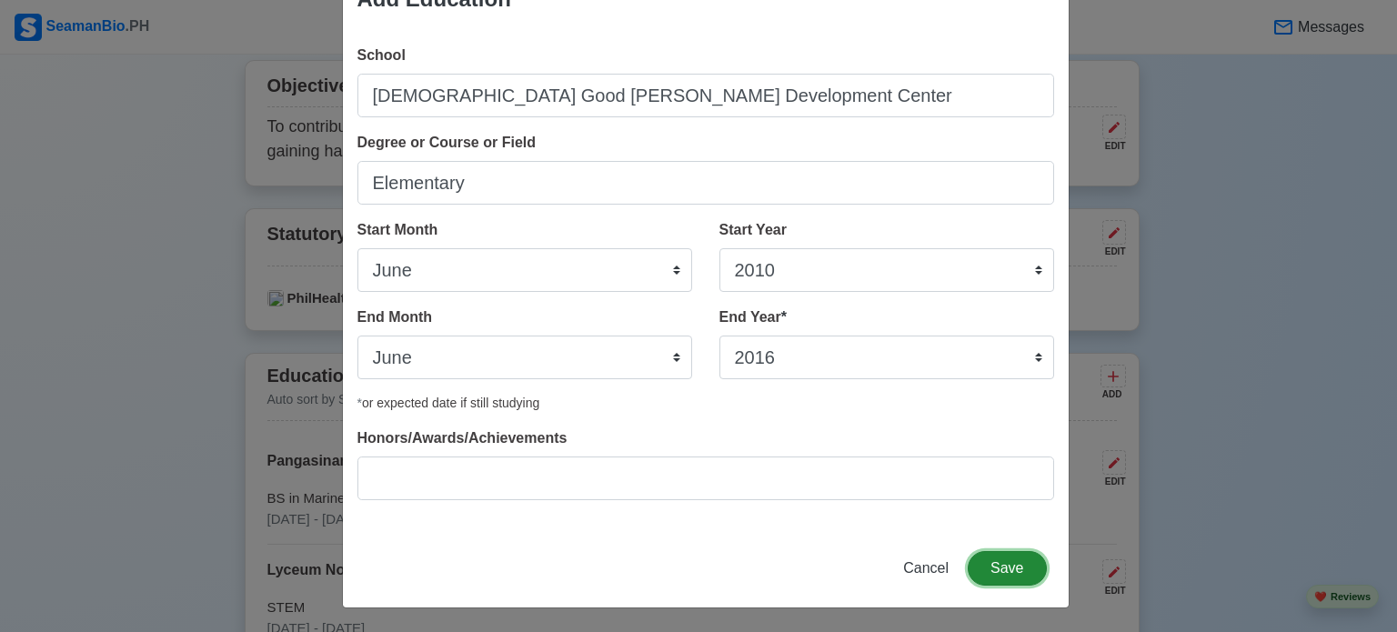
click at [983, 558] on button "Save" at bounding box center [1007, 568] width 78 height 35
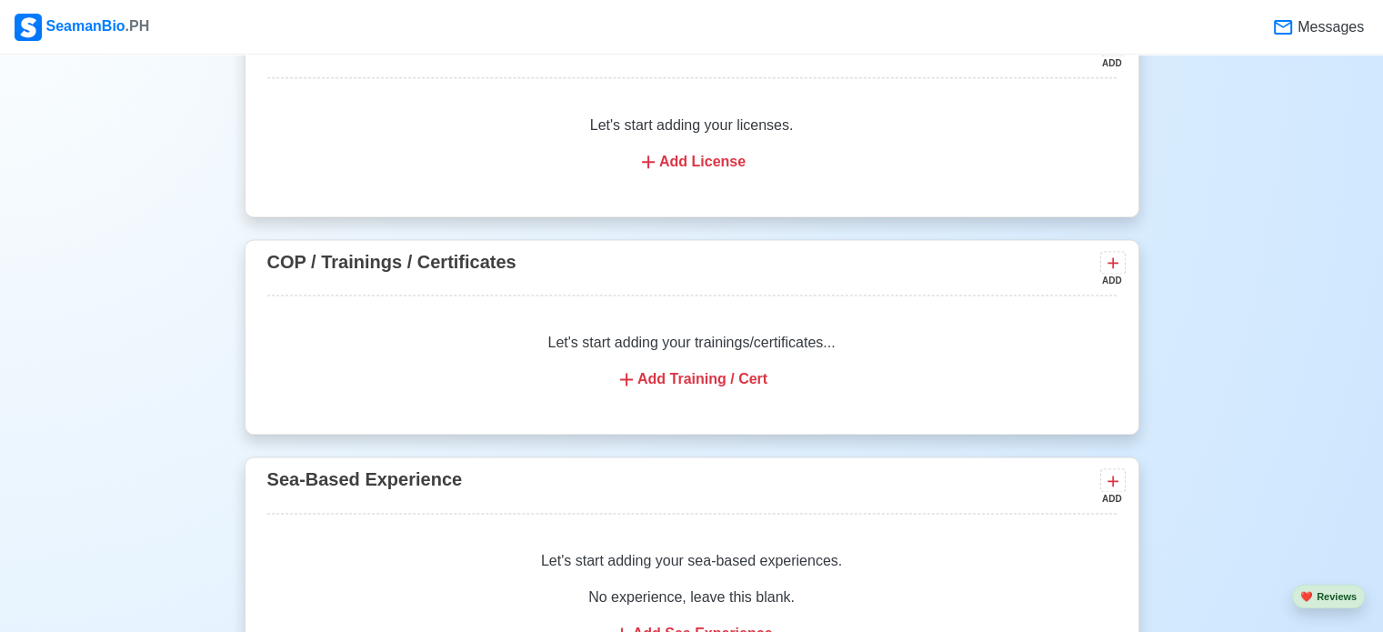
scroll to position [2456, 0]
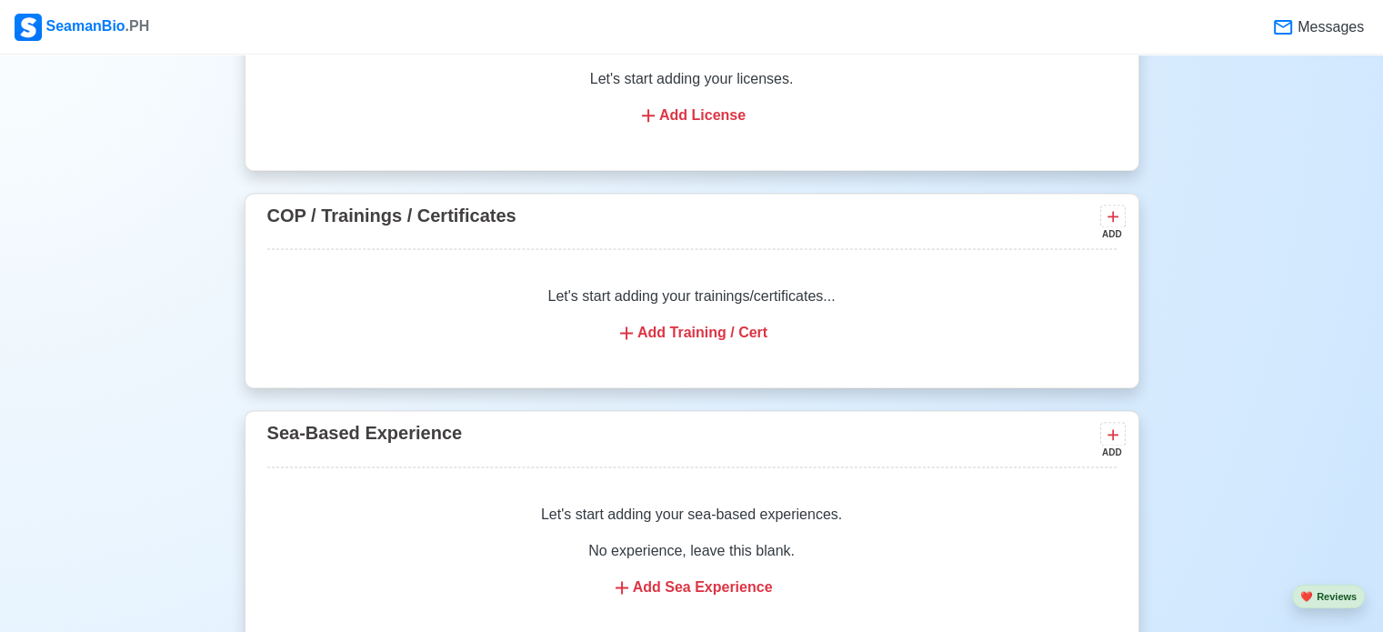
click at [663, 329] on div "Add Training / Cert" at bounding box center [692, 333] width 806 height 22
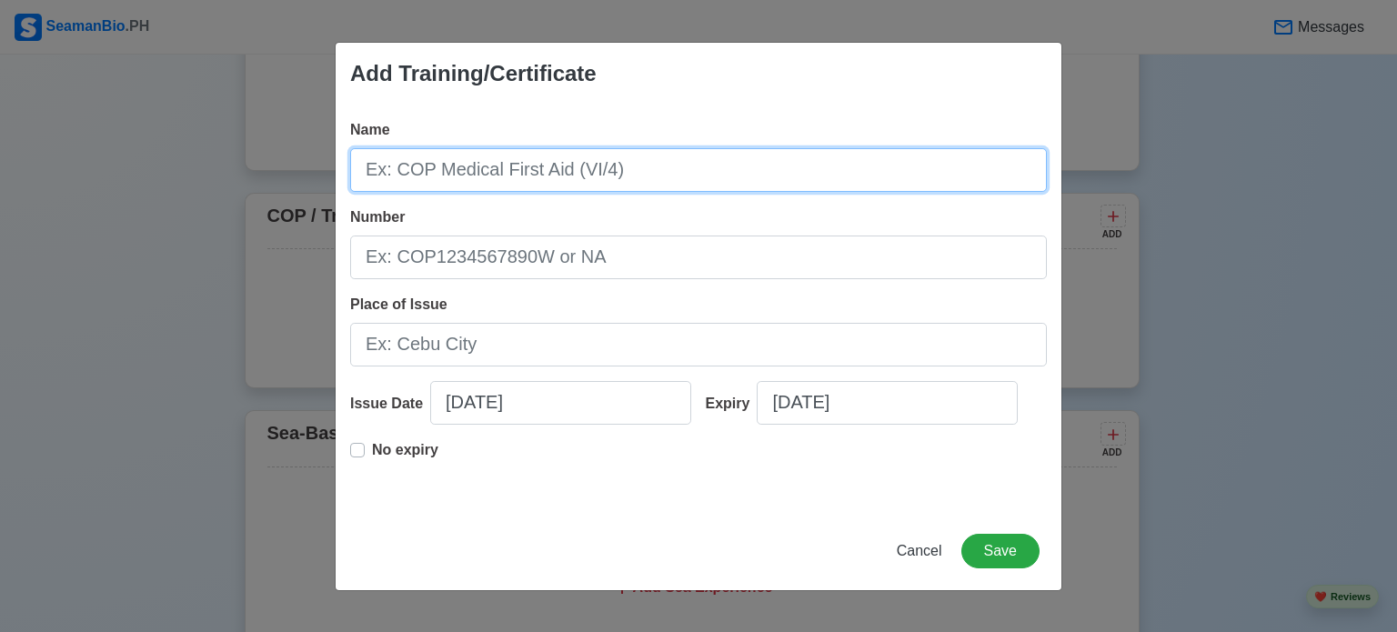
click at [513, 174] on input "Name" at bounding box center [698, 170] width 697 height 44
type input "RATINGS FORMING PART OF A NAVIGATIONAL WATCH"
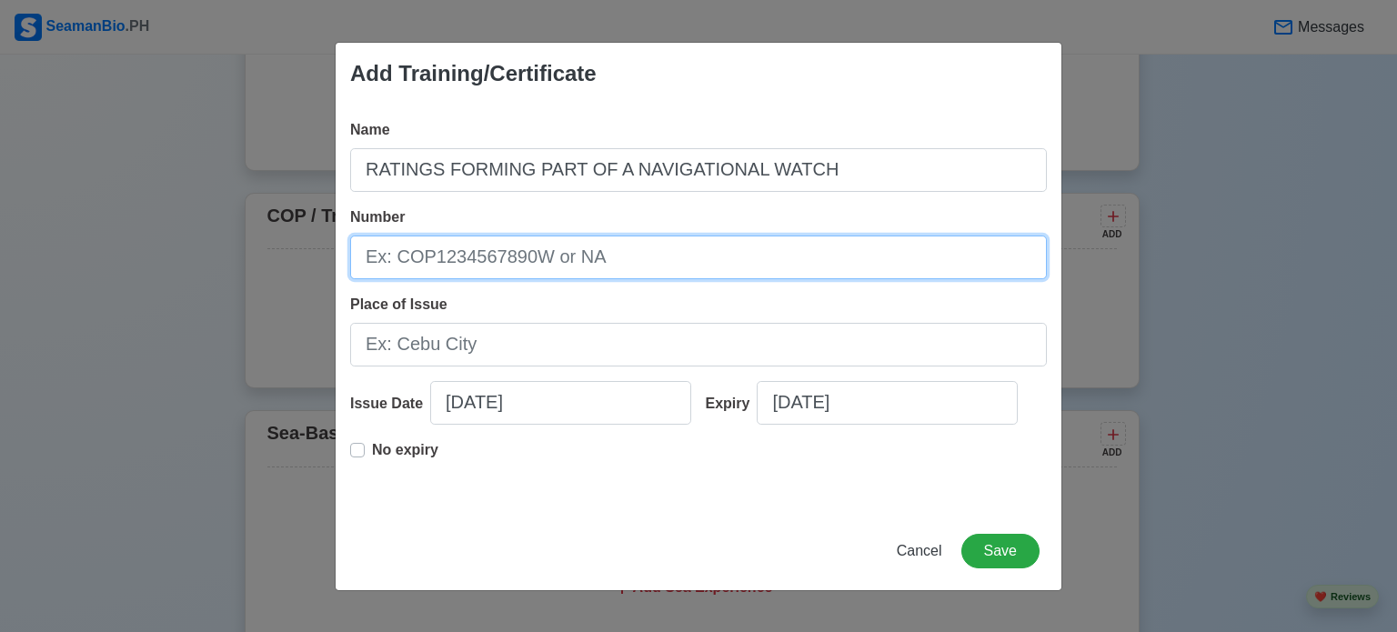
click at [477, 263] on input "Number" at bounding box center [698, 258] width 697 height 44
type input "RFPNW25-001-183"
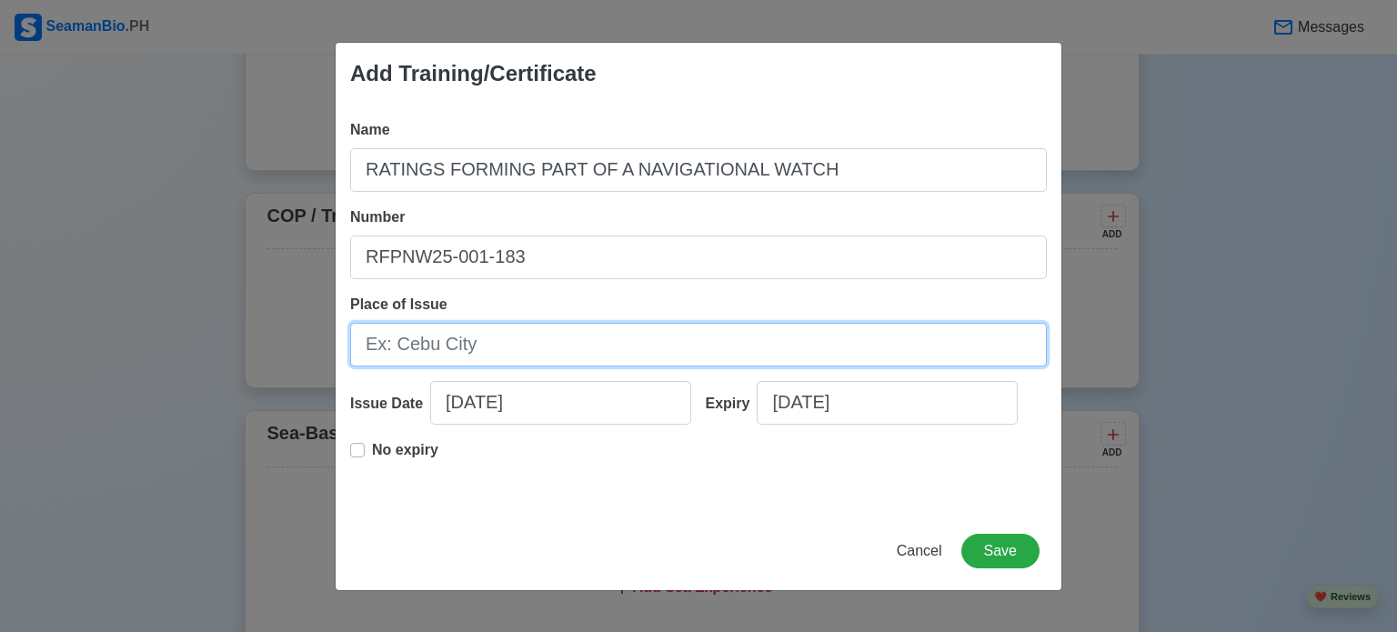
click at [458, 350] on input "Place of Issue" at bounding box center [698, 345] width 697 height 44
type input "[GEOGRAPHIC_DATA]"
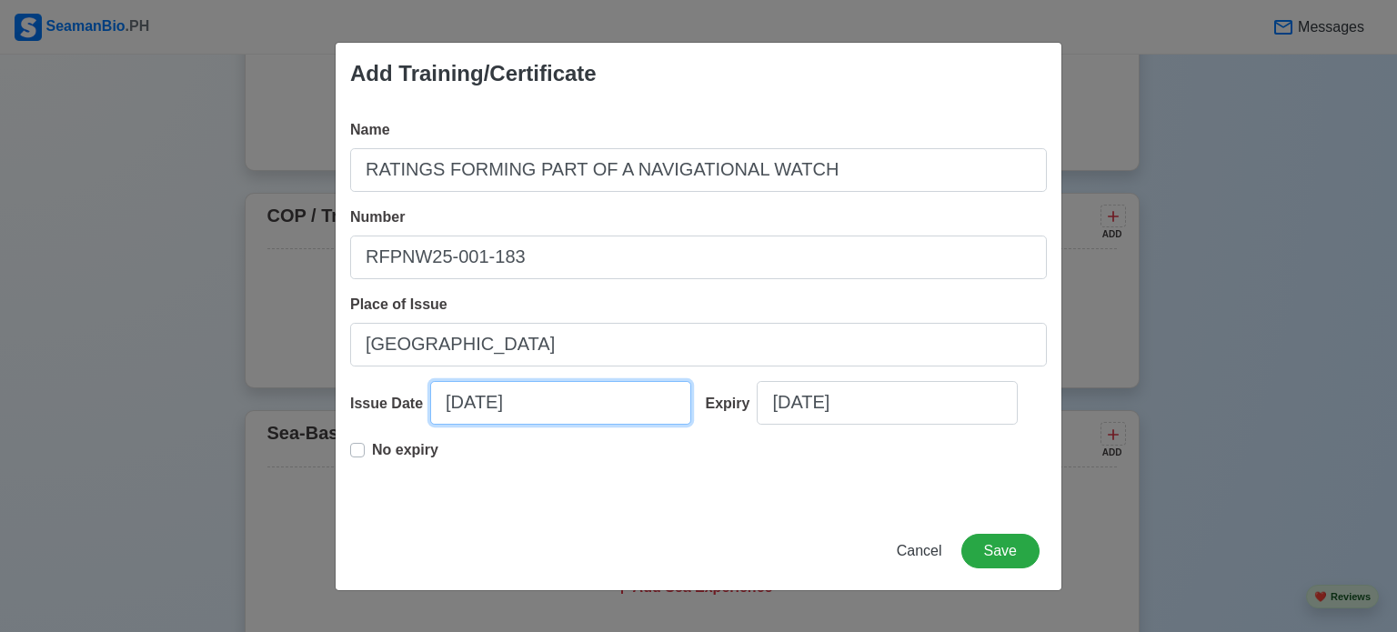
click at [484, 399] on input "[DATE]" at bounding box center [560, 403] width 261 height 44
select select "****"
select select "*********"
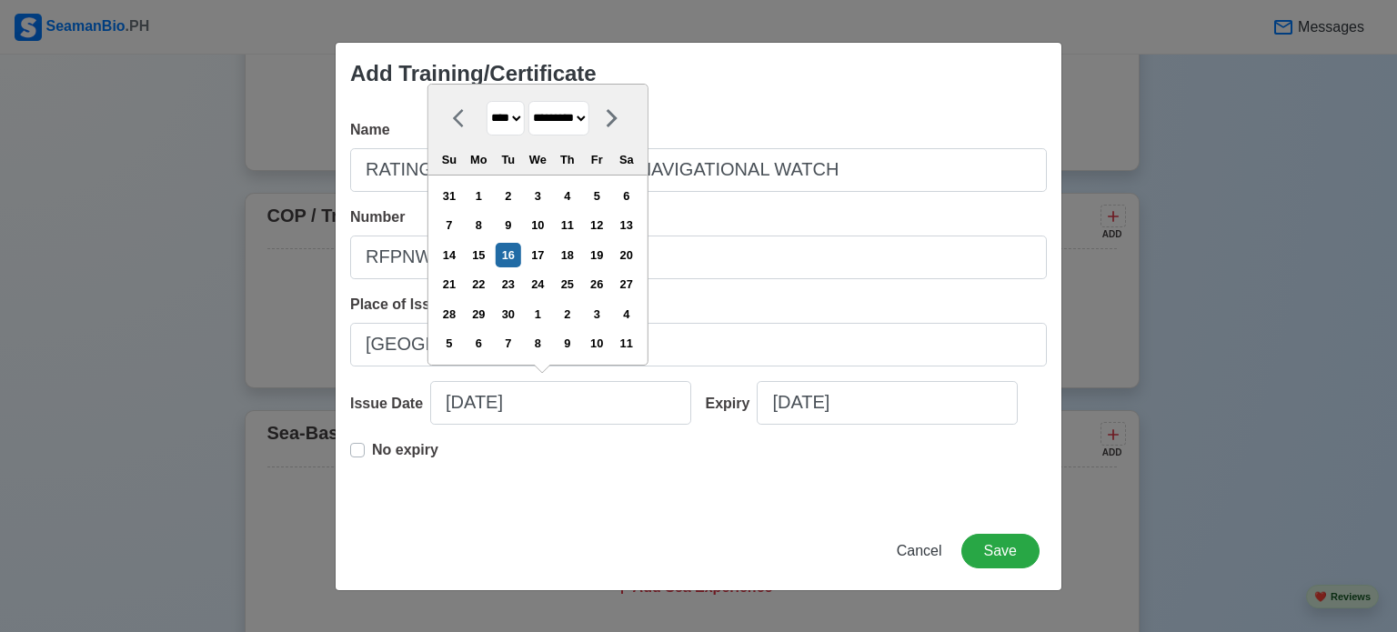
click at [521, 120] on select "**** **** **** **** **** **** **** **** **** **** **** **** **** **** **** ****…" at bounding box center [506, 118] width 38 height 35
click at [487, 102] on select "**** **** **** **** **** **** **** **** **** **** **** **** **** **** **** ****…" at bounding box center [506, 118] width 38 height 35
click at [491, 196] on div "1" at bounding box center [479, 196] width 25 height 25
type input "[DATE]"
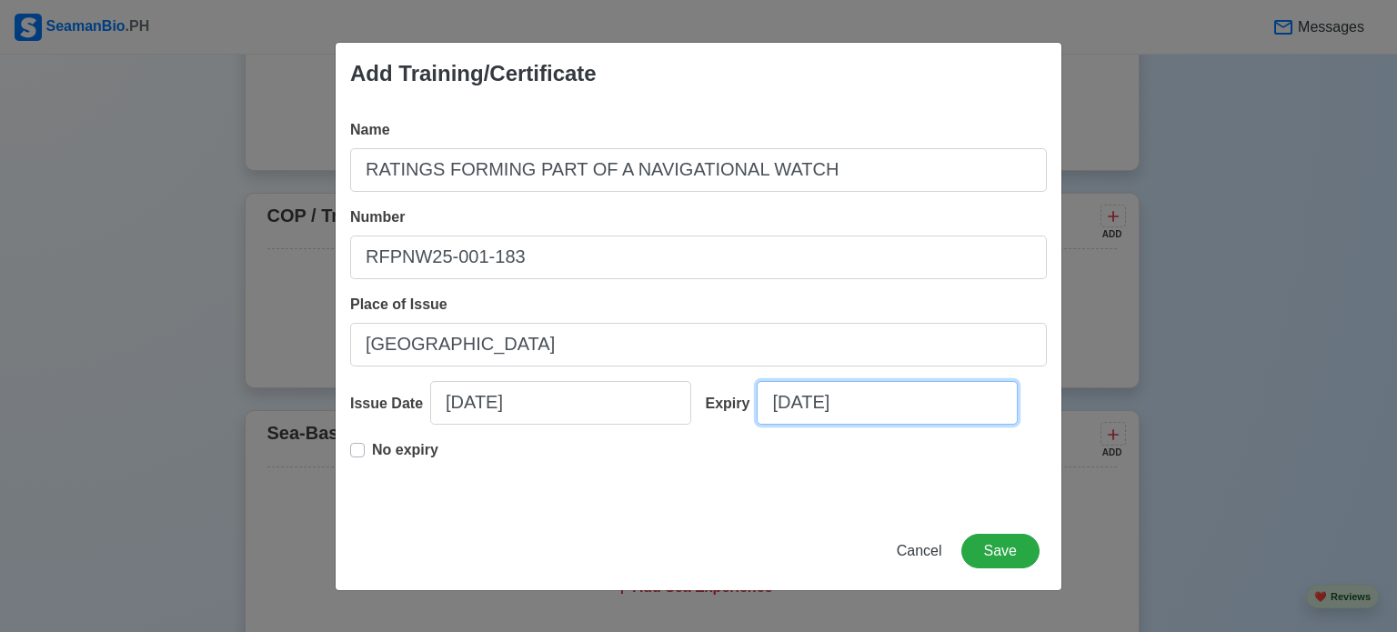
select select "****"
select select "*********"
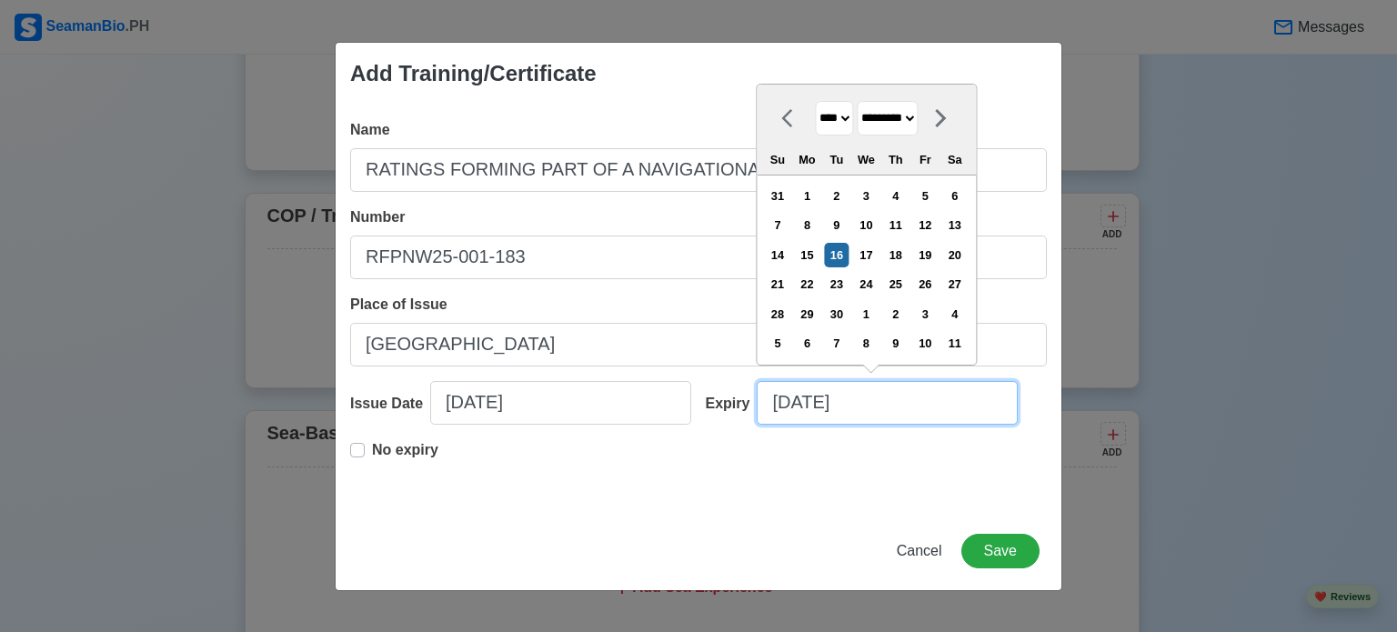
click at [784, 407] on input "[DATE]" at bounding box center [887, 403] width 261 height 44
click at [375, 452] on p "No expiry" at bounding box center [405, 450] width 66 height 22
type input "[DATE]"
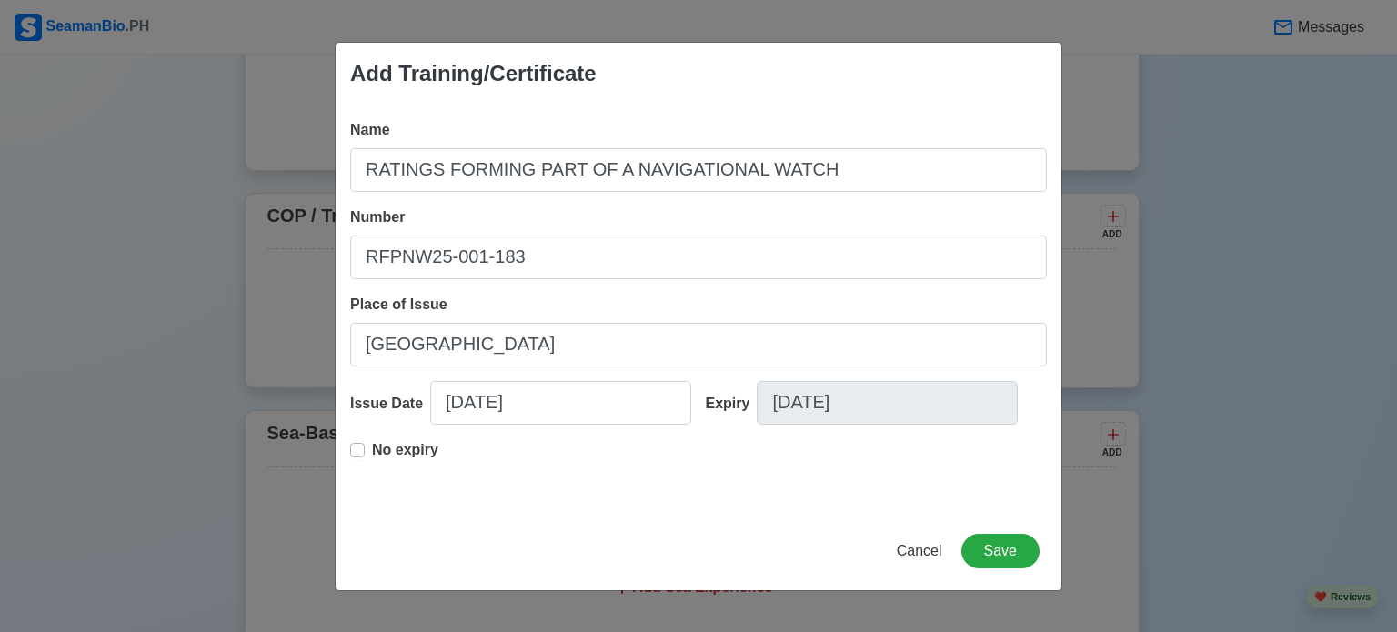
click at [367, 452] on div "No expiry" at bounding box center [394, 457] width 88 height 36
click at [372, 452] on label "No expiry" at bounding box center [405, 457] width 66 height 36
click at [364, 452] on div "No expiry" at bounding box center [394, 457] width 88 height 36
click at [372, 454] on label "No expiry" at bounding box center [405, 457] width 66 height 36
click at [1024, 543] on button "Save" at bounding box center [1000, 551] width 78 height 35
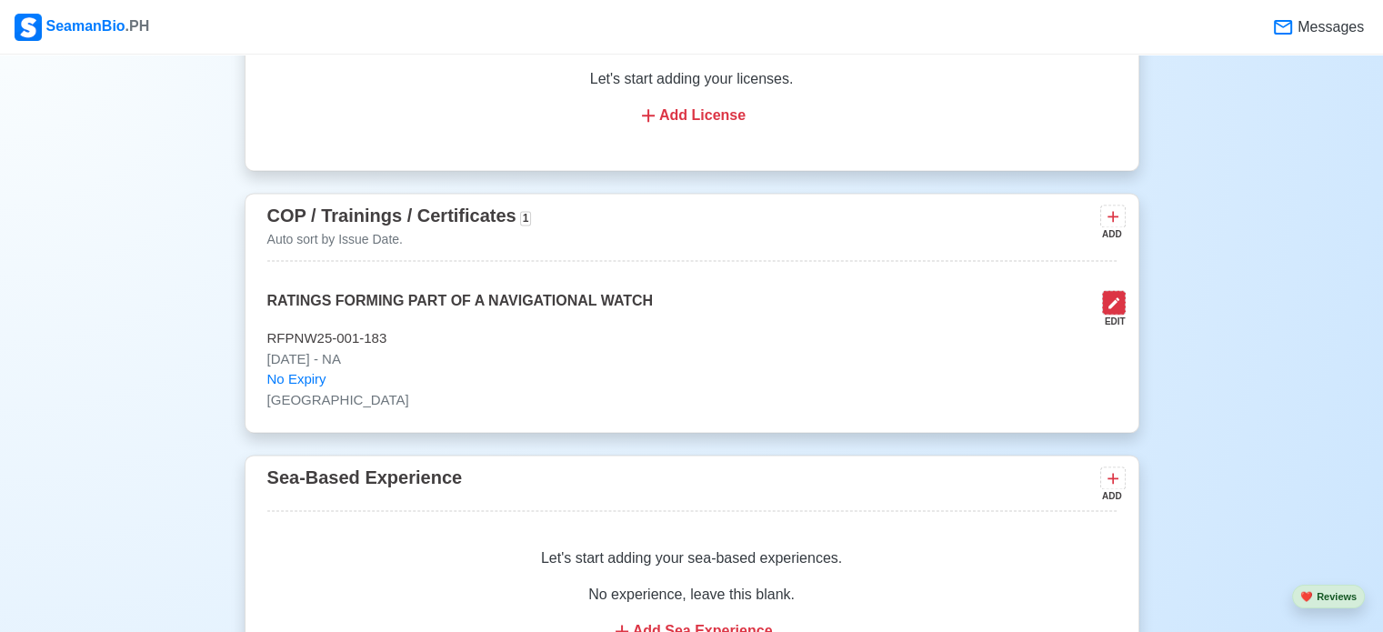
click at [1109, 304] on icon at bounding box center [1114, 303] width 15 height 15
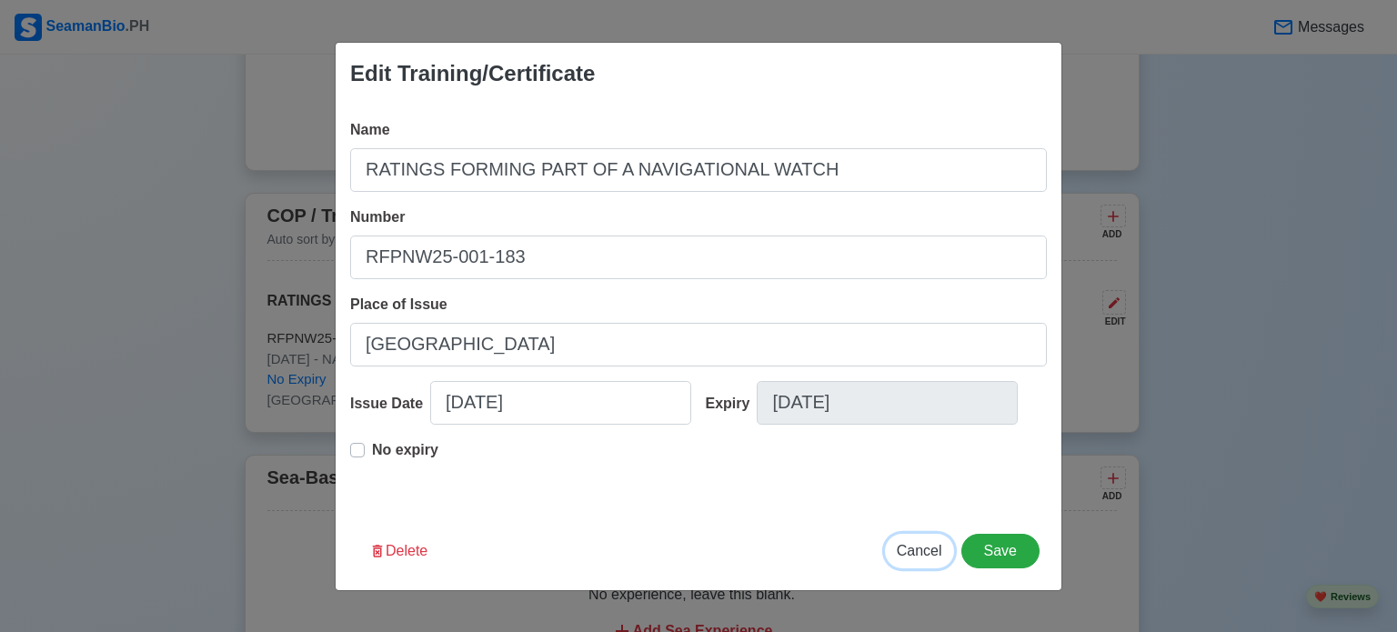
click at [928, 551] on span "Cancel" at bounding box center [919, 550] width 45 height 15
type input "[DATE]"
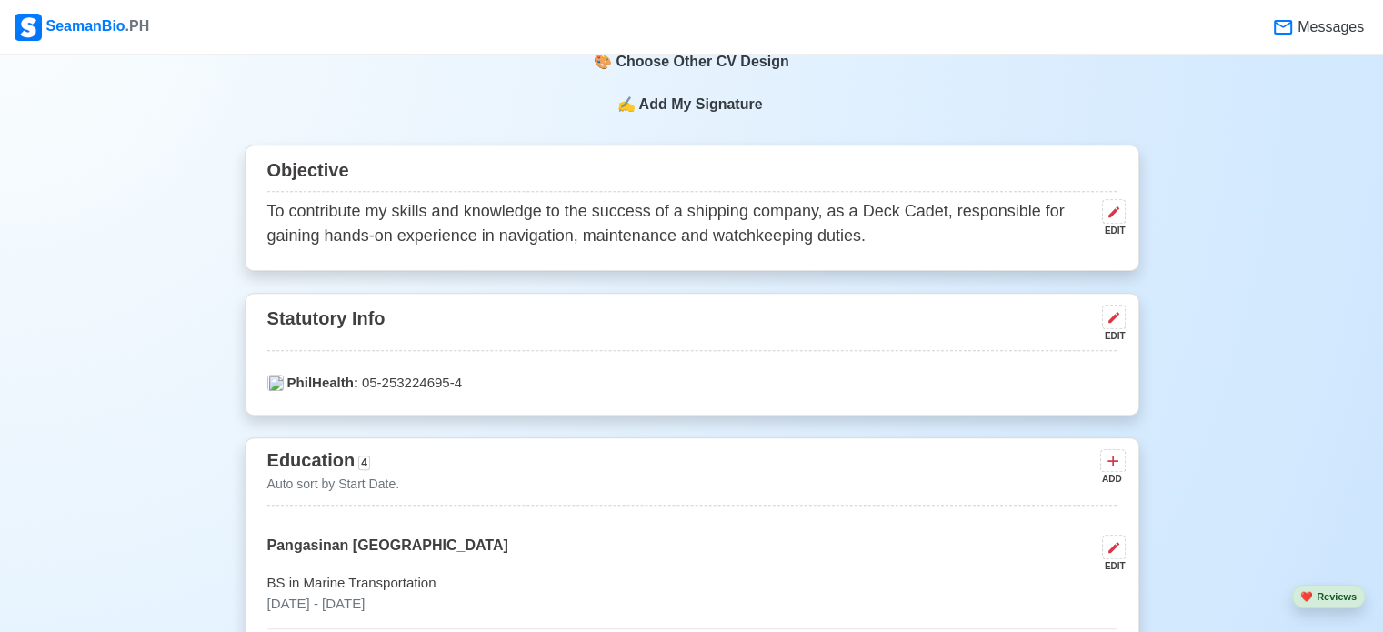
scroll to position [910, 0]
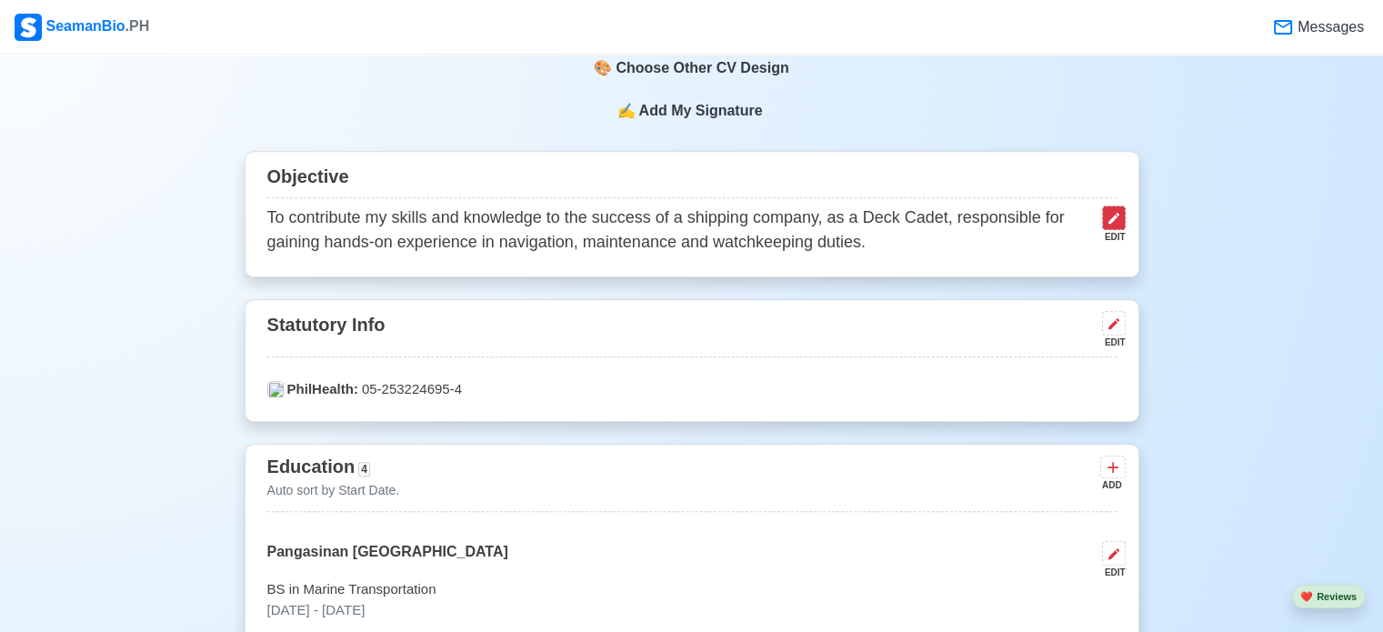
click at [1124, 217] on button at bounding box center [1114, 218] width 24 height 25
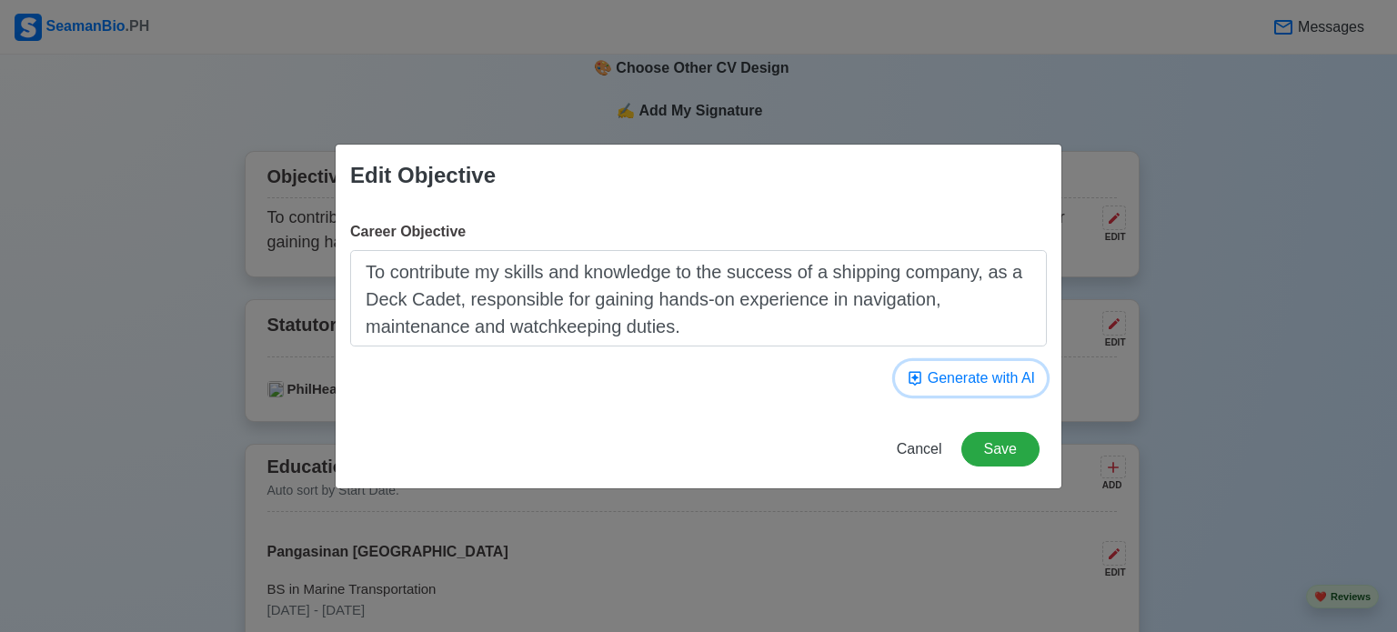
click at [942, 381] on button "Generate with AI" at bounding box center [971, 378] width 152 height 35
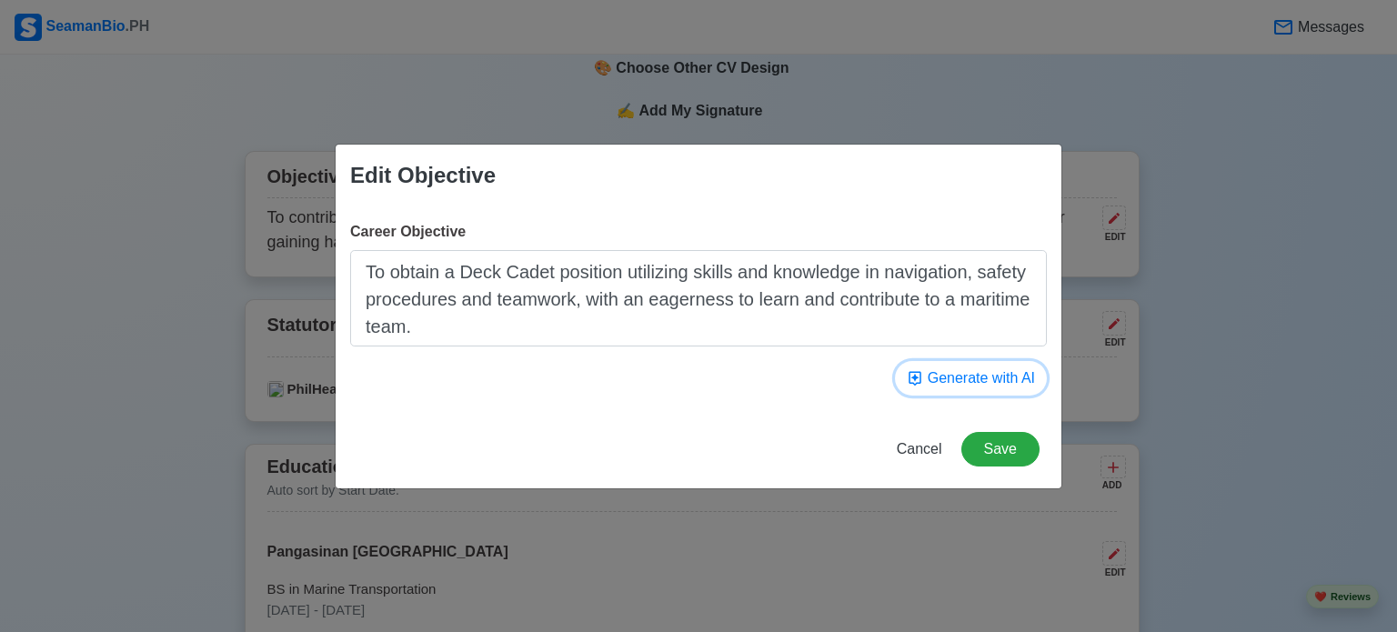
click at [967, 382] on button "Generate with AI" at bounding box center [971, 378] width 152 height 35
type textarea "To work as a Deck Cadet on commercial ships, utilizing problem-solving skills t…"
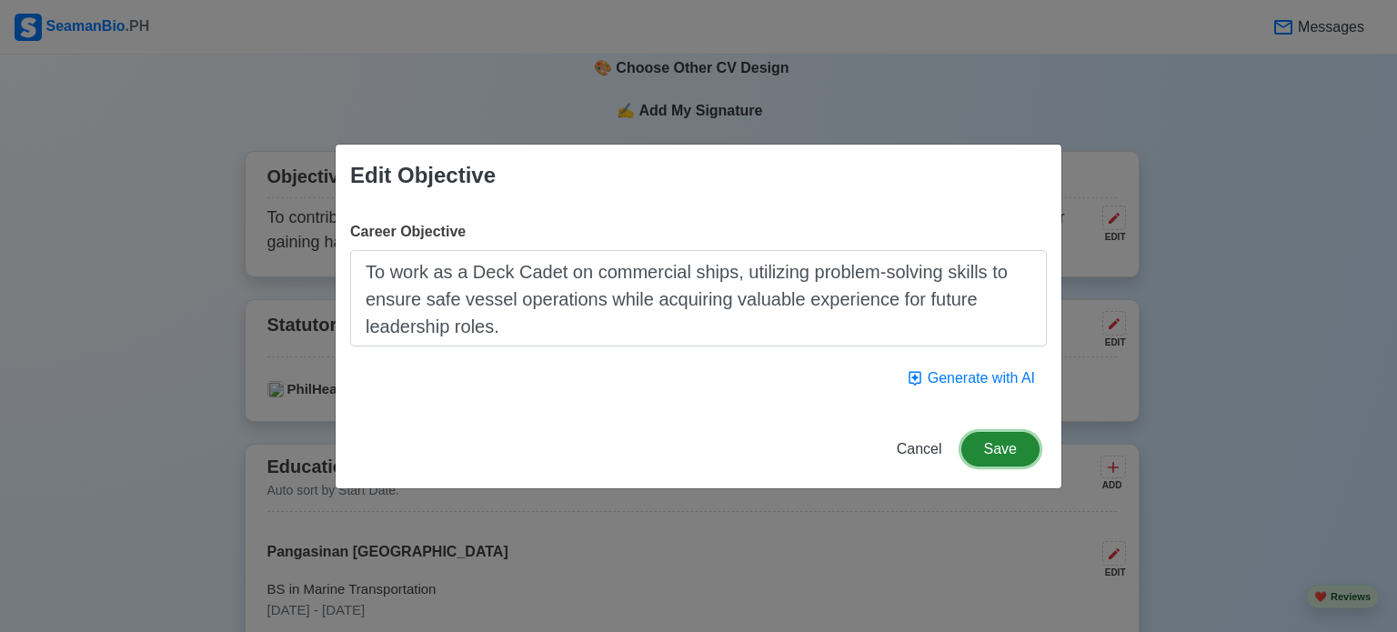
click at [1001, 451] on button "Save" at bounding box center [1000, 449] width 78 height 35
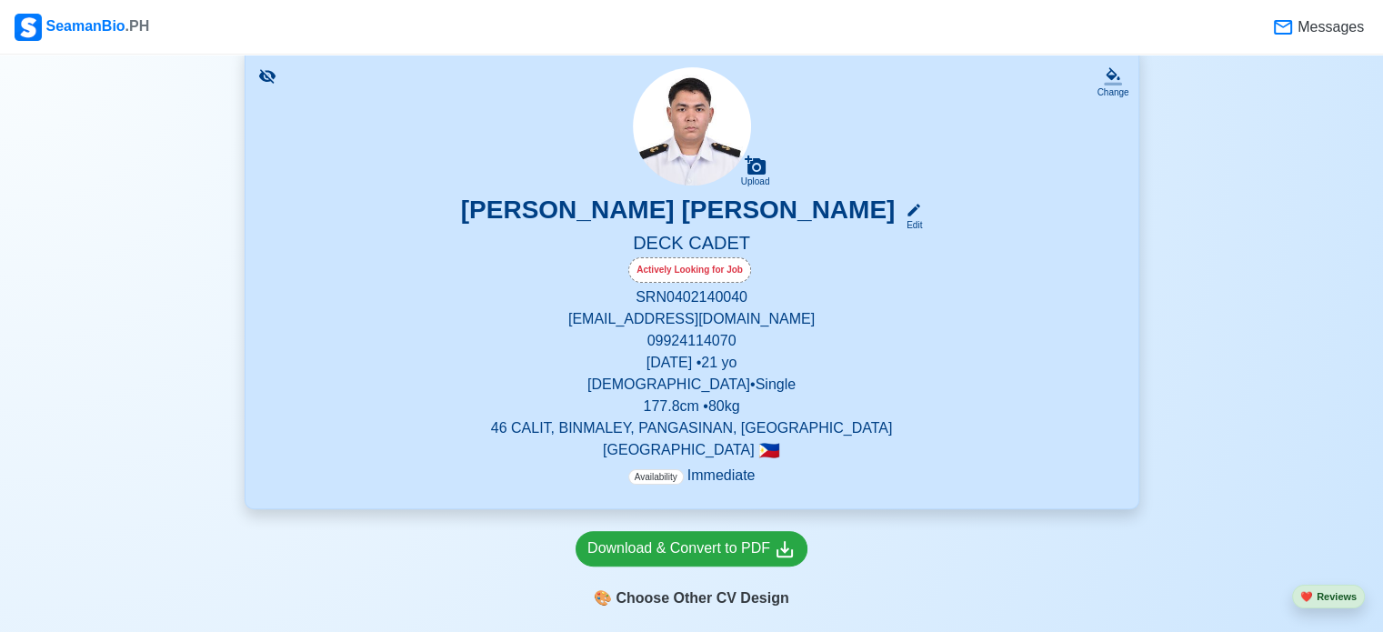
scroll to position [364, 0]
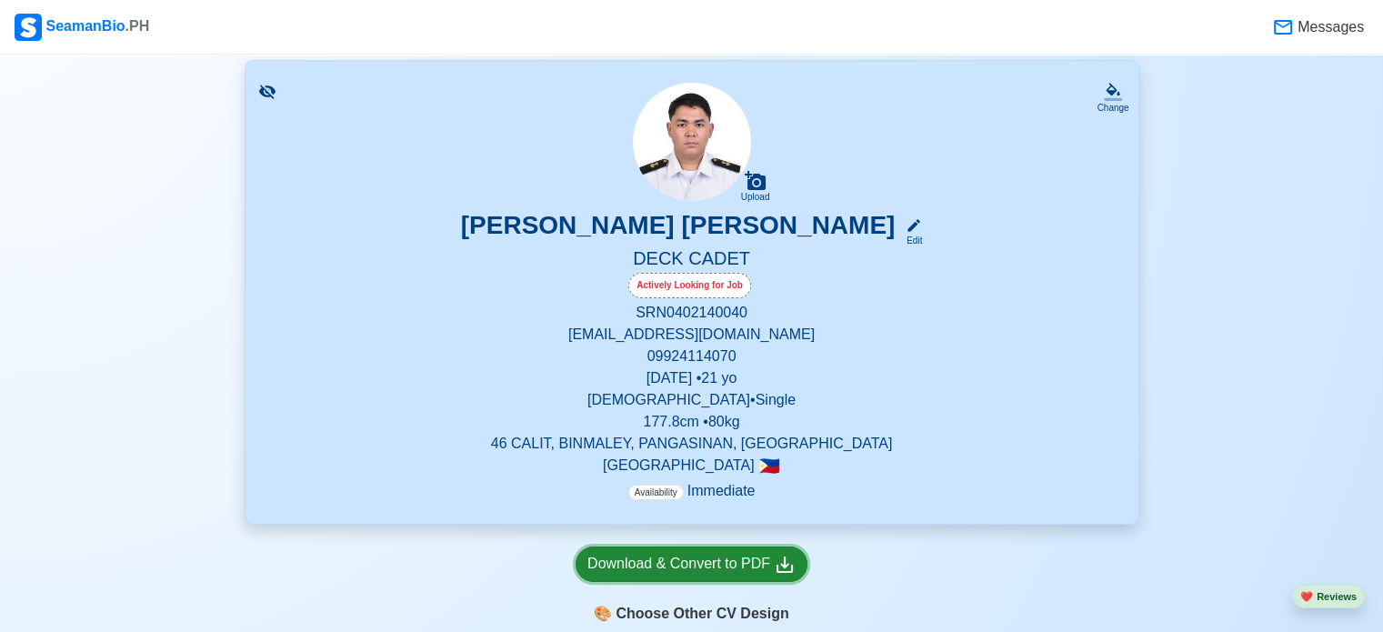
click at [774, 563] on icon at bounding box center [785, 565] width 22 height 22
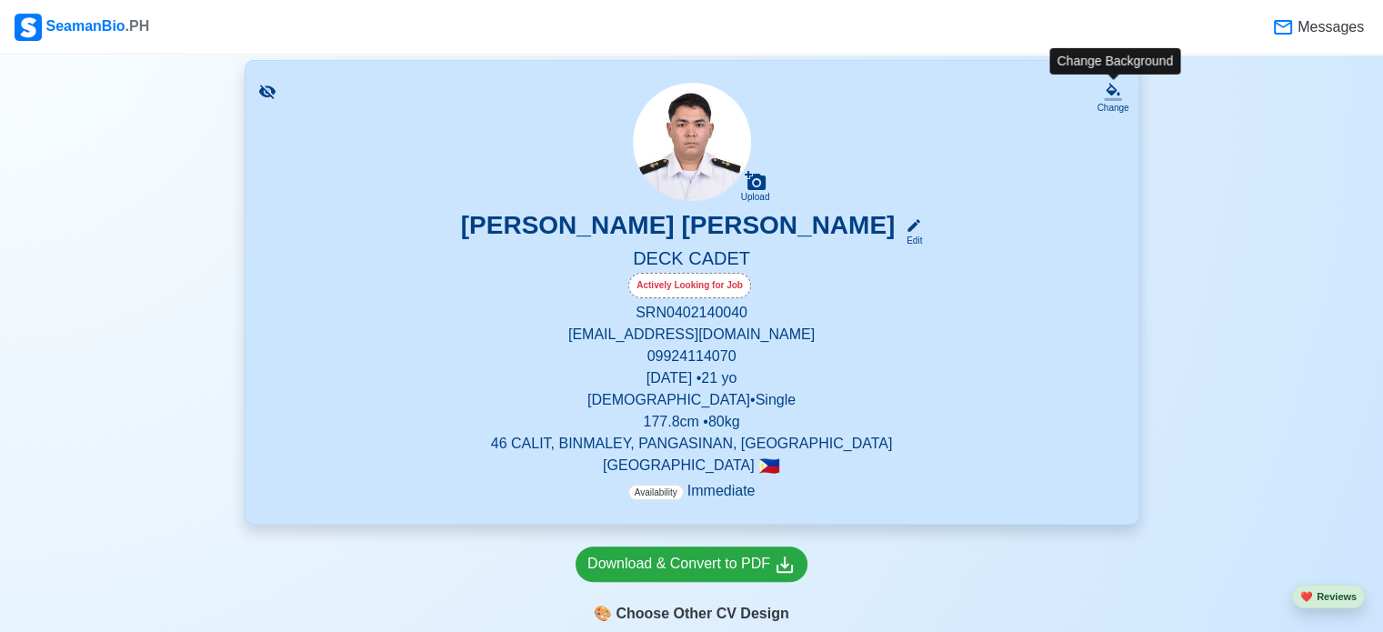
click at [1117, 94] on icon at bounding box center [1113, 92] width 18 height 18
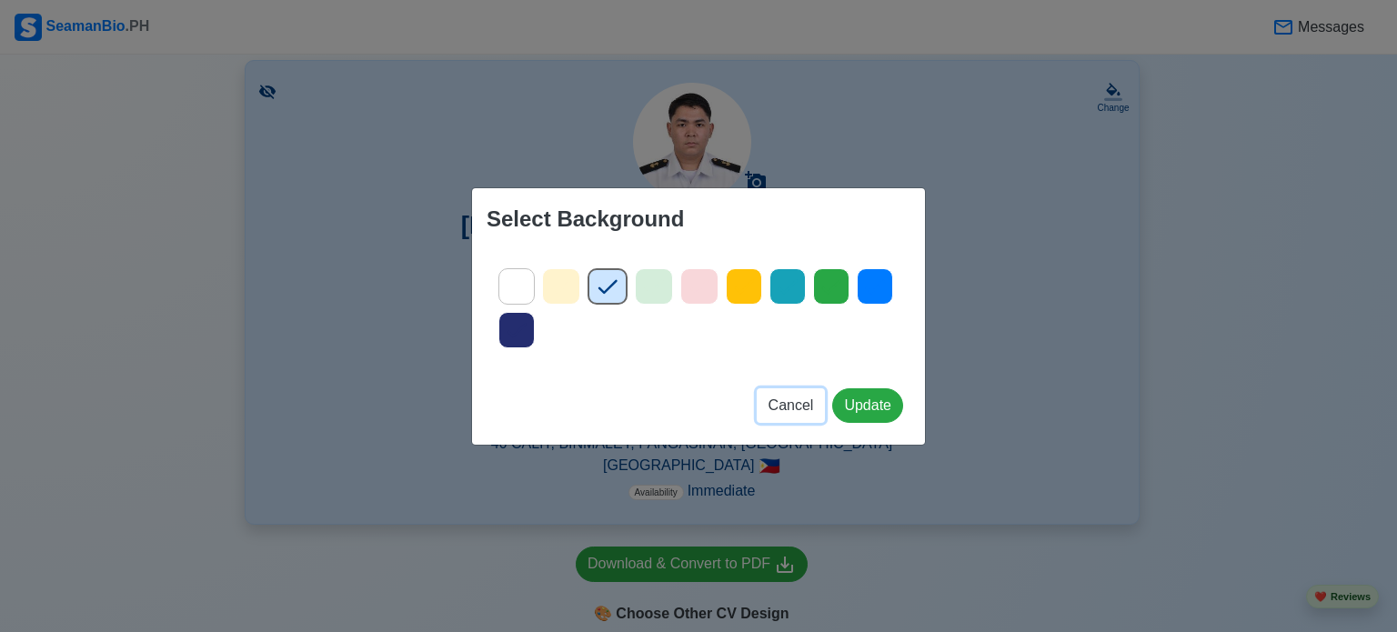
click at [799, 406] on span "Cancel" at bounding box center [791, 404] width 45 height 15
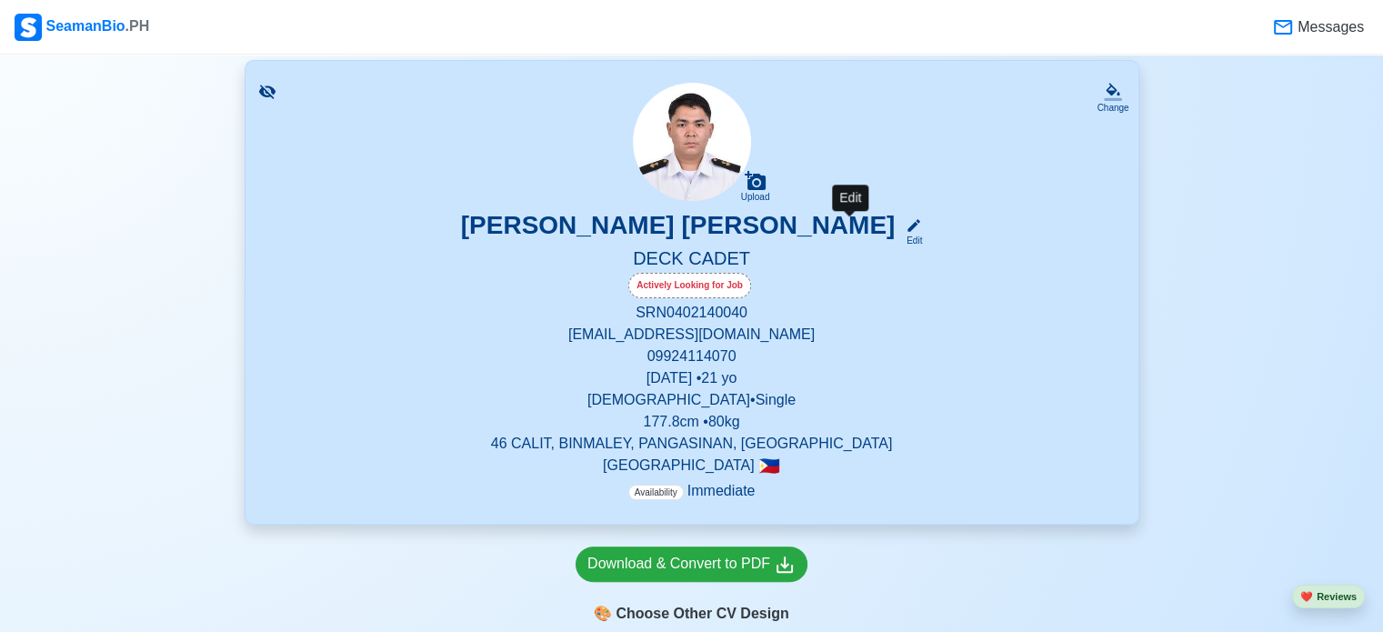
click at [906, 220] on icon at bounding box center [914, 225] width 16 height 16
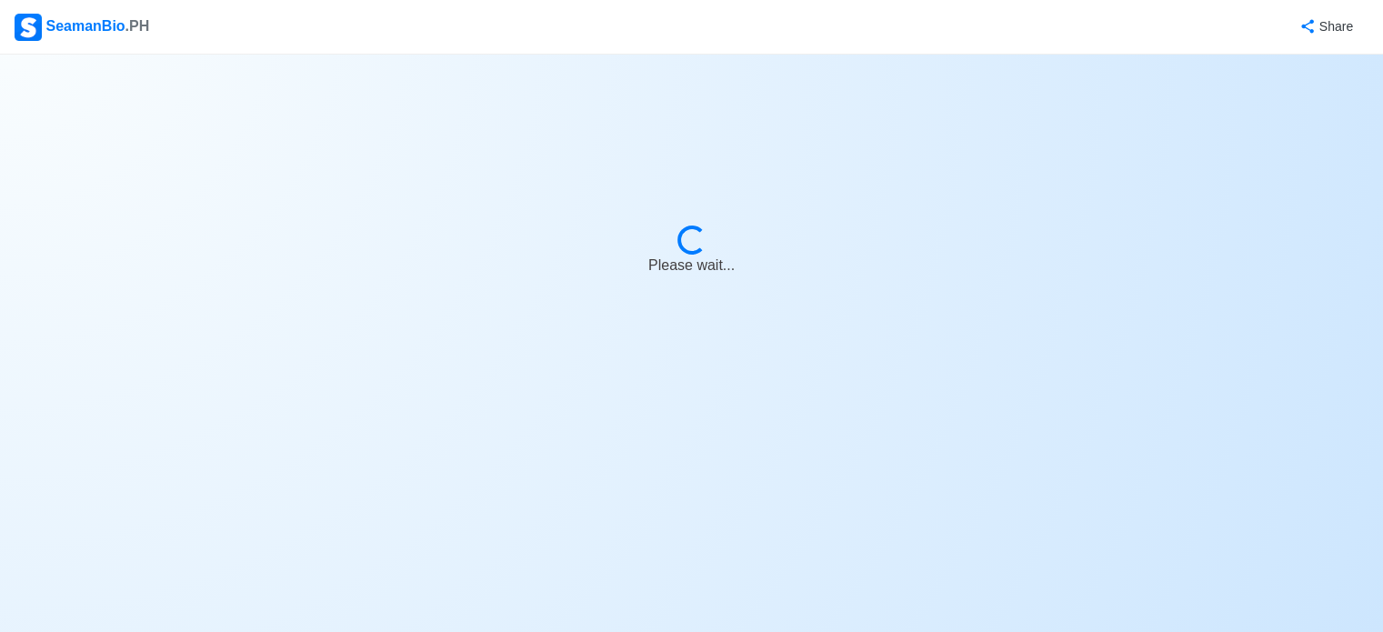
select select "Actively Looking for Job"
select select "Visible for Hiring"
select select "Single"
select select "[DEMOGRAPHIC_DATA]"
select select "PH"
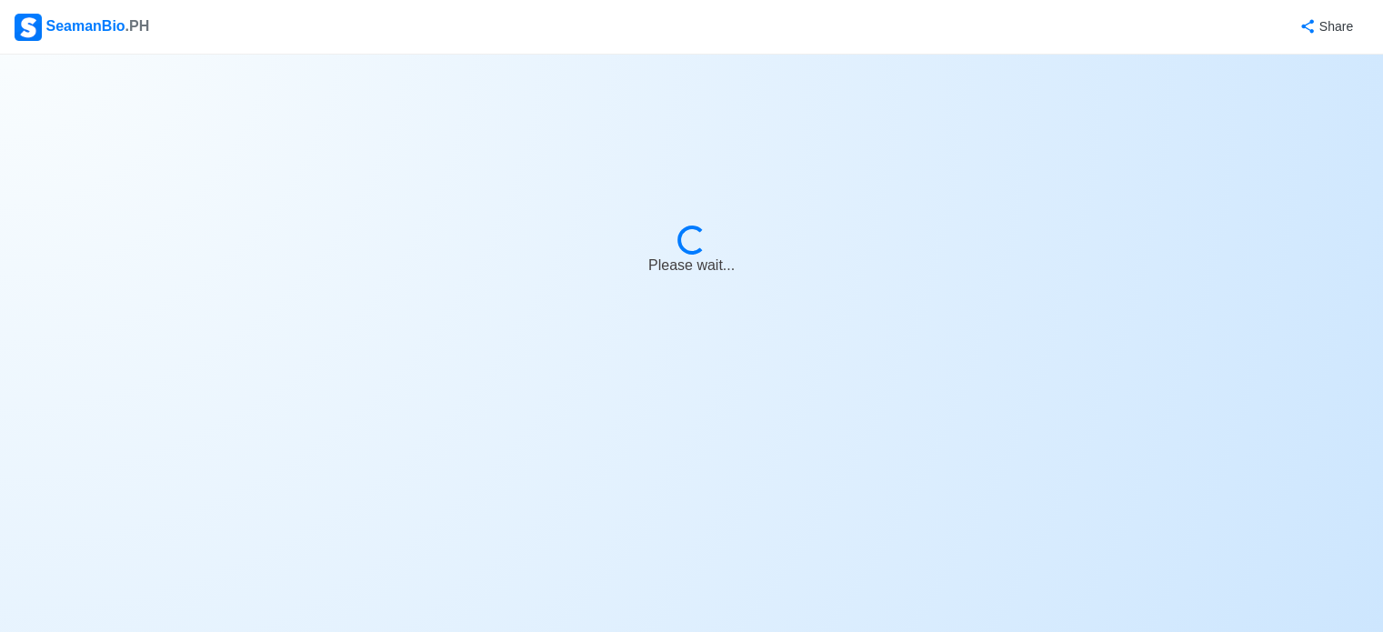
select select "4102416000000"
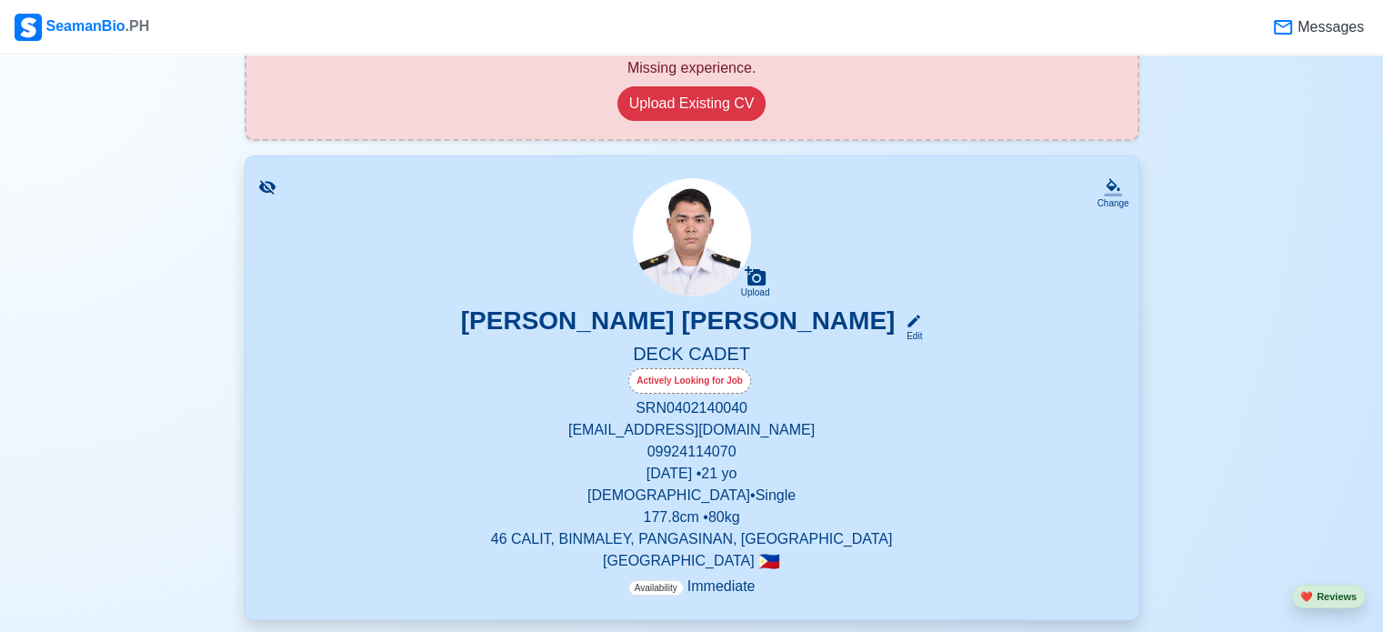
scroll to position [273, 0]
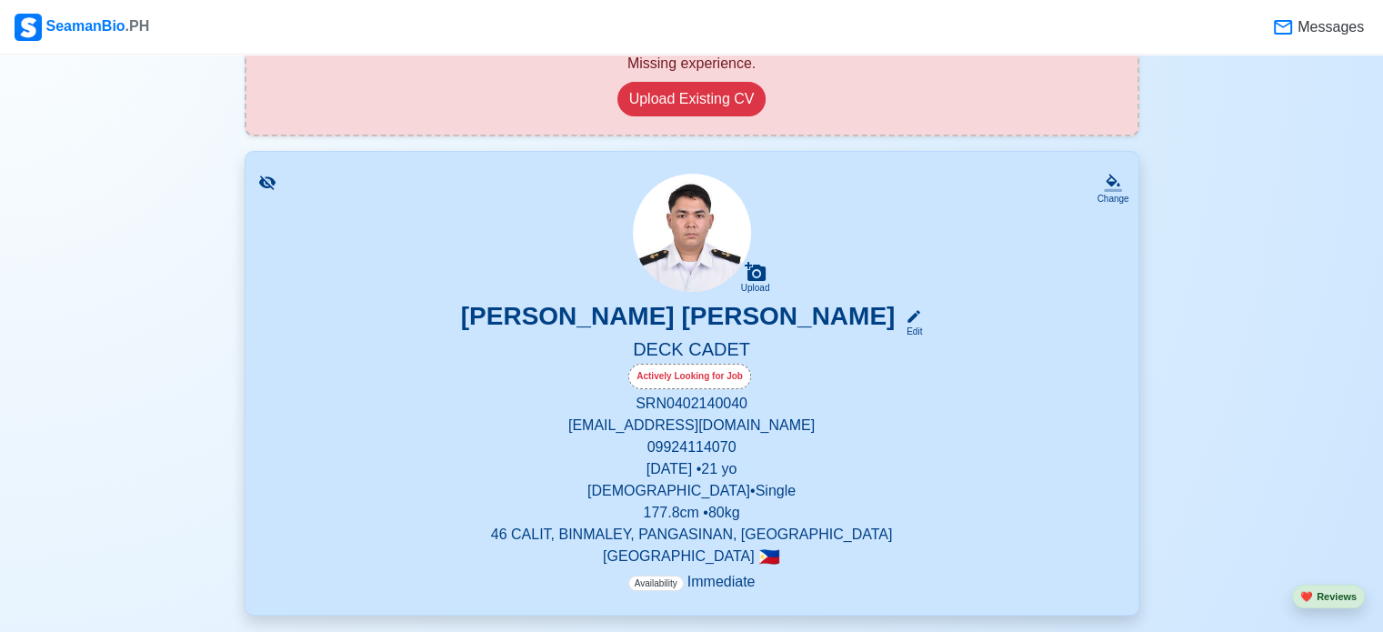
click at [713, 421] on p "[EMAIL_ADDRESS][DOMAIN_NAME]" at bounding box center [692, 426] width 850 height 22
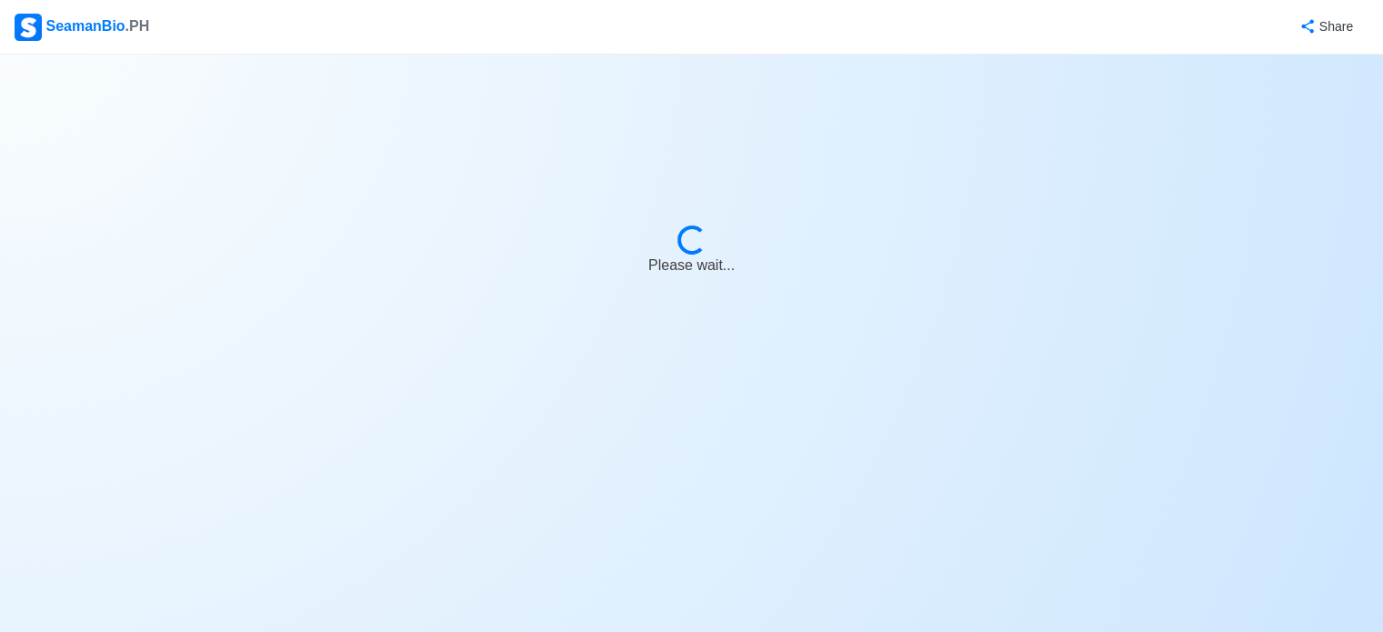
select select "Actively Looking for Job"
select select "Visible for Hiring"
select select "Single"
select select "[DEMOGRAPHIC_DATA]"
select select "PH"
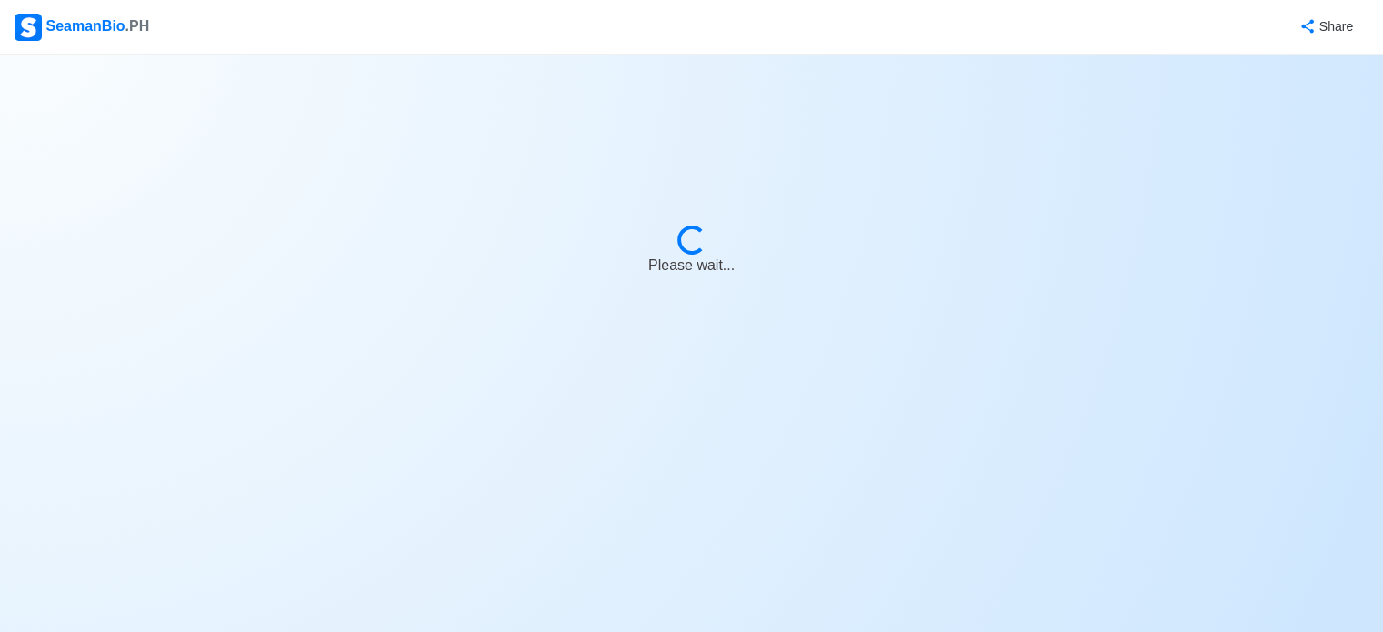
select select "4102416000000"
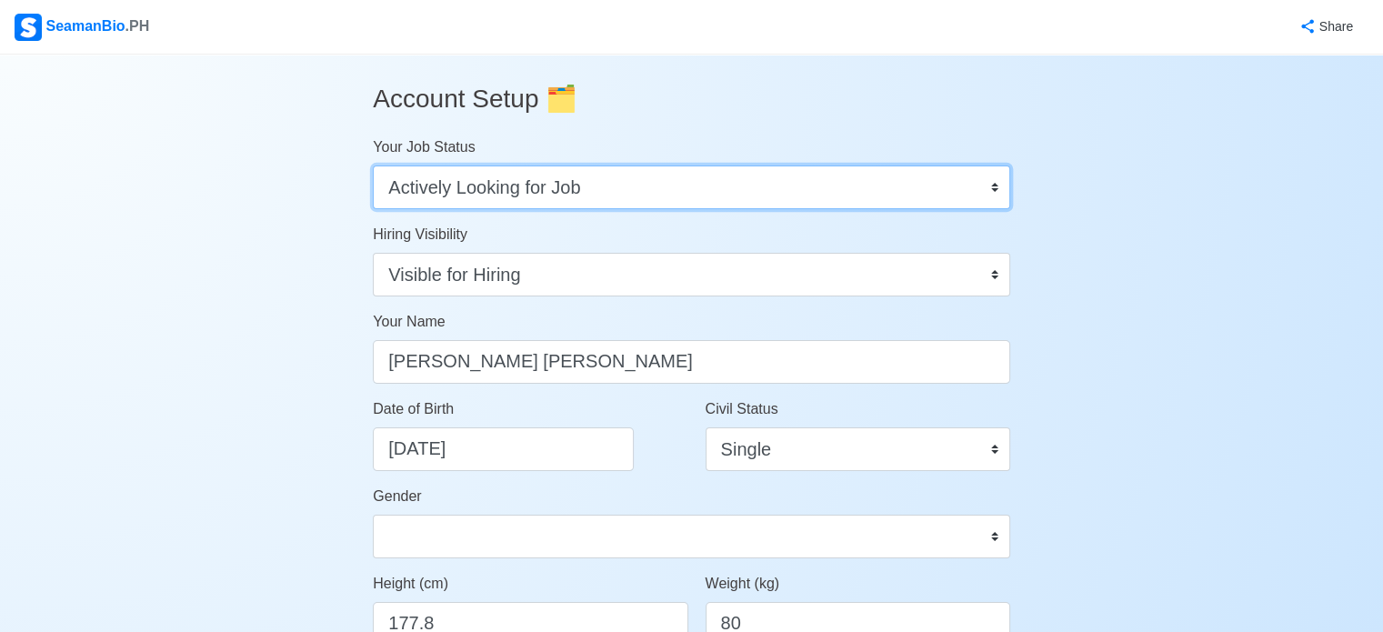
click at [547, 189] on select "Onboard Actively Looking for Job Not Looking for Job" at bounding box center [692, 188] width 638 height 44
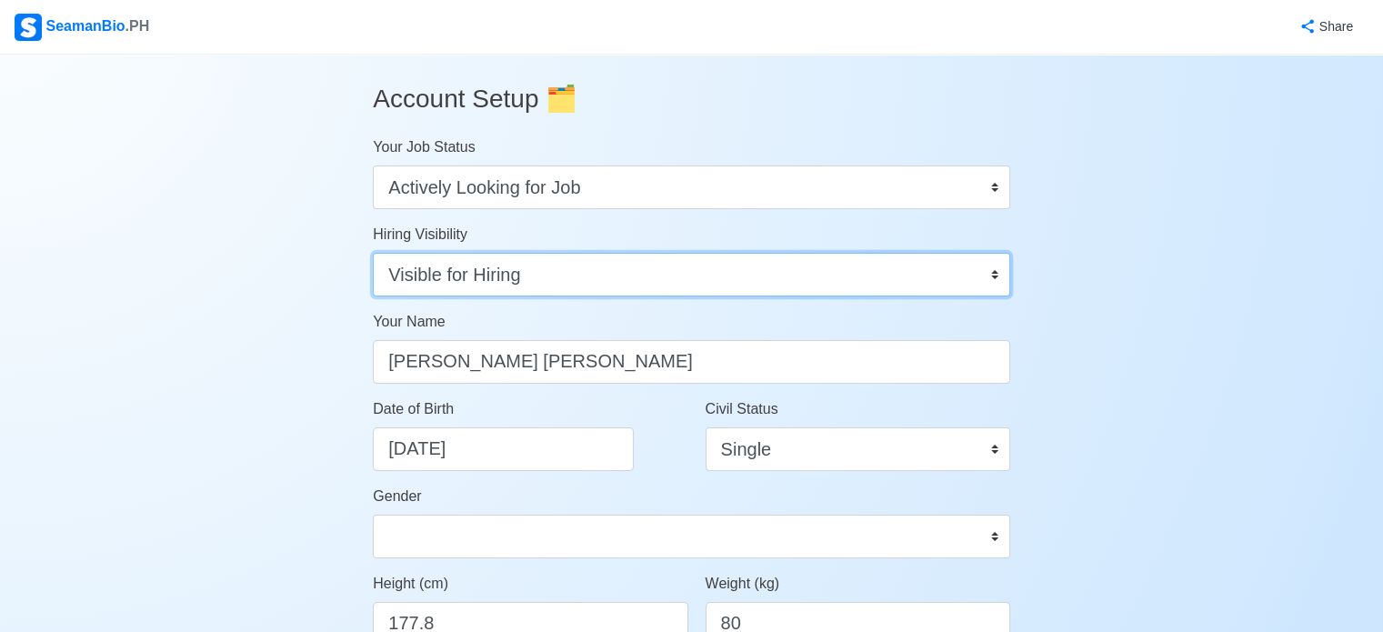
click at [498, 282] on select "Visible for Hiring Not Visible for Hiring" at bounding box center [692, 275] width 638 height 44
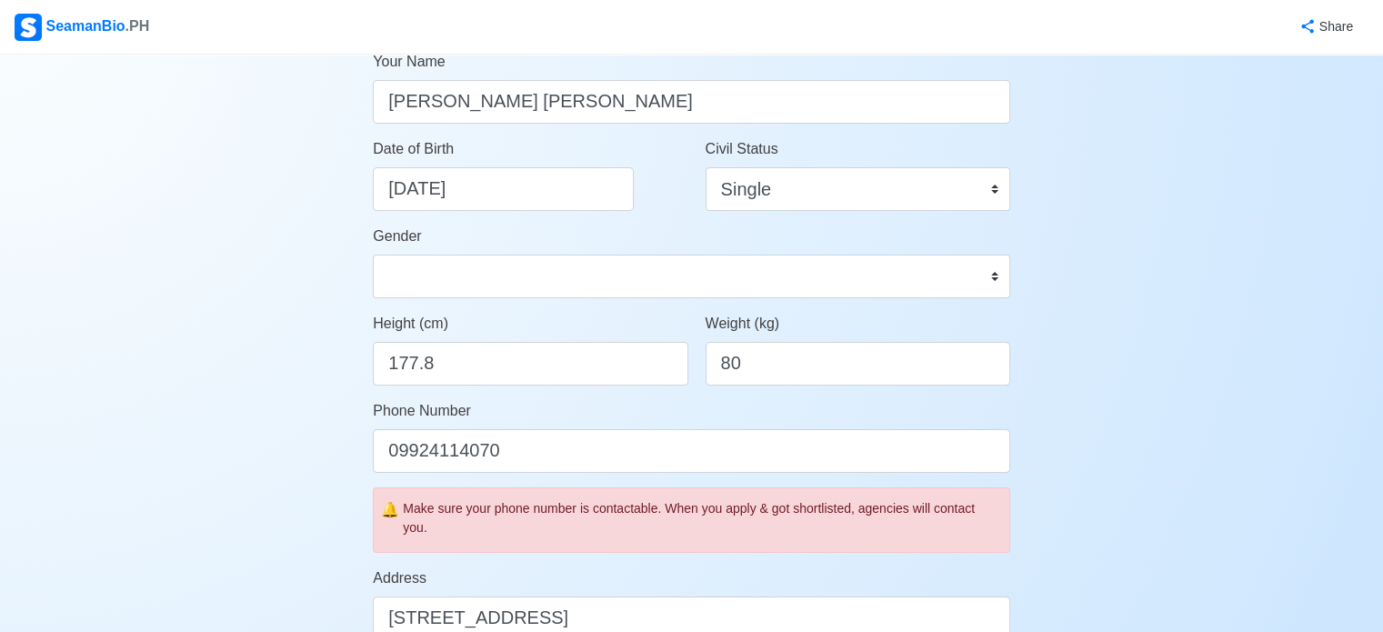
scroll to position [273, 0]
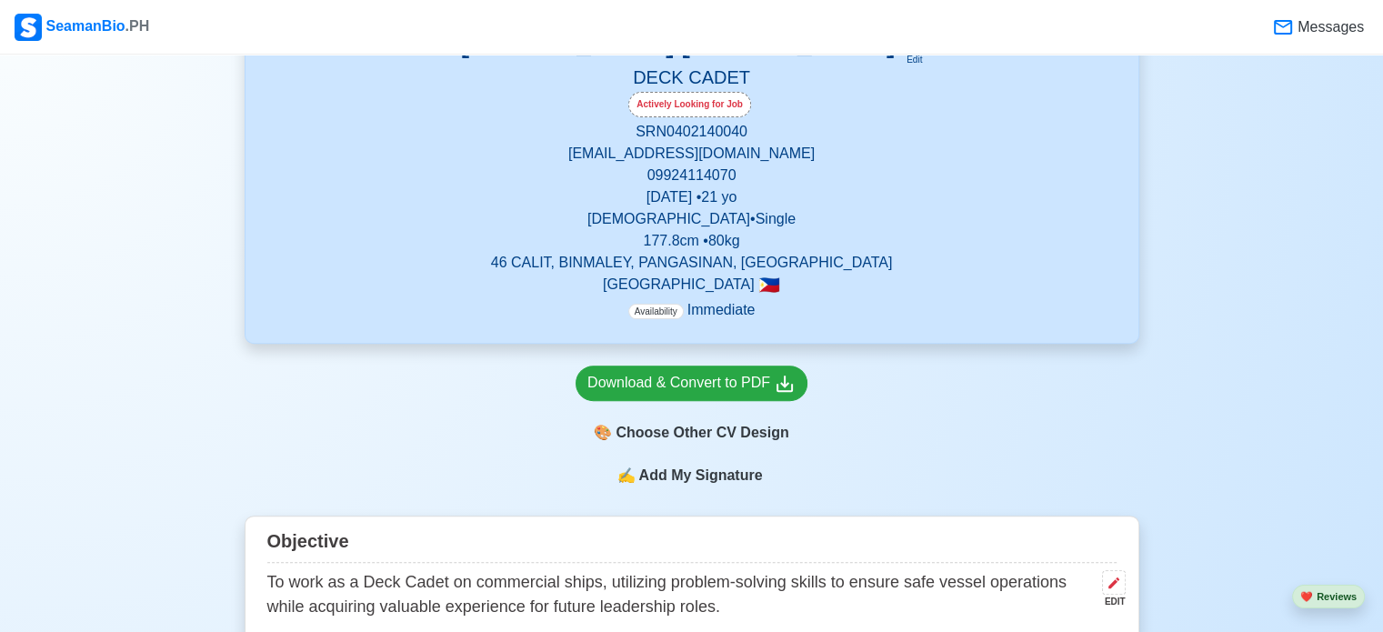
scroll to position [546, 0]
